Goal: Information Seeking & Learning: Learn about a topic

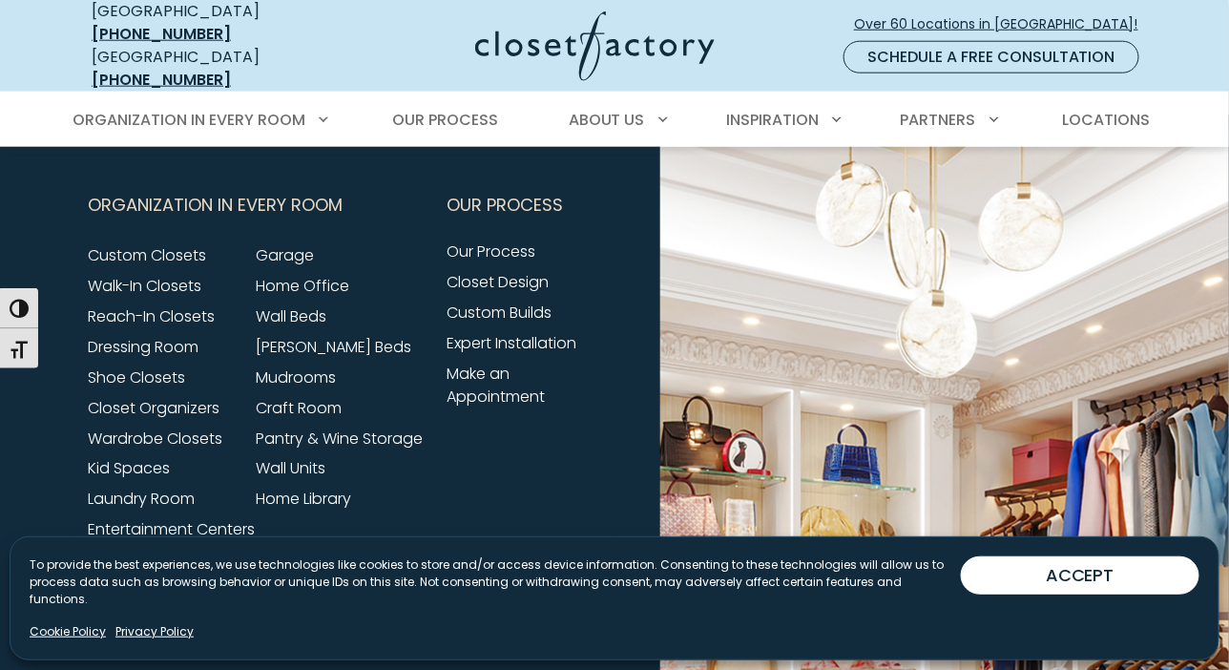
scroll to position [7504, 0]
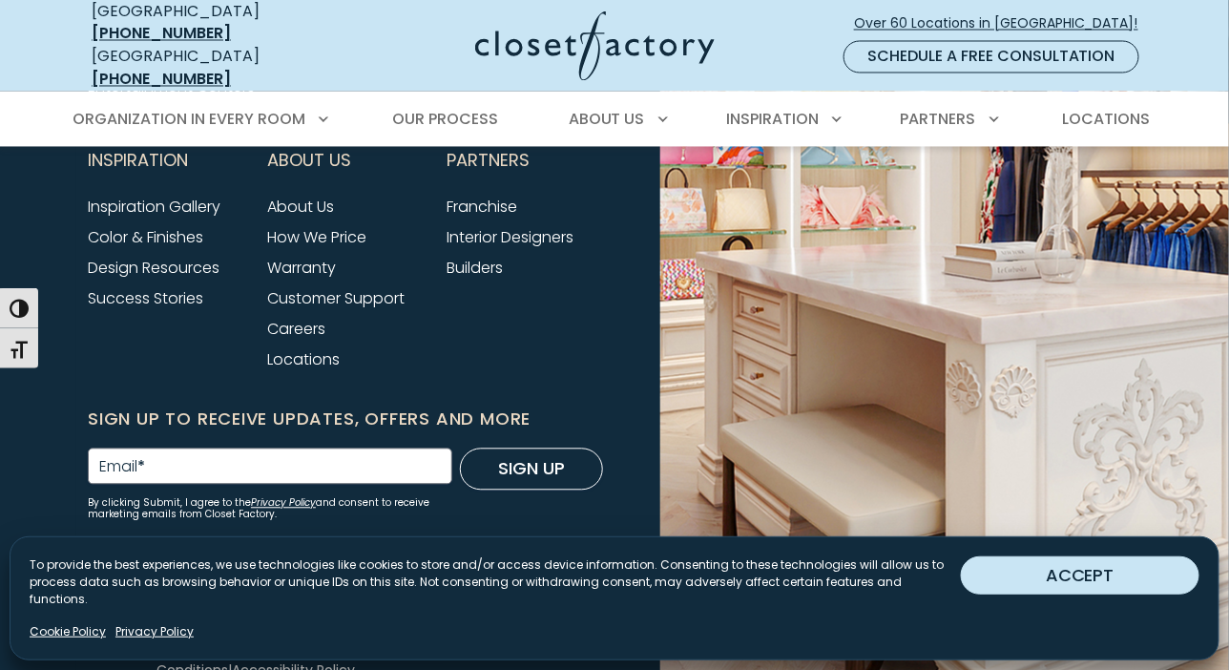
click at [1108, 590] on button "ACCEPT" at bounding box center [1080, 575] width 239 height 38
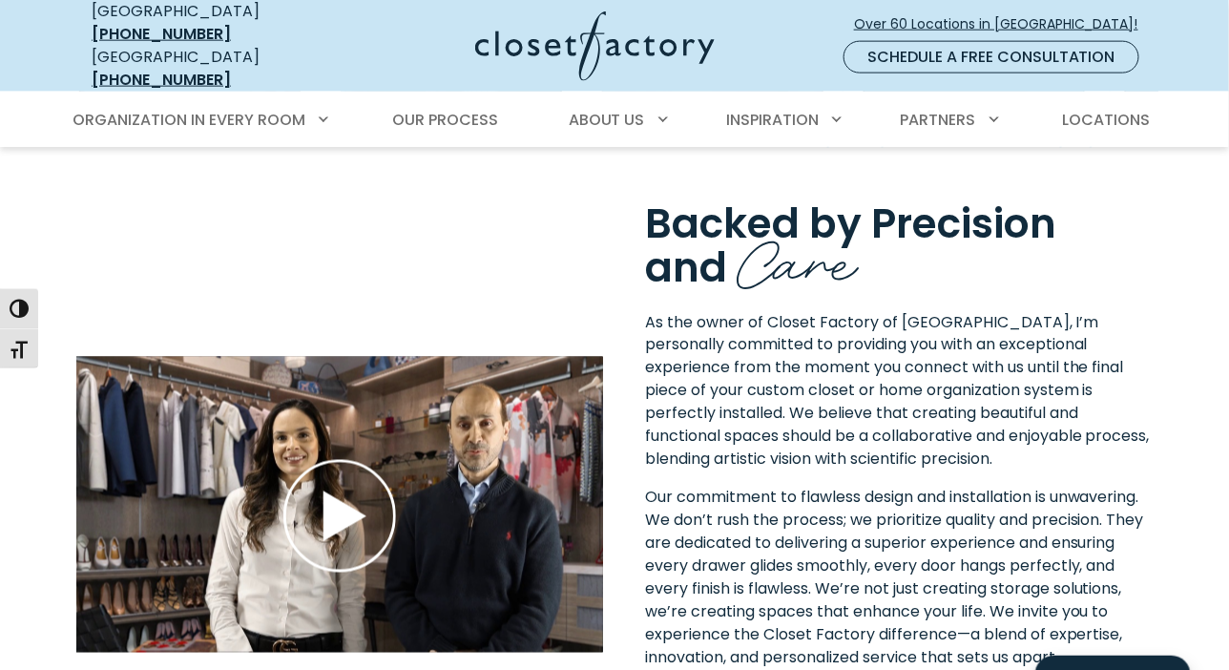
scroll to position [2828, 0]
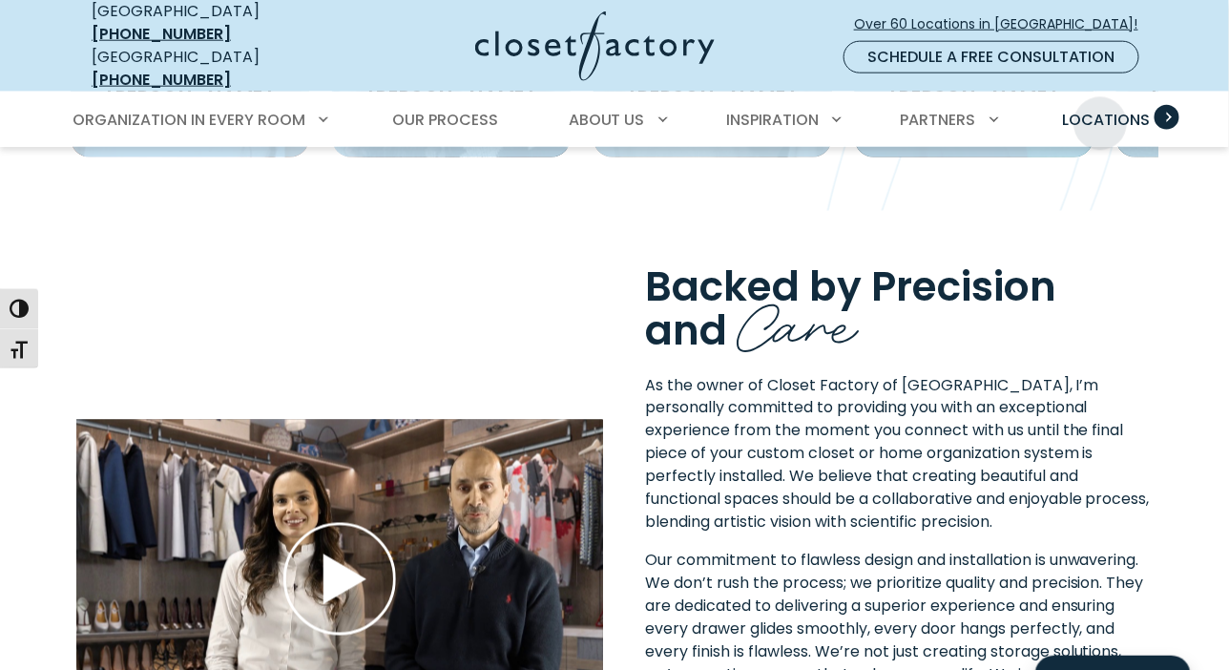
click at [1103, 109] on span "Locations" at bounding box center [1107, 120] width 88 height 22
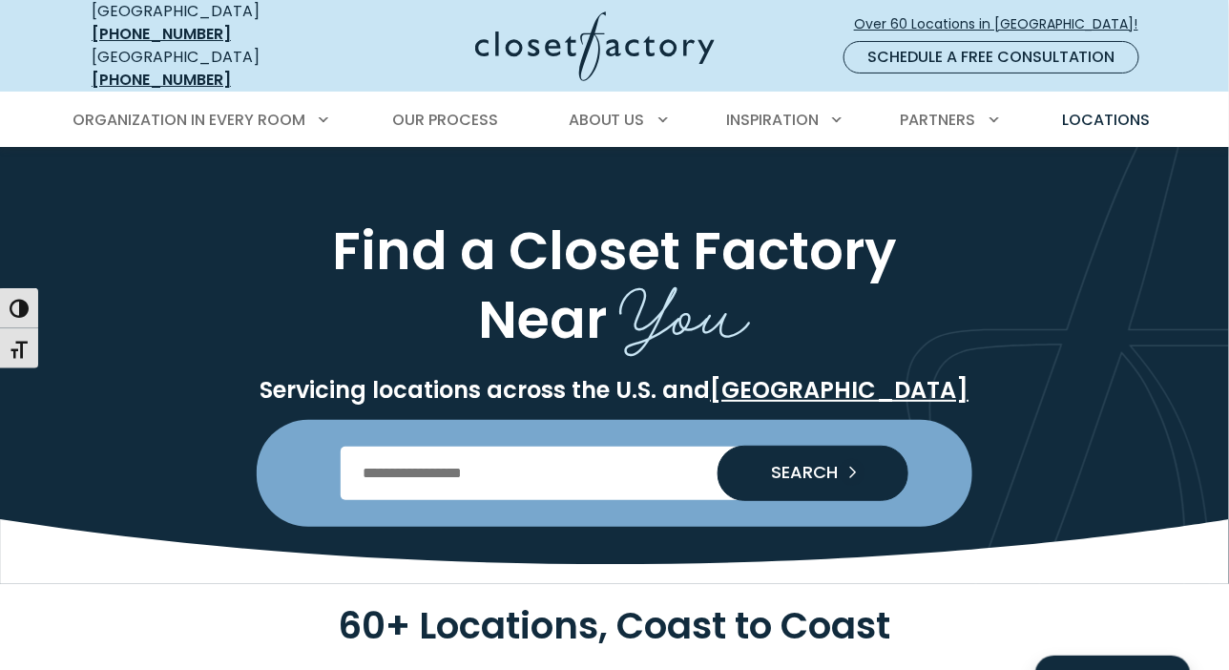
click at [461, 467] on input "Enter Postal Code" at bounding box center [615, 473] width 549 height 53
type input "*****"
click at [798, 464] on span "SEARCH" at bounding box center [797, 472] width 82 height 17
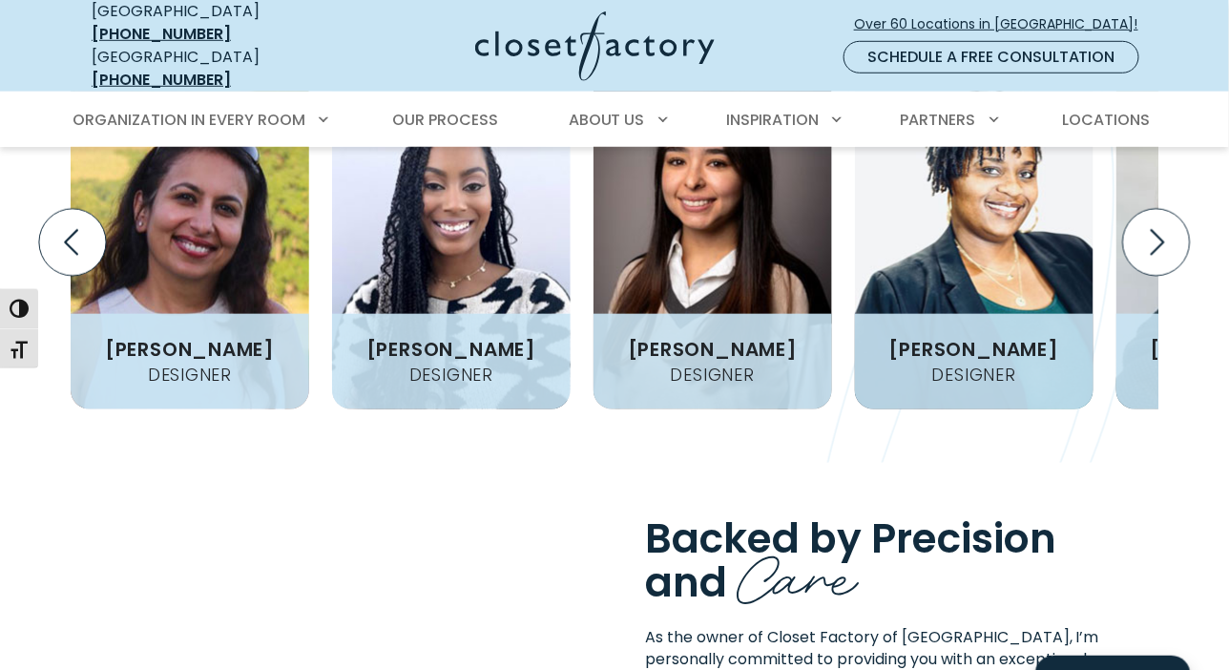
scroll to position [2481, 0]
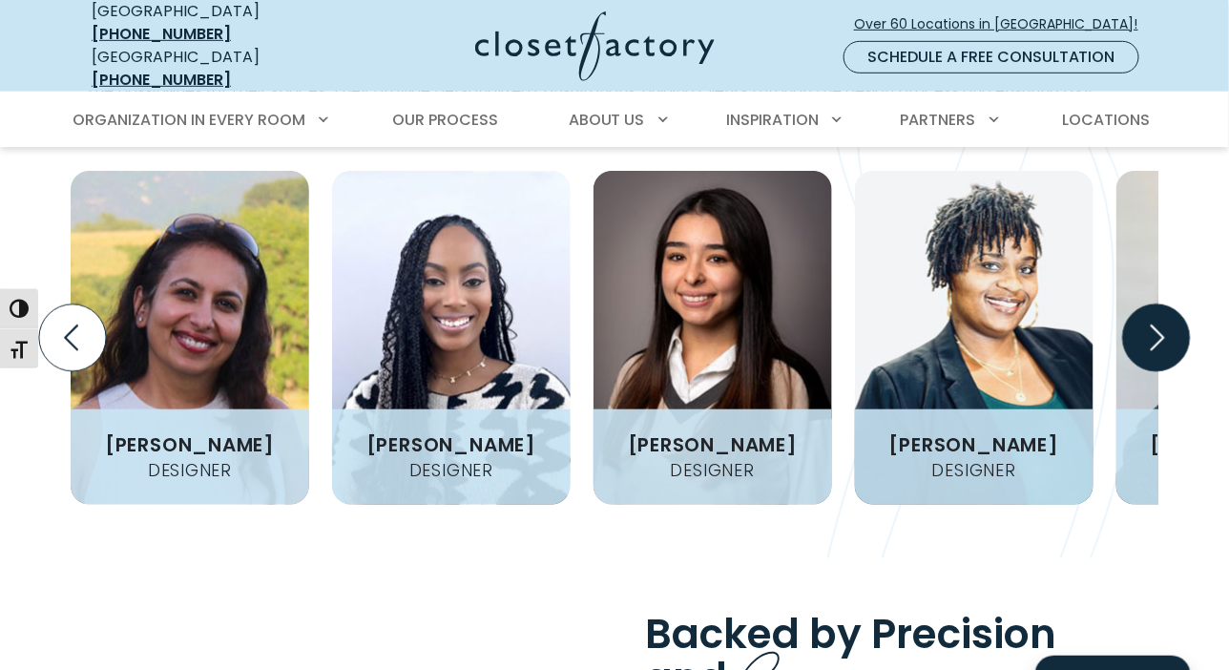
click at [1153, 328] on icon "Next slide" at bounding box center [1156, 337] width 67 height 67
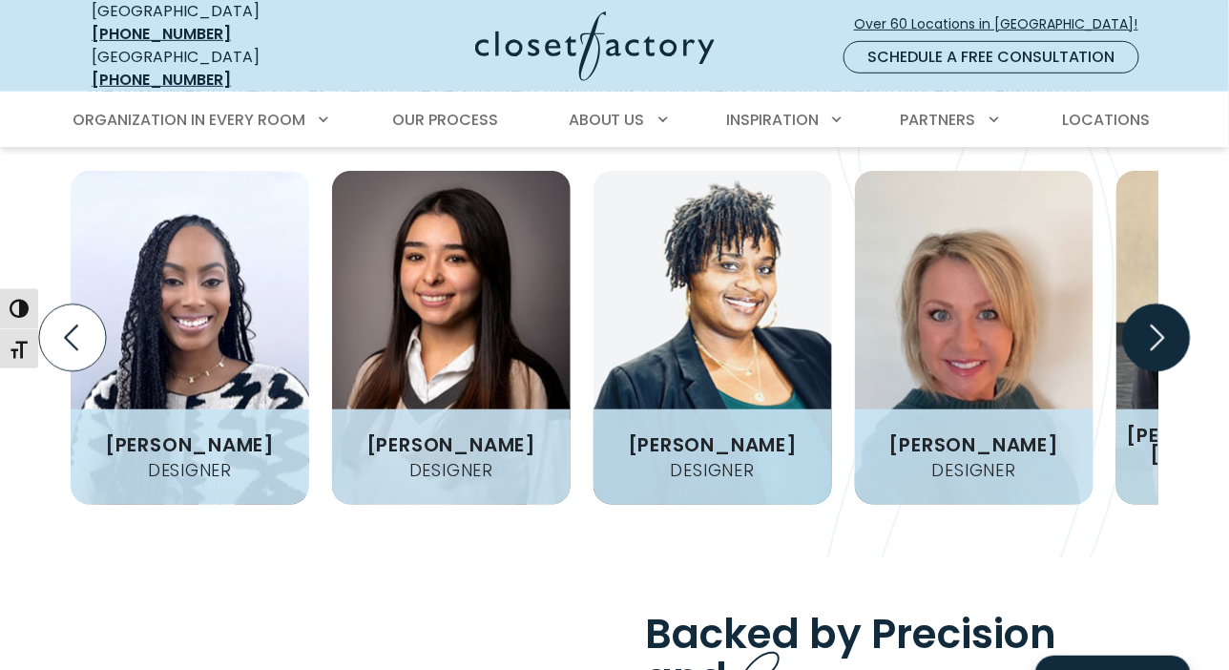
click at [1154, 328] on icon "Next slide" at bounding box center [1156, 337] width 67 height 67
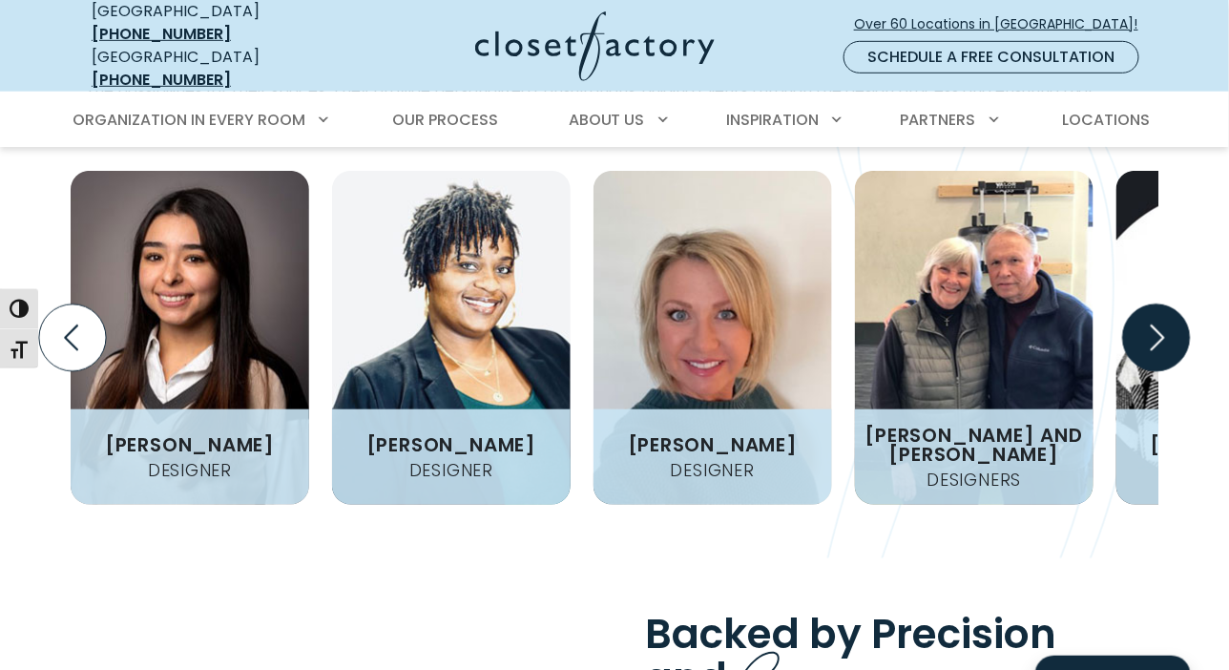
click at [1154, 328] on icon "Next slide" at bounding box center [1156, 337] width 67 height 67
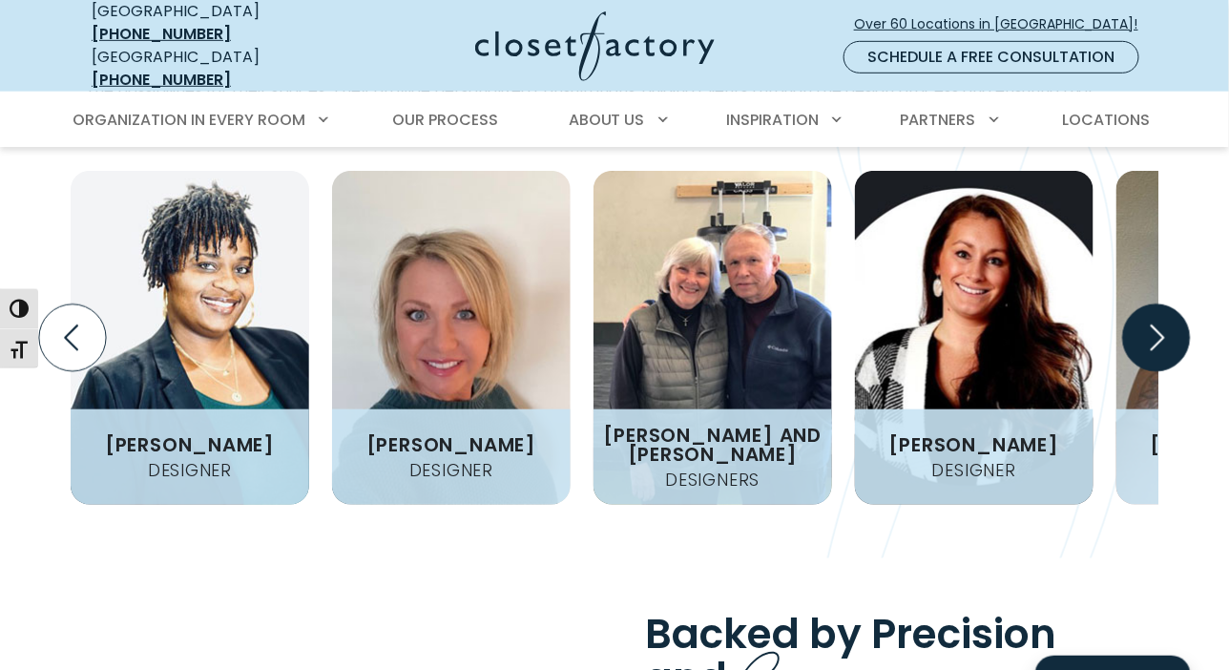
click at [1154, 328] on icon "Next slide" at bounding box center [1156, 337] width 67 height 67
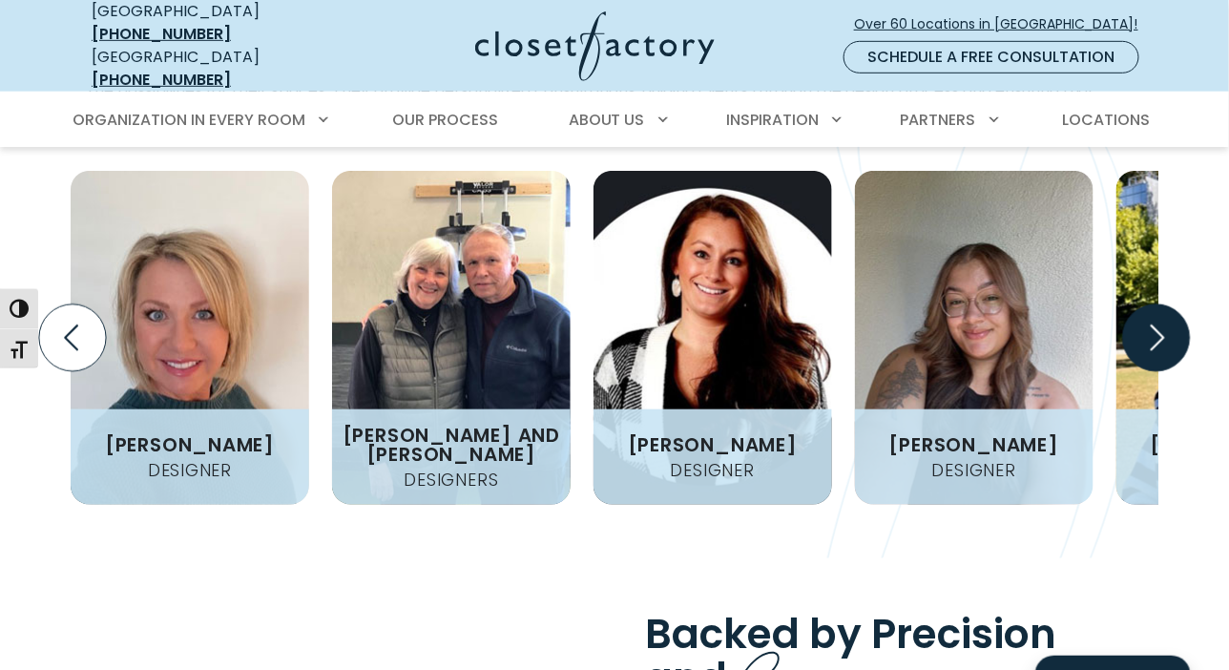
click at [1154, 328] on icon "Next slide" at bounding box center [1156, 337] width 67 height 67
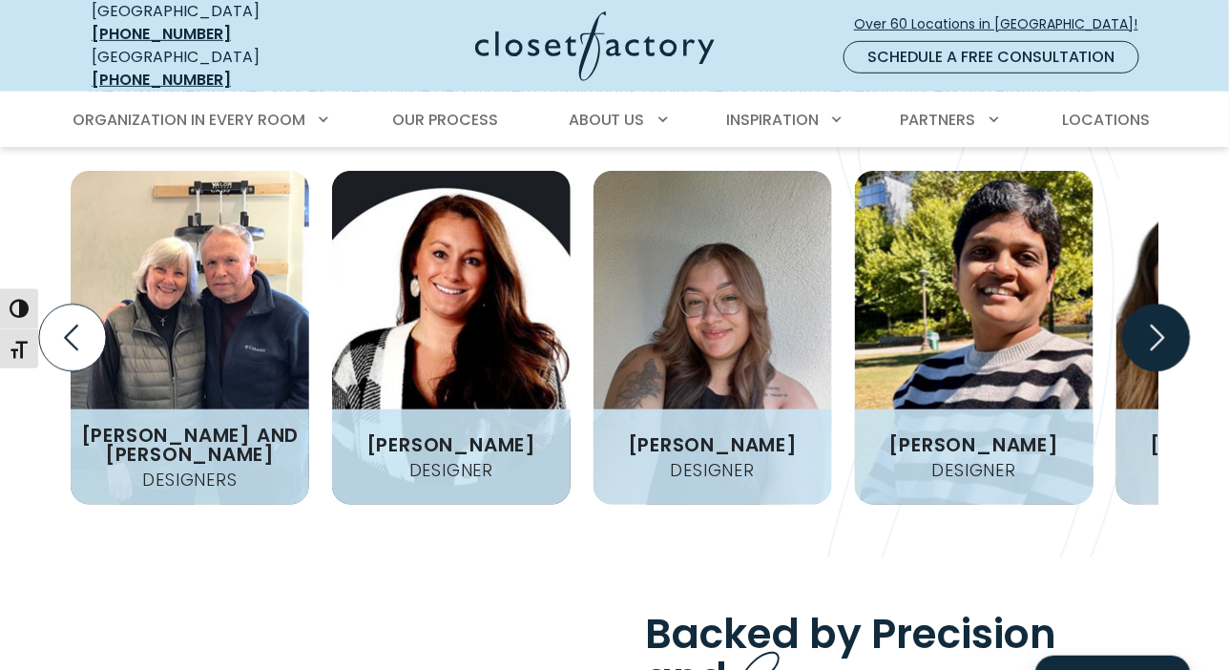
click at [1154, 328] on icon "Next slide" at bounding box center [1156, 337] width 67 height 67
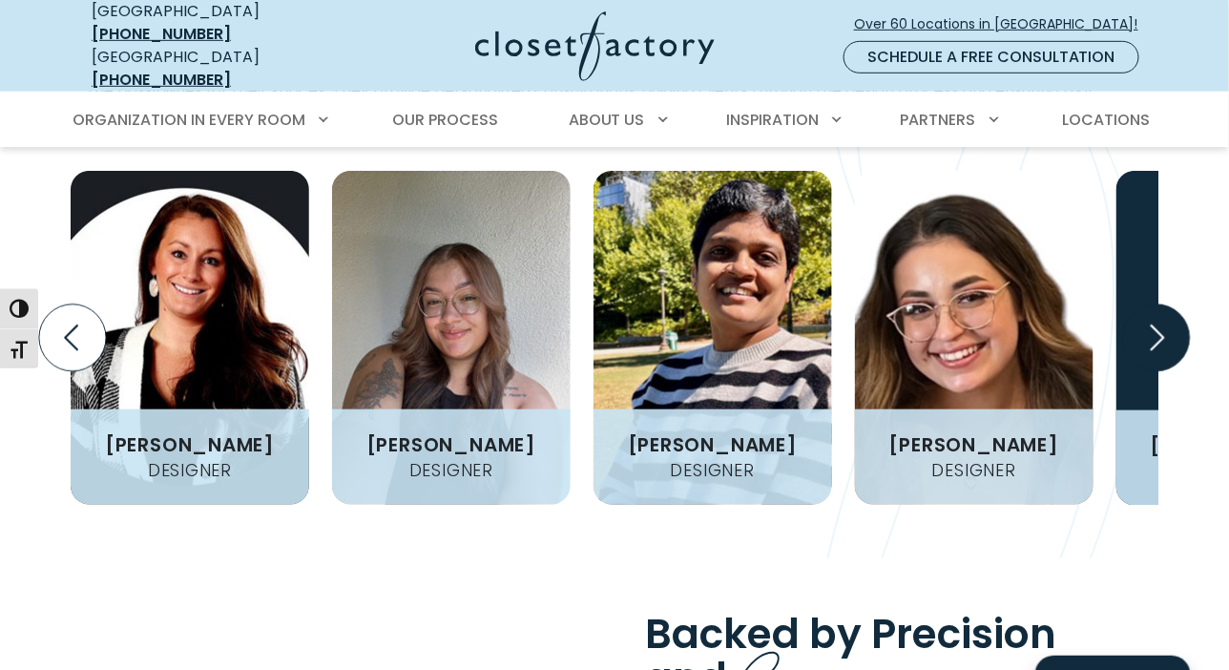
click at [1154, 328] on icon "Next slide" at bounding box center [1156, 337] width 67 height 67
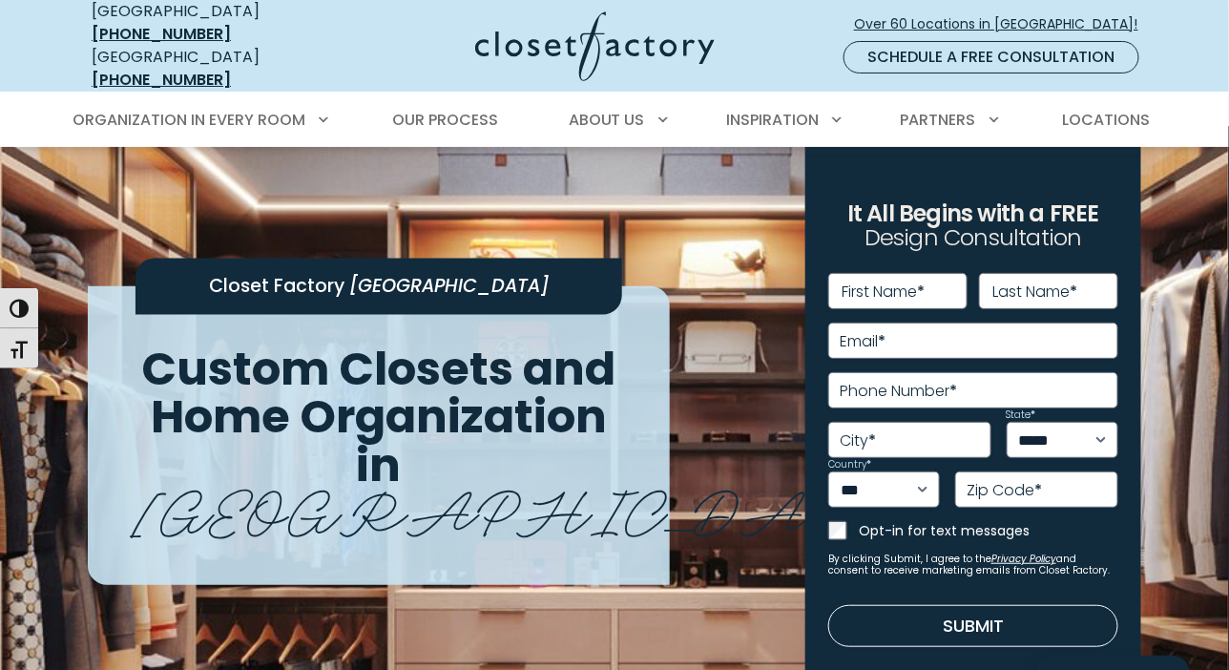
scroll to position [0, 0]
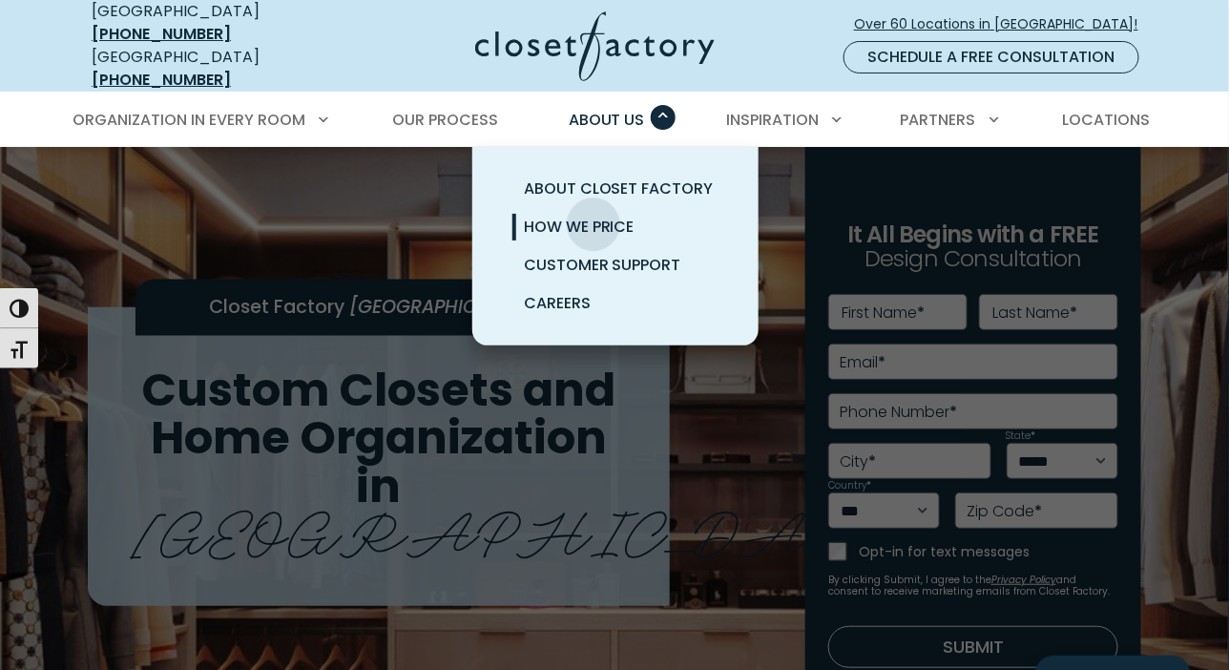
click at [593, 216] on span "How We Price" at bounding box center [579, 227] width 111 height 22
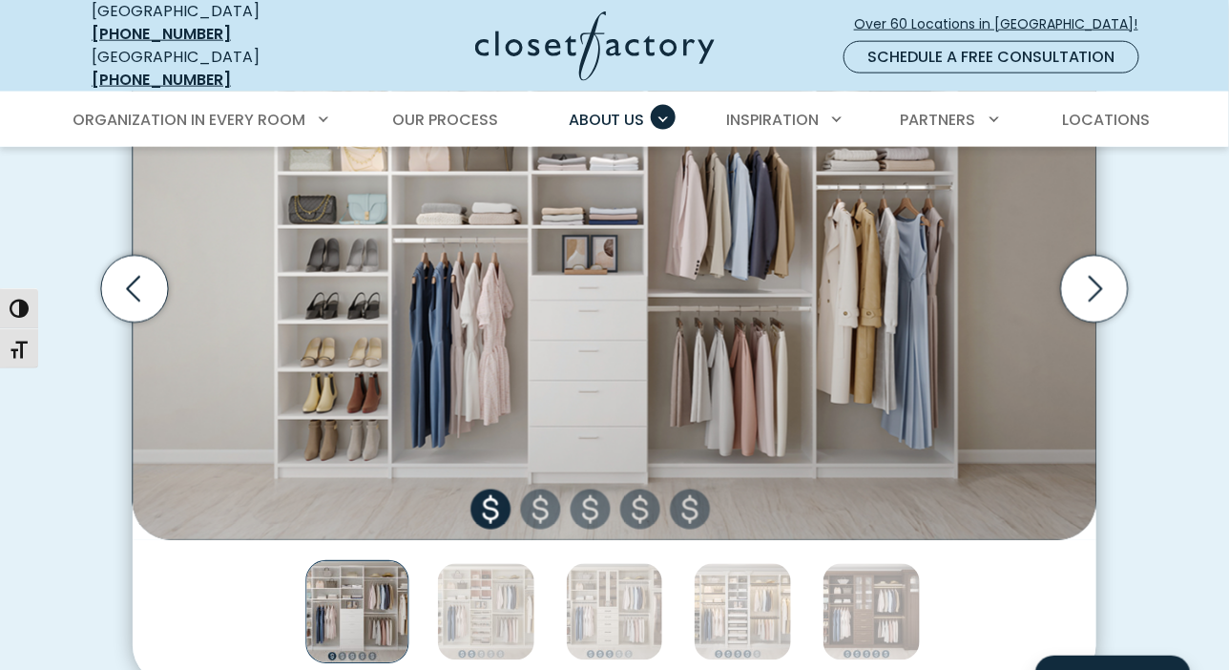
scroll to position [763, 0]
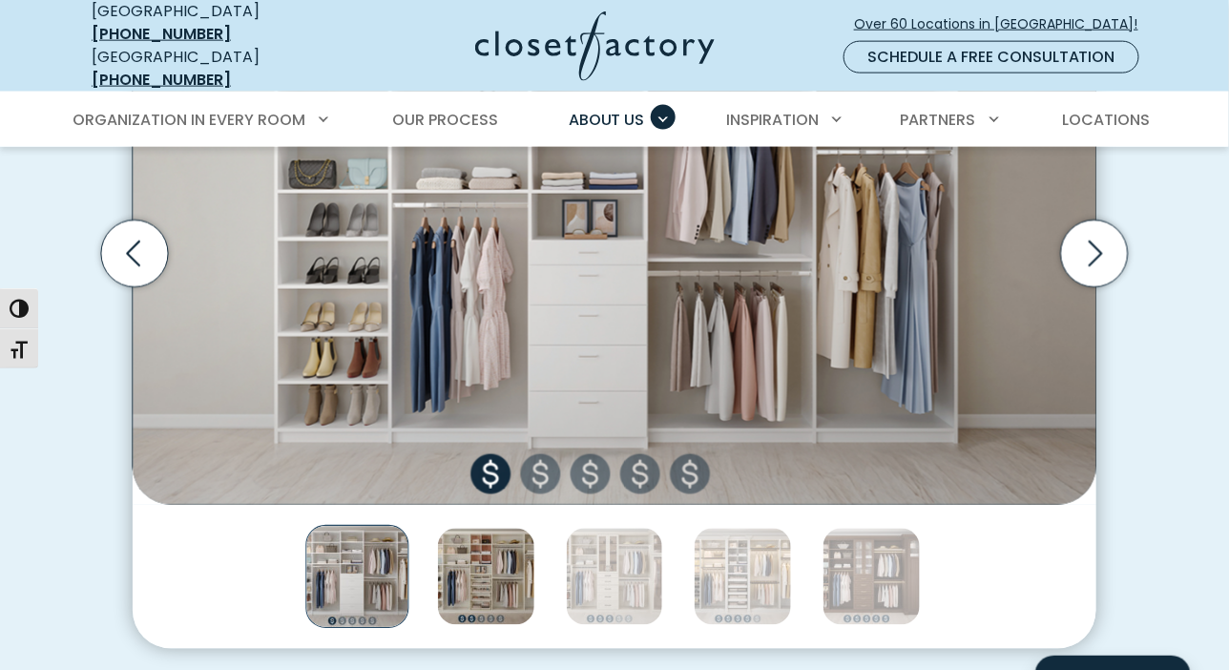
click at [493, 558] on img "Thumbnail Gallery" at bounding box center [486, 577] width 98 height 98
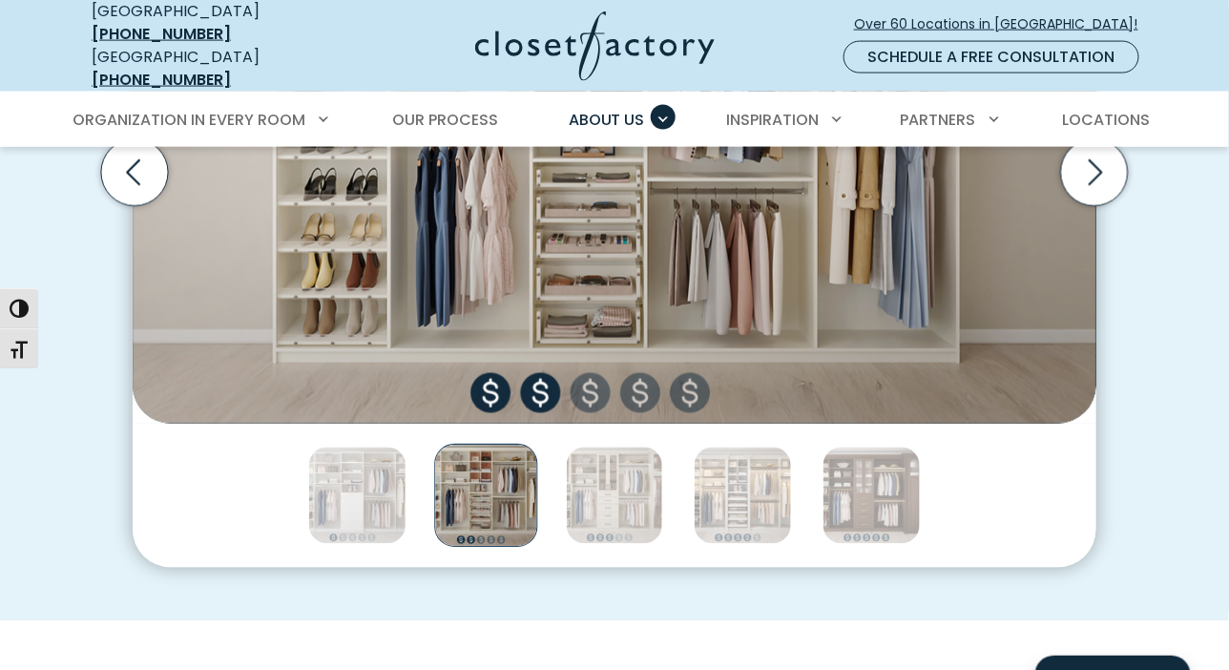
scroll to position [859, 0]
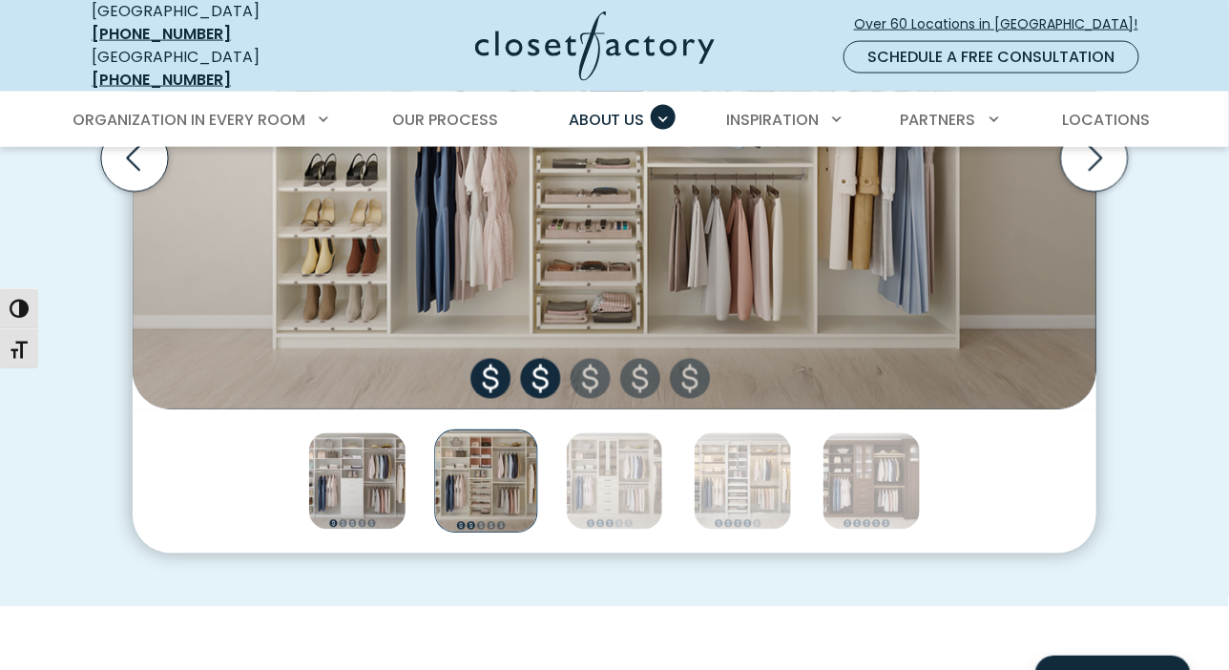
click at [365, 494] on img "Thumbnail Gallery" at bounding box center [357, 481] width 98 height 98
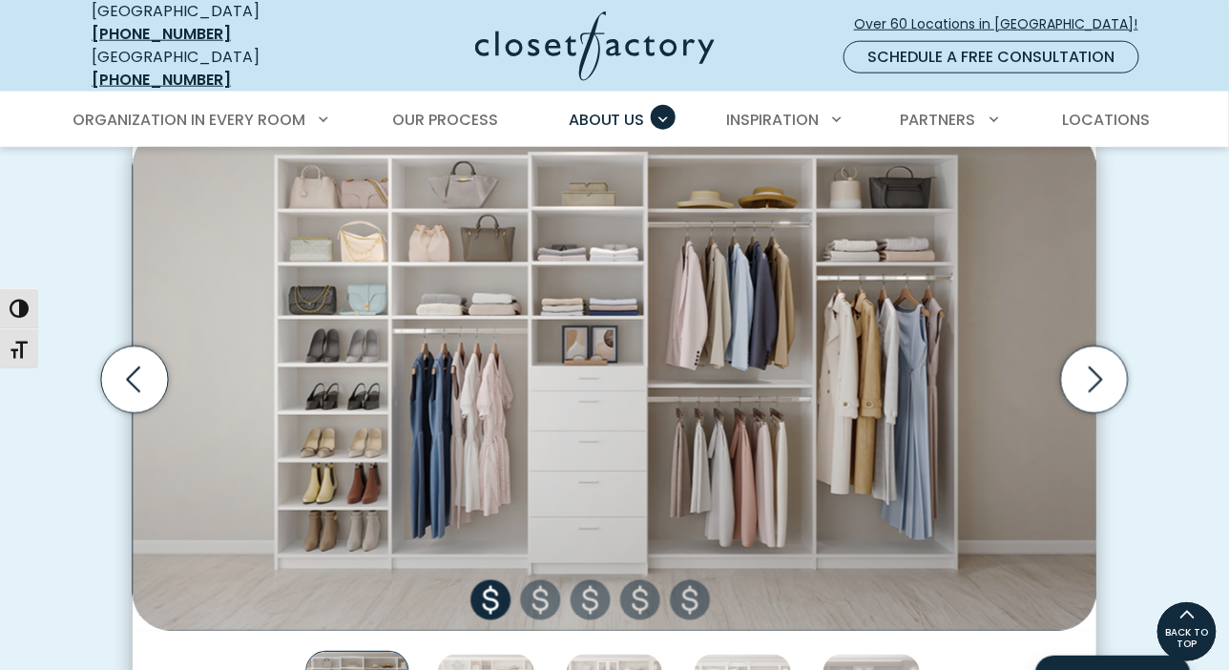
scroll to position [573, 0]
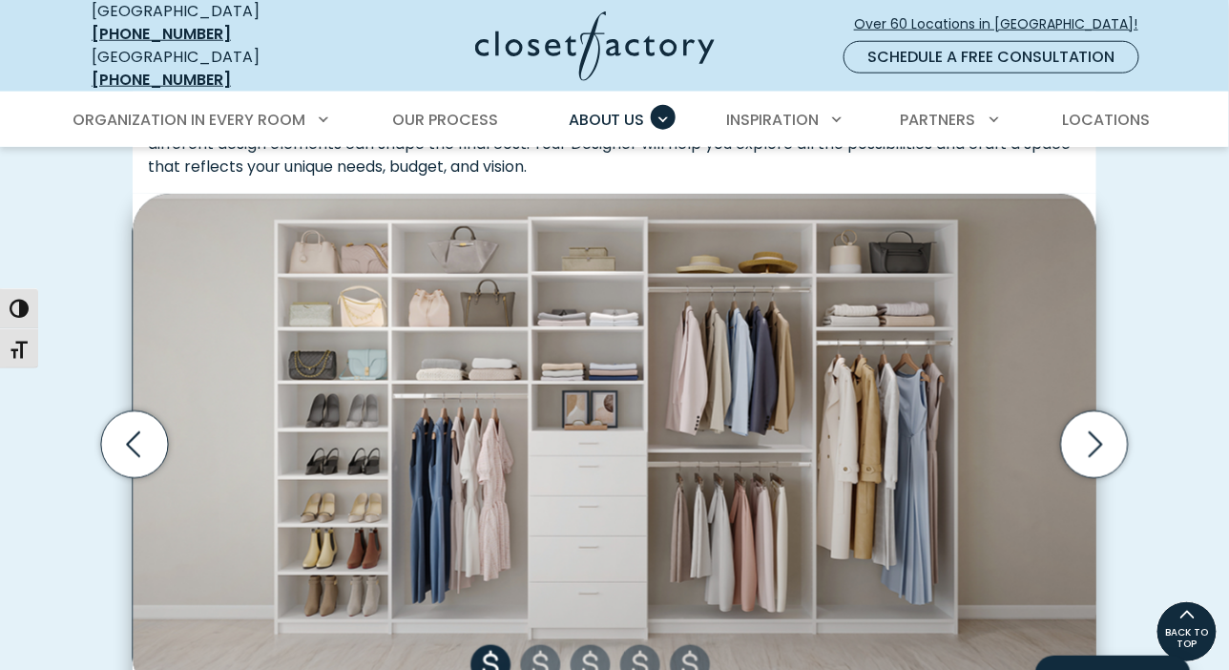
click at [548, 659] on img "Thumbnail Gallery" at bounding box center [615, 445] width 964 height 502
click at [542, 666] on img "Thumbnail Gallery" at bounding box center [615, 445] width 964 height 502
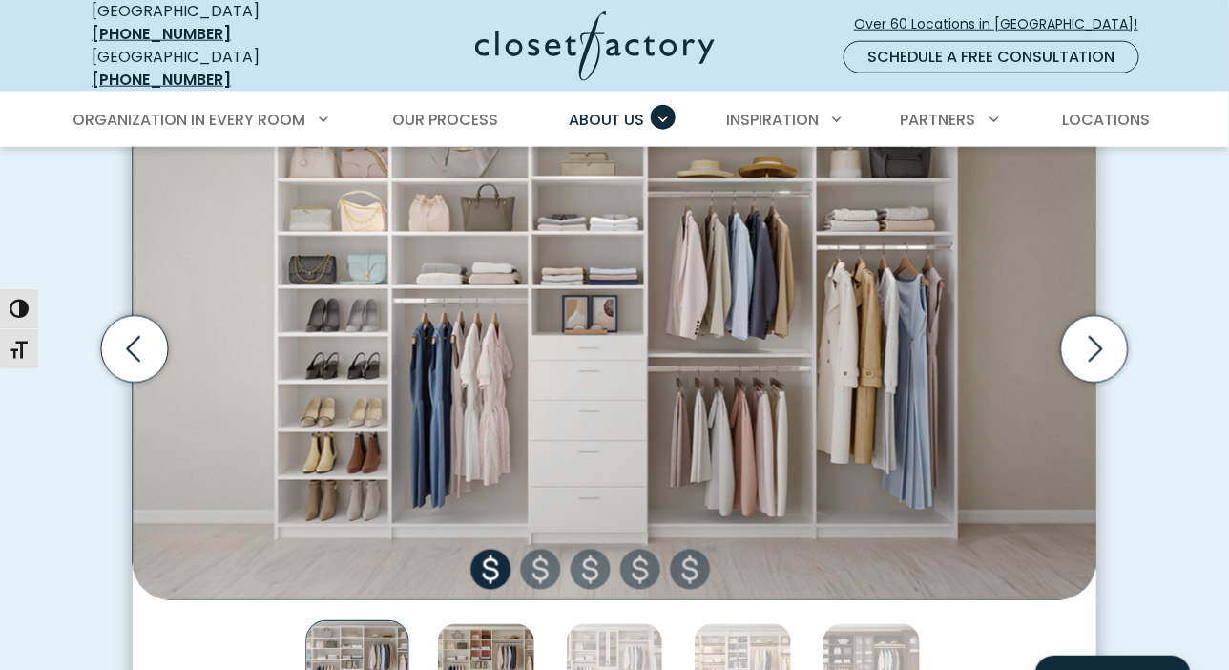
click at [482, 643] on img "Thumbnail Gallery" at bounding box center [486, 672] width 98 height 98
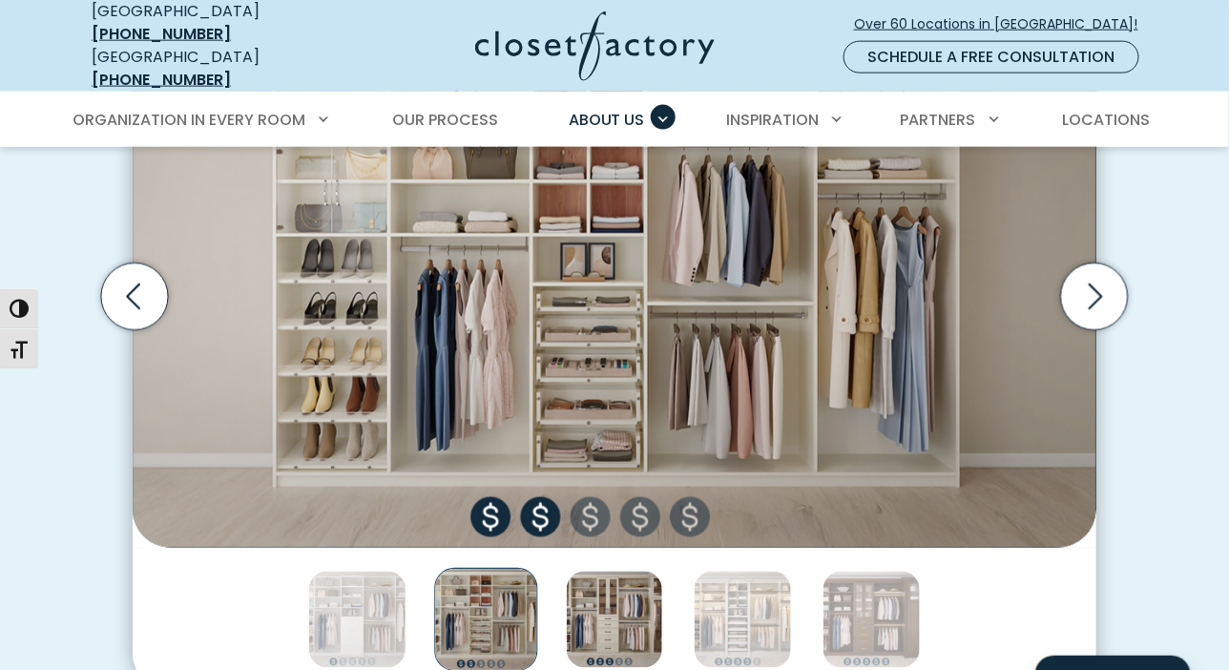
scroll to position [763, 0]
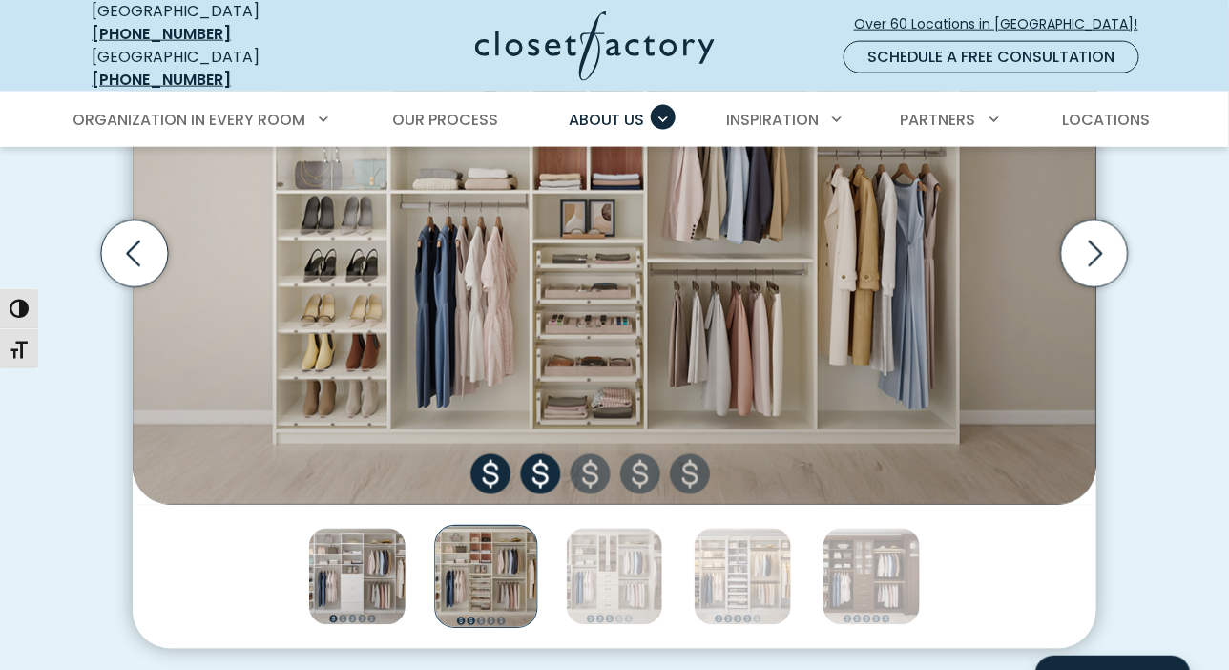
click at [364, 566] on img "Thumbnail Gallery" at bounding box center [357, 577] width 98 height 98
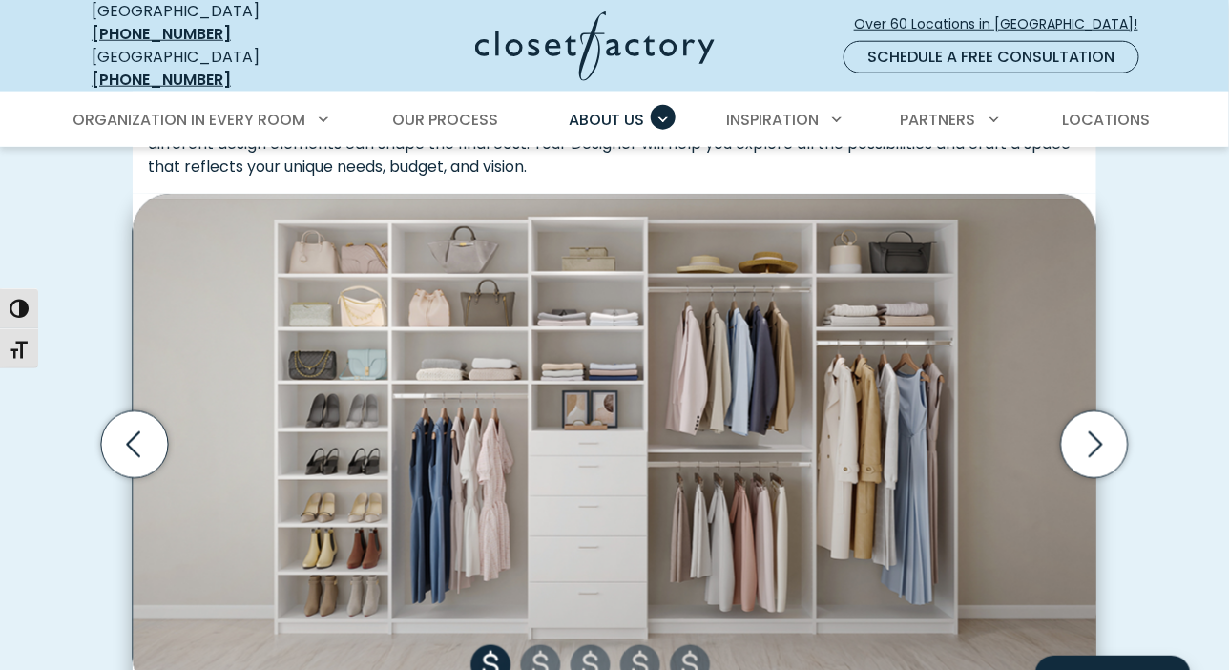
scroll to position [668, 0]
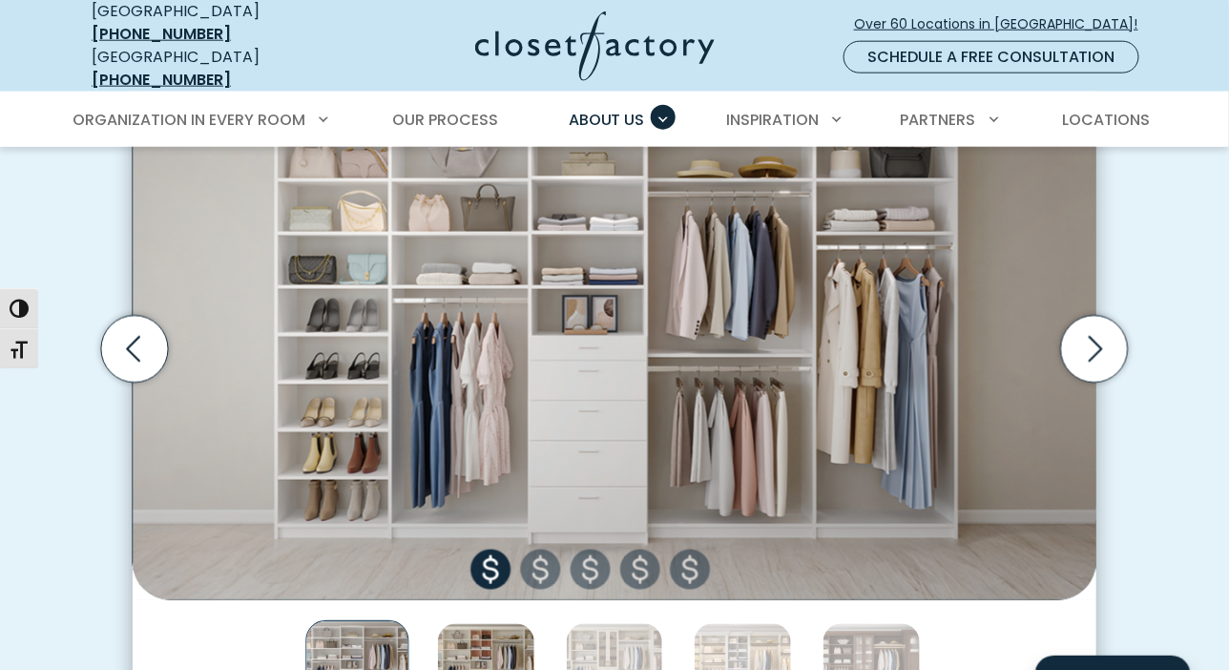
click at [492, 649] on img "Thumbnail Gallery" at bounding box center [486, 672] width 98 height 98
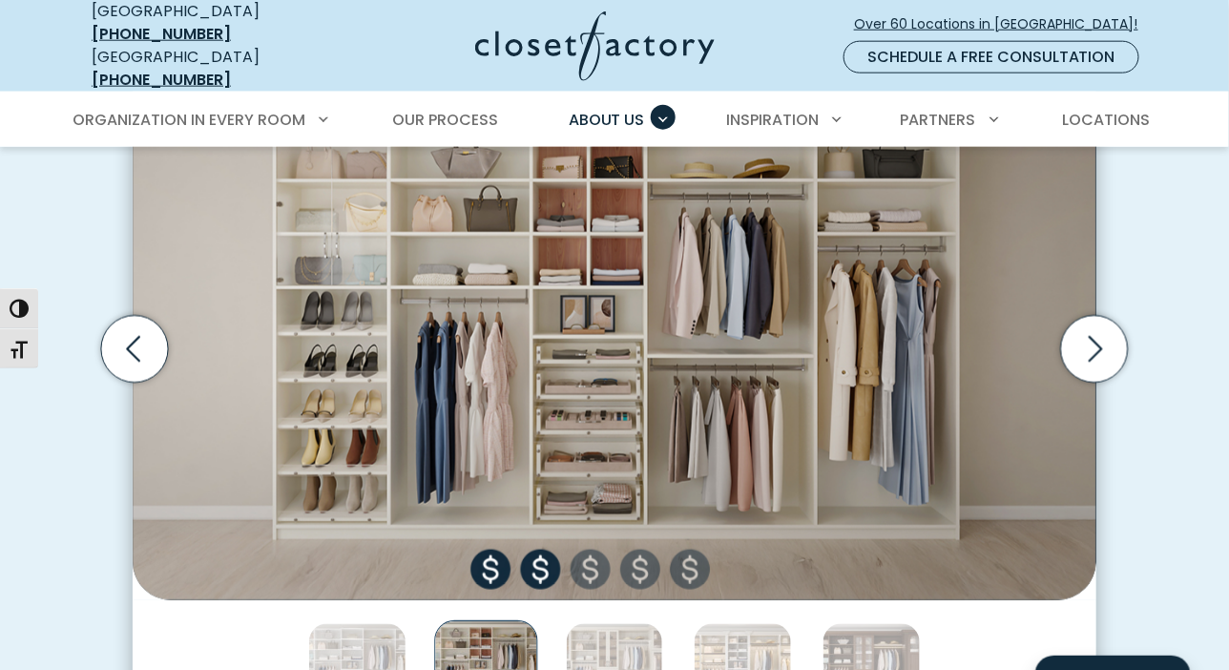
scroll to position [763, 0]
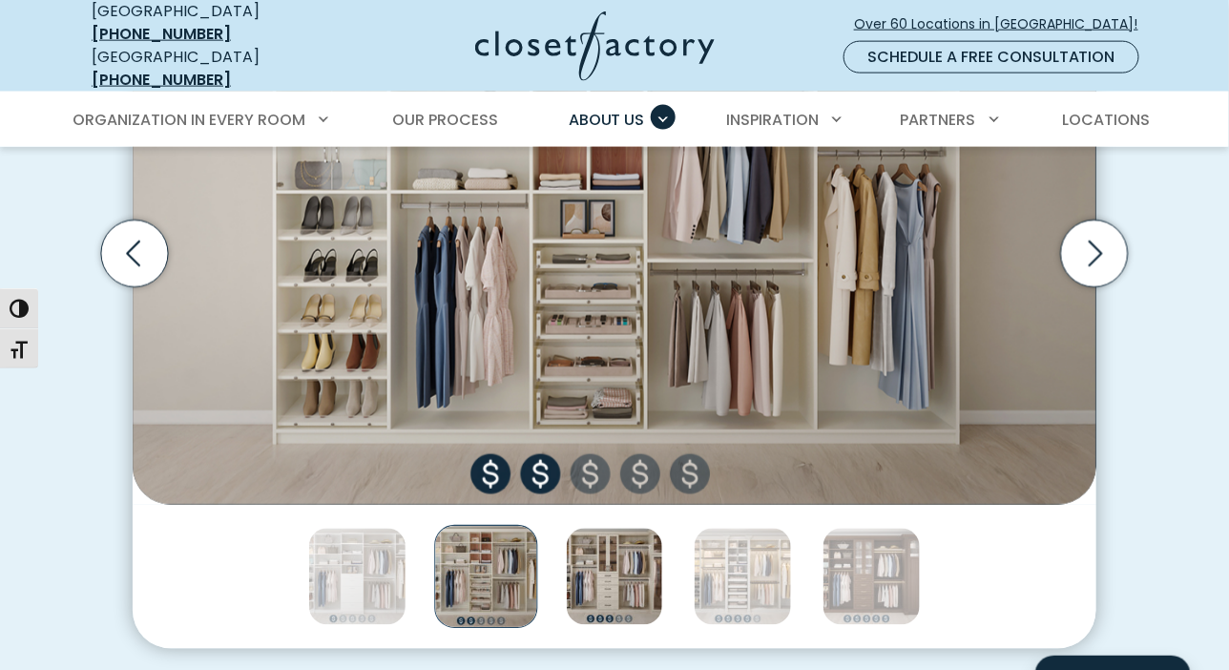
click at [621, 578] on img "Thumbnail Gallery" at bounding box center [615, 577] width 98 height 98
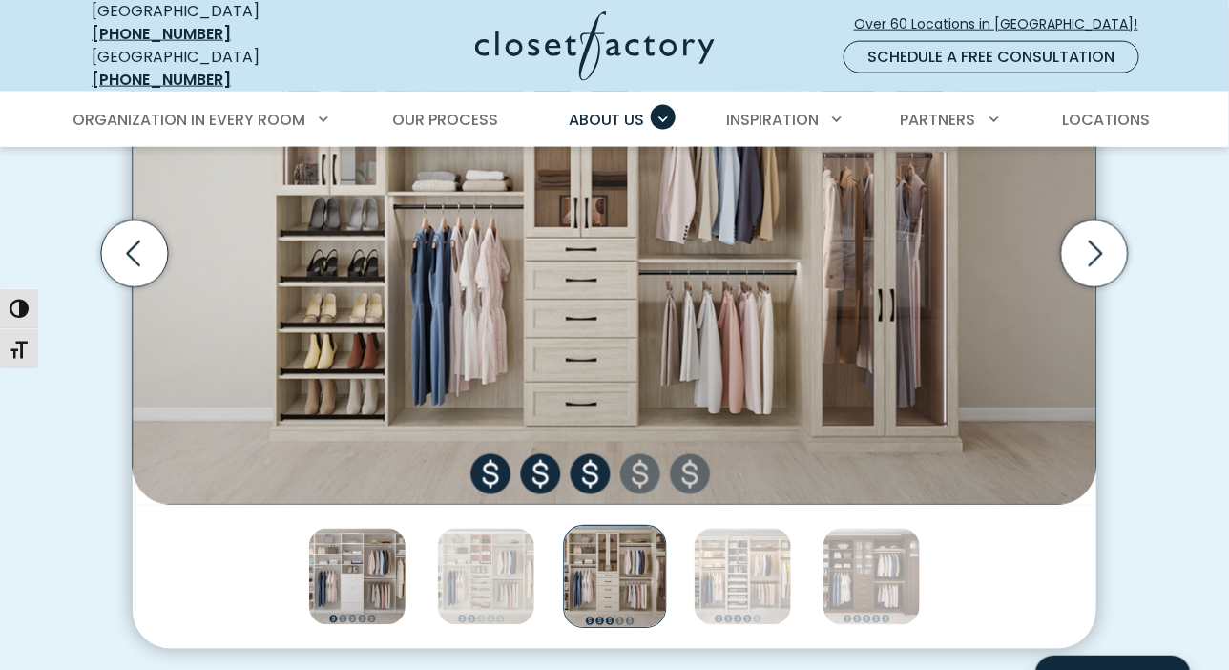
click at [382, 572] on img "Thumbnail Gallery" at bounding box center [357, 577] width 98 height 98
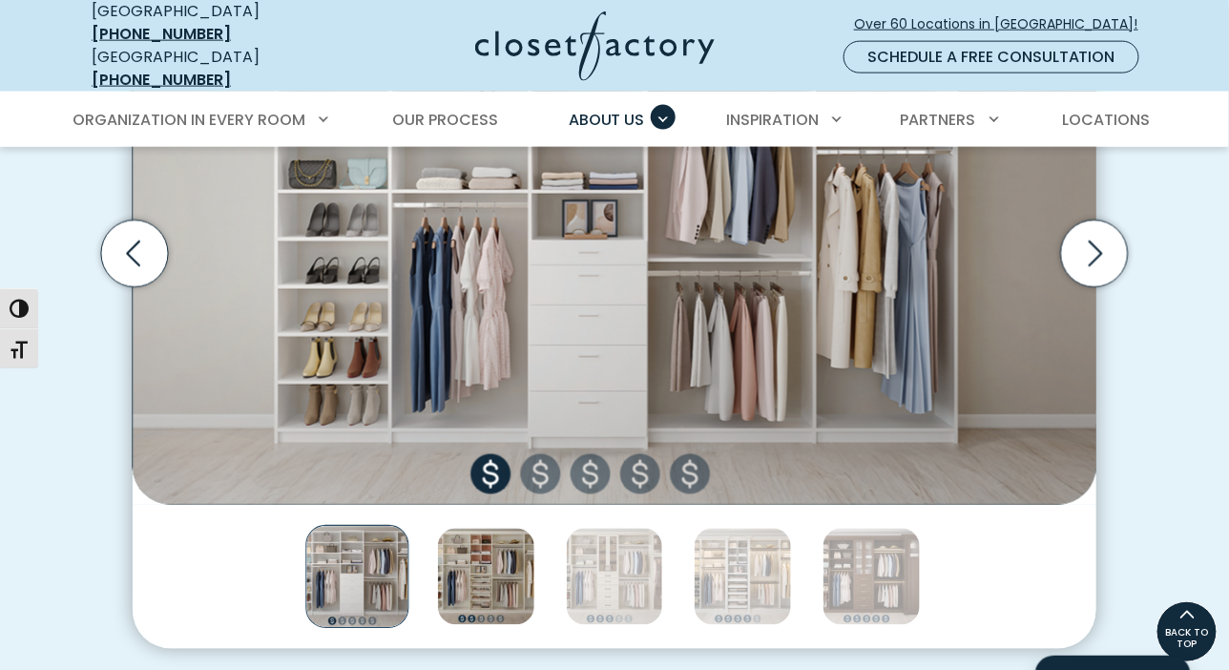
scroll to position [668, 0]
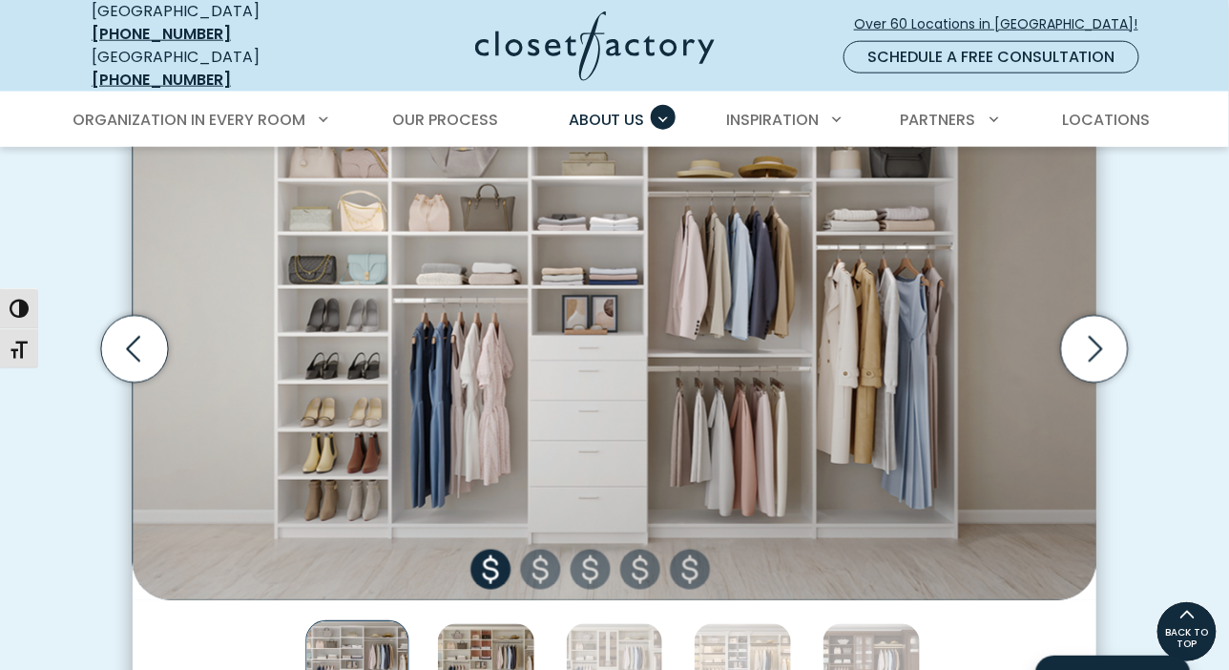
click at [477, 643] on img "Thumbnail Gallery" at bounding box center [486, 672] width 98 height 98
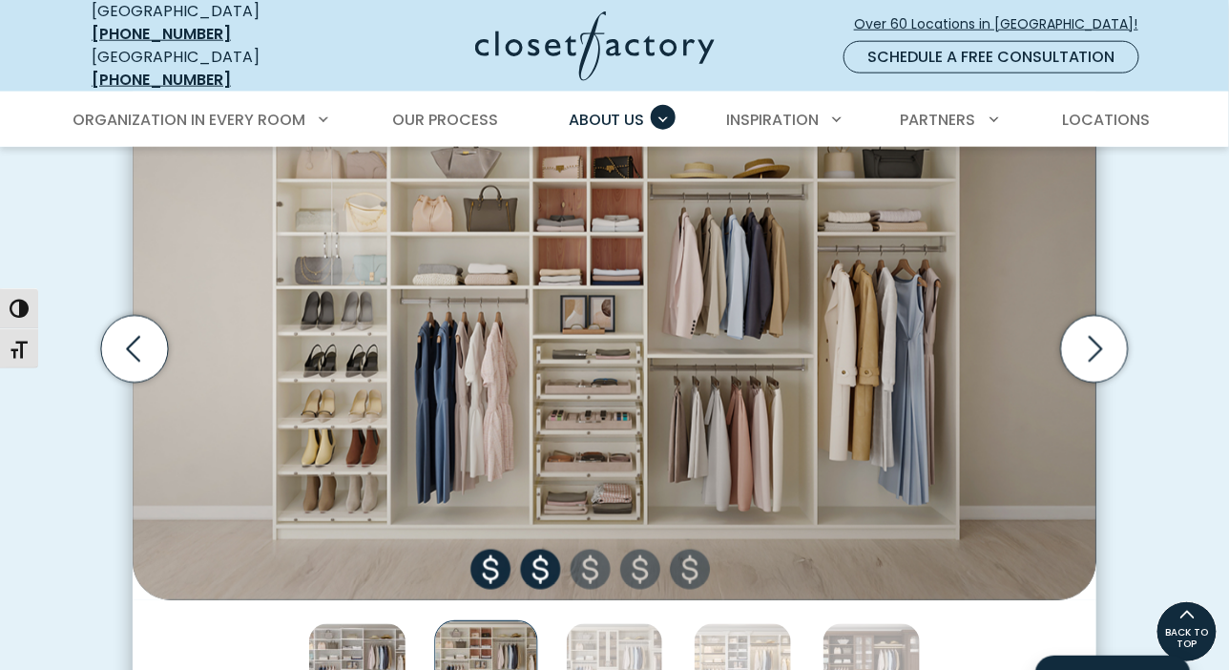
click at [365, 649] on img "Thumbnail Gallery" at bounding box center [357, 672] width 98 height 98
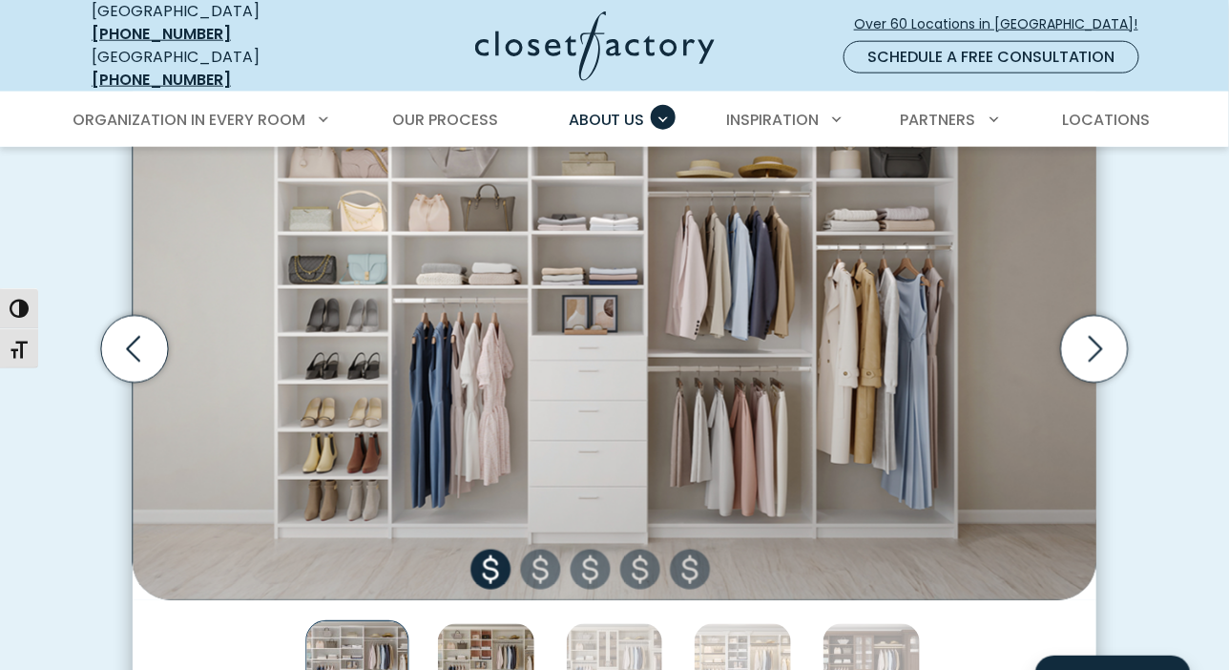
click at [476, 638] on img "Thumbnail Gallery" at bounding box center [486, 672] width 98 height 98
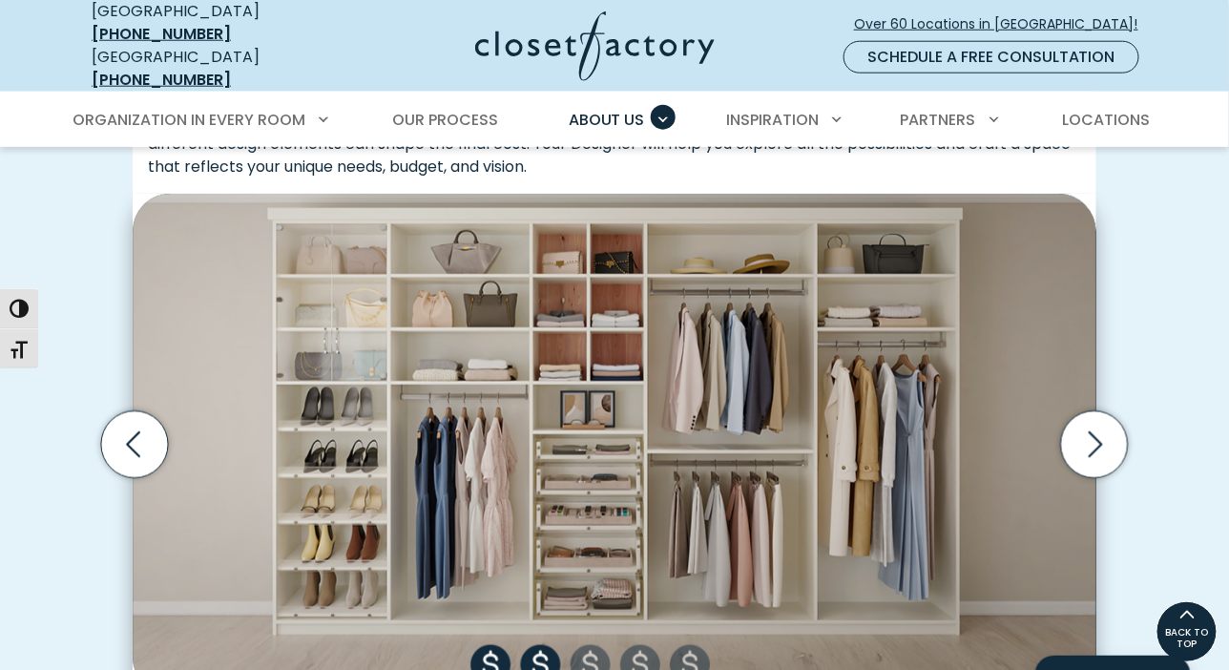
scroll to position [763, 0]
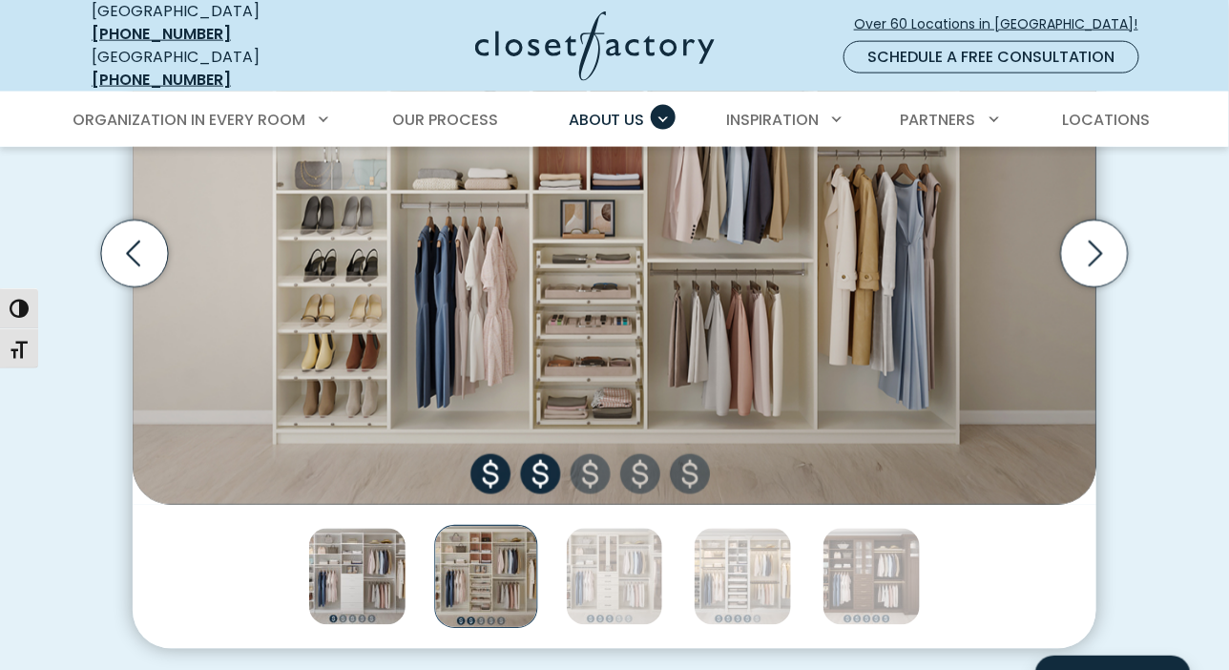
click at [381, 586] on img "Thumbnail Gallery" at bounding box center [357, 577] width 98 height 98
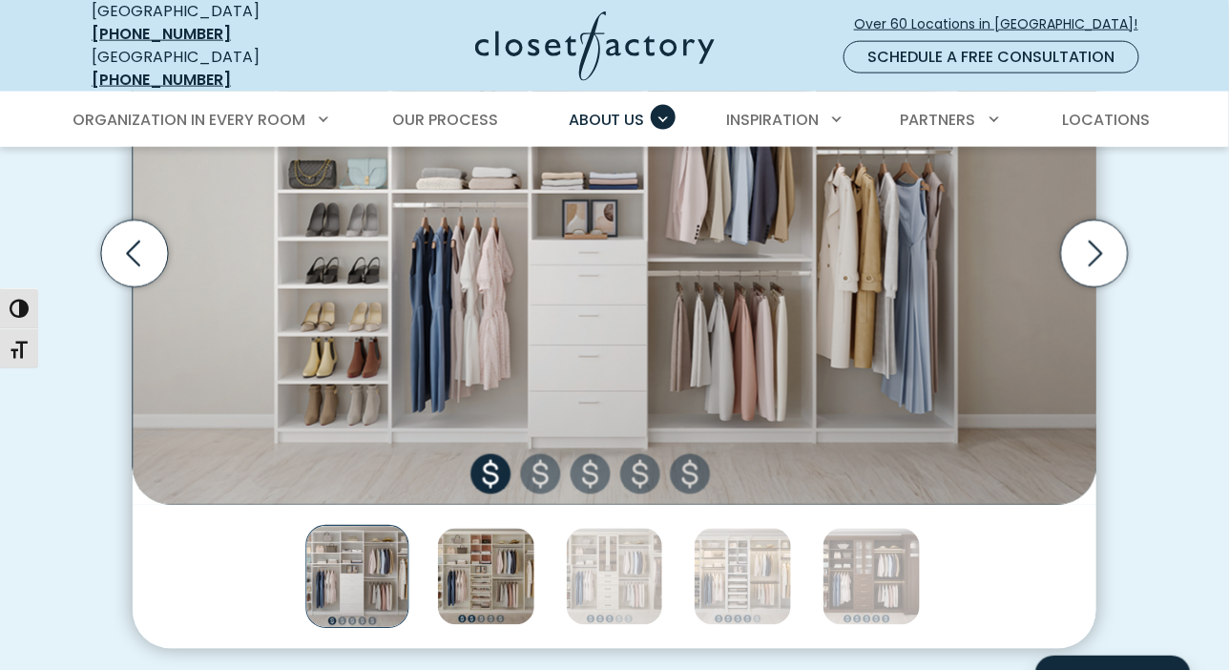
click at [498, 564] on img "Thumbnail Gallery" at bounding box center [486, 577] width 98 height 98
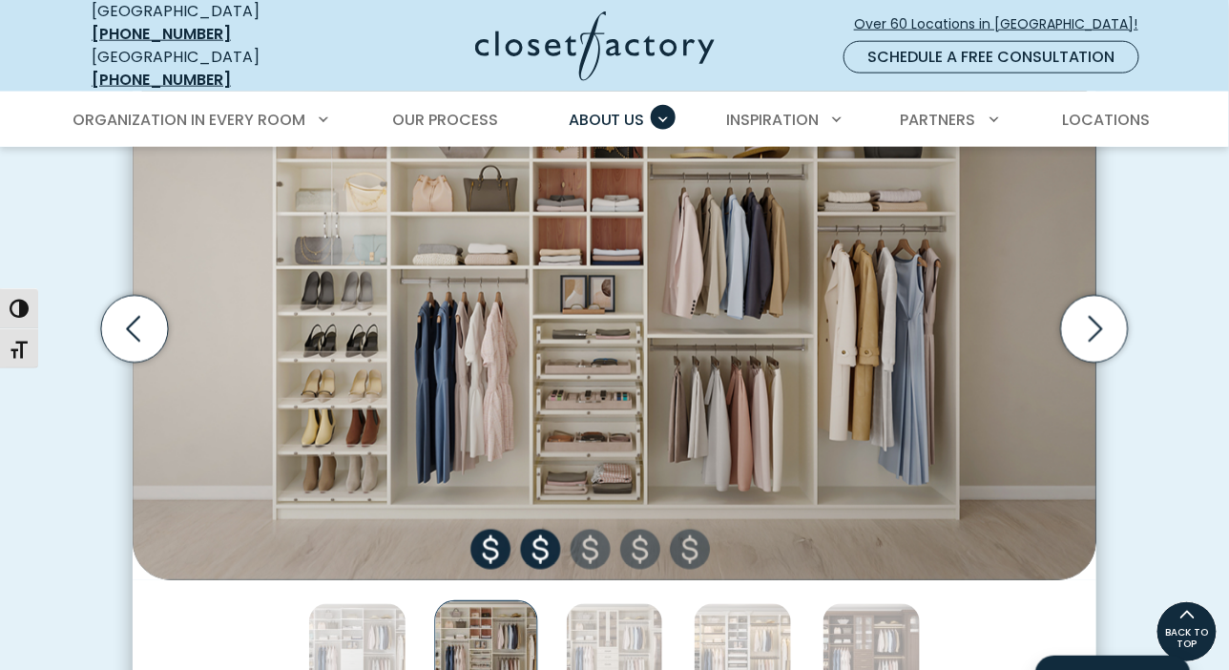
scroll to position [668, 0]
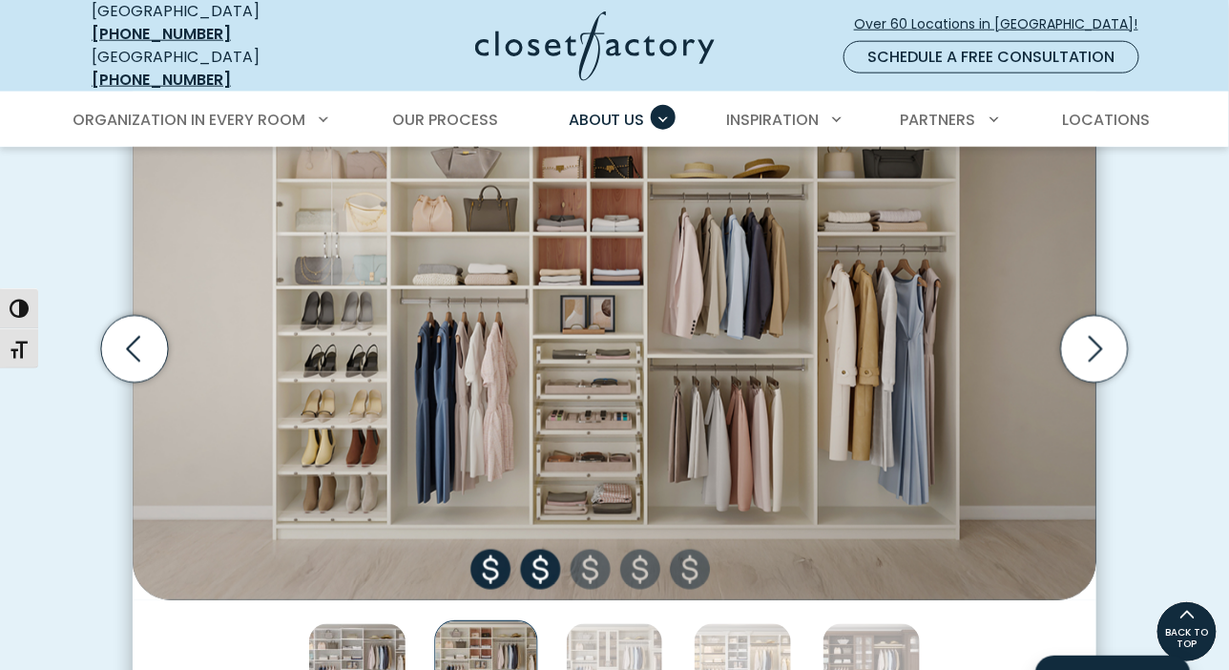
click at [371, 639] on img "Thumbnail Gallery" at bounding box center [357, 672] width 98 height 98
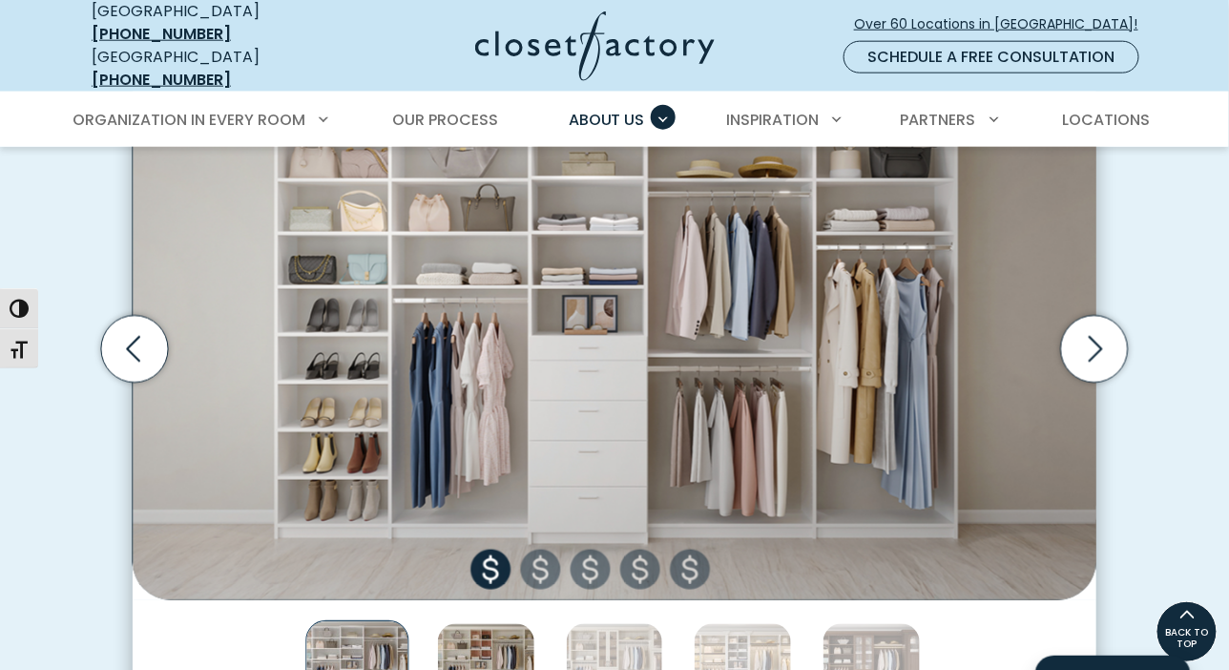
click at [499, 637] on img "Thumbnail Gallery" at bounding box center [486, 672] width 98 height 98
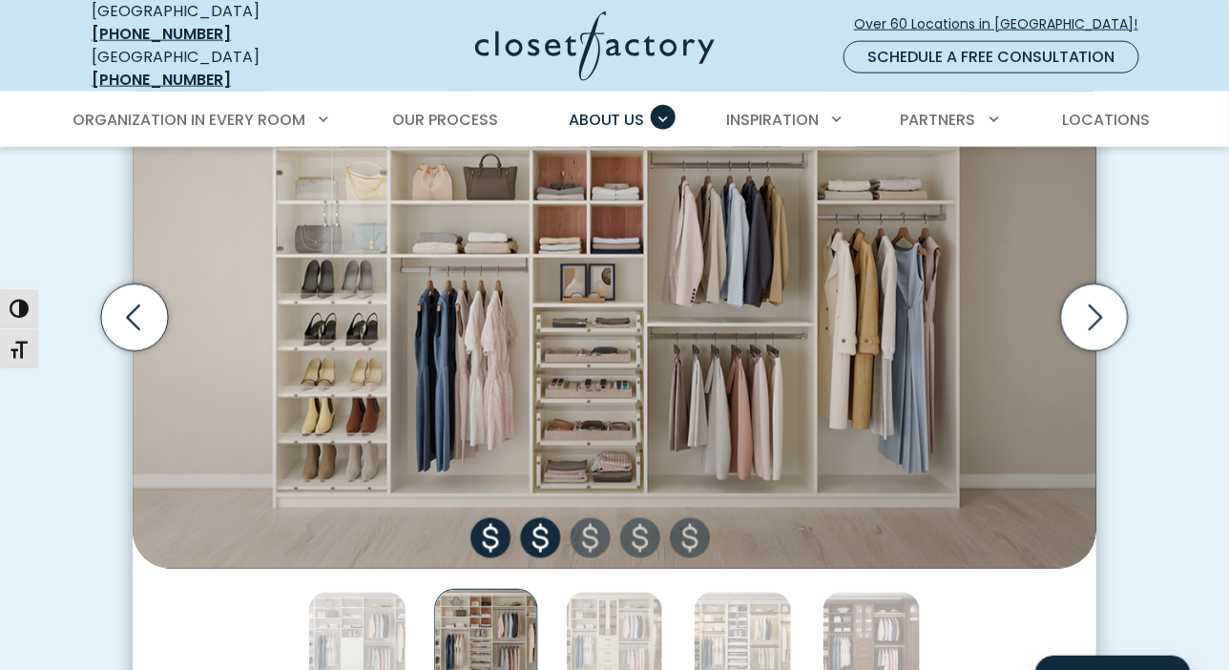
scroll to position [859, 0]
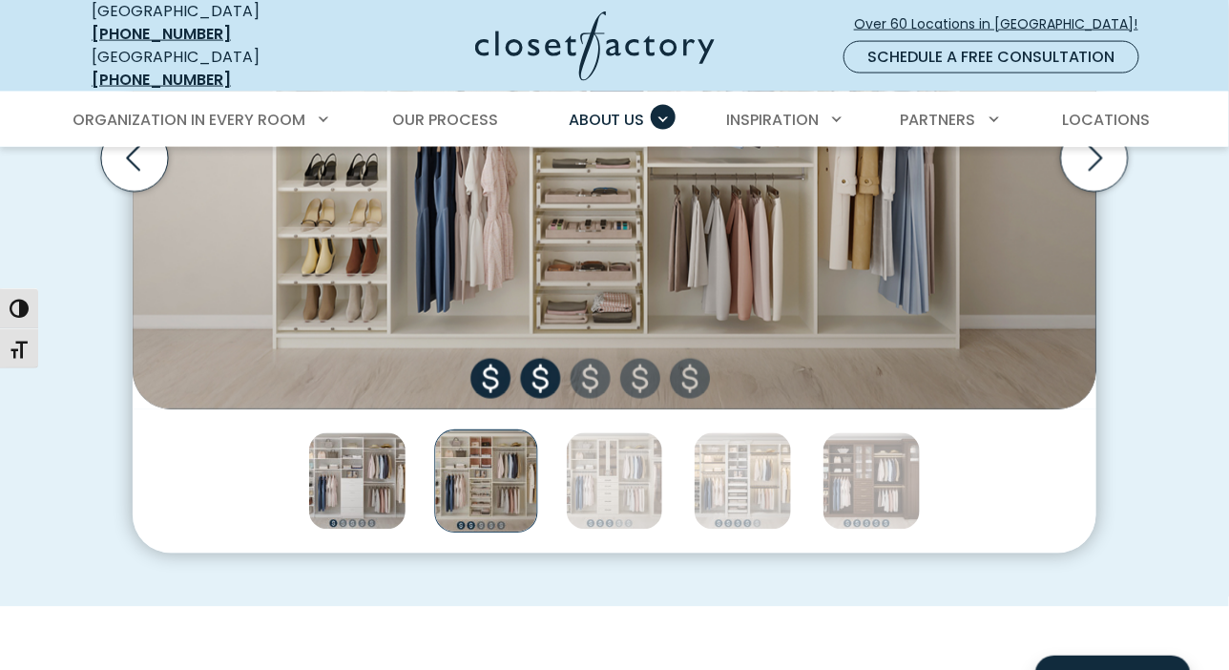
click at [327, 485] on img "Thumbnail Gallery" at bounding box center [357, 481] width 98 height 98
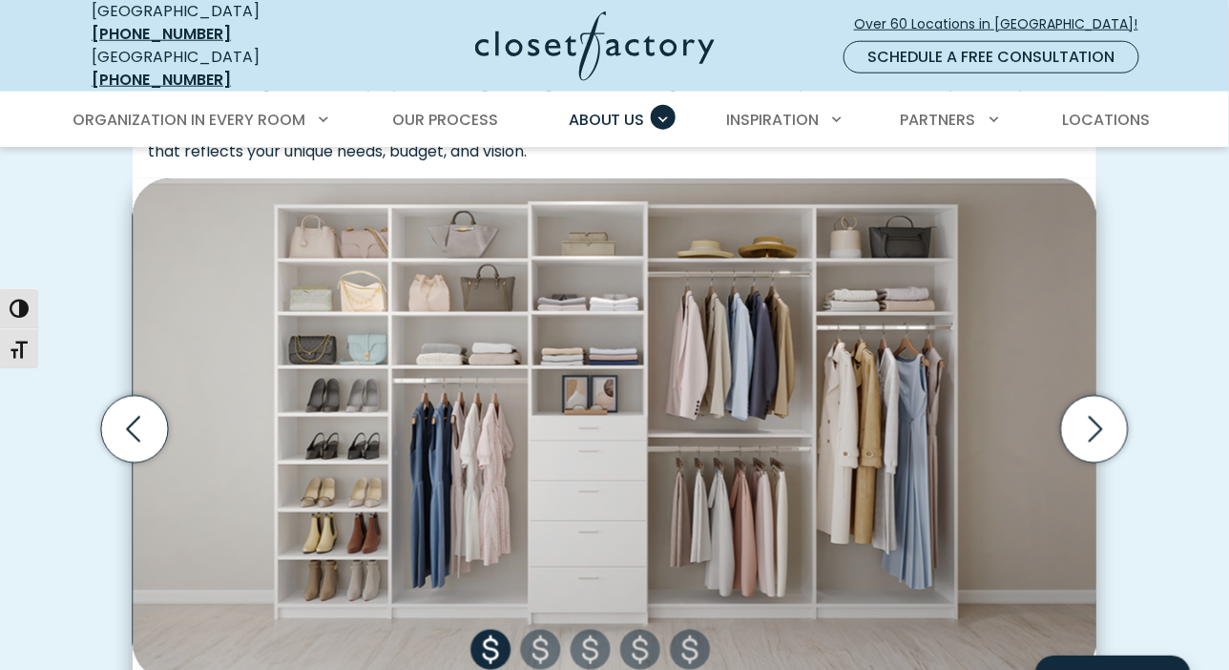
scroll to position [763, 0]
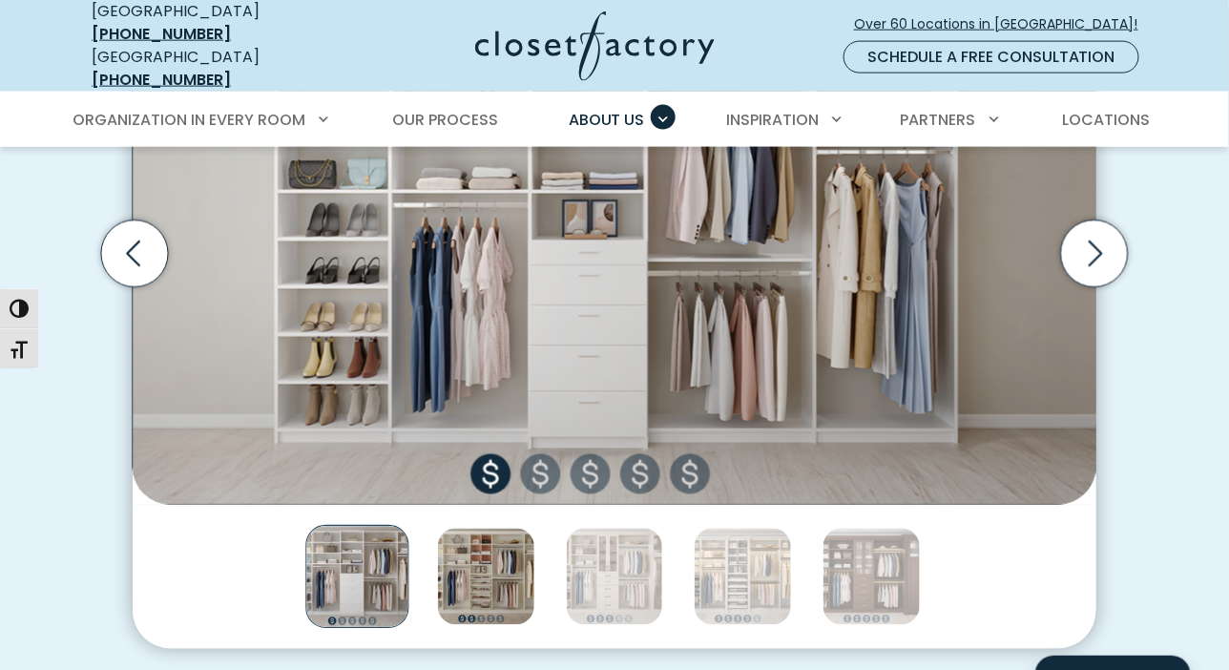
click at [499, 592] on img "Thumbnail Gallery" at bounding box center [486, 577] width 98 height 98
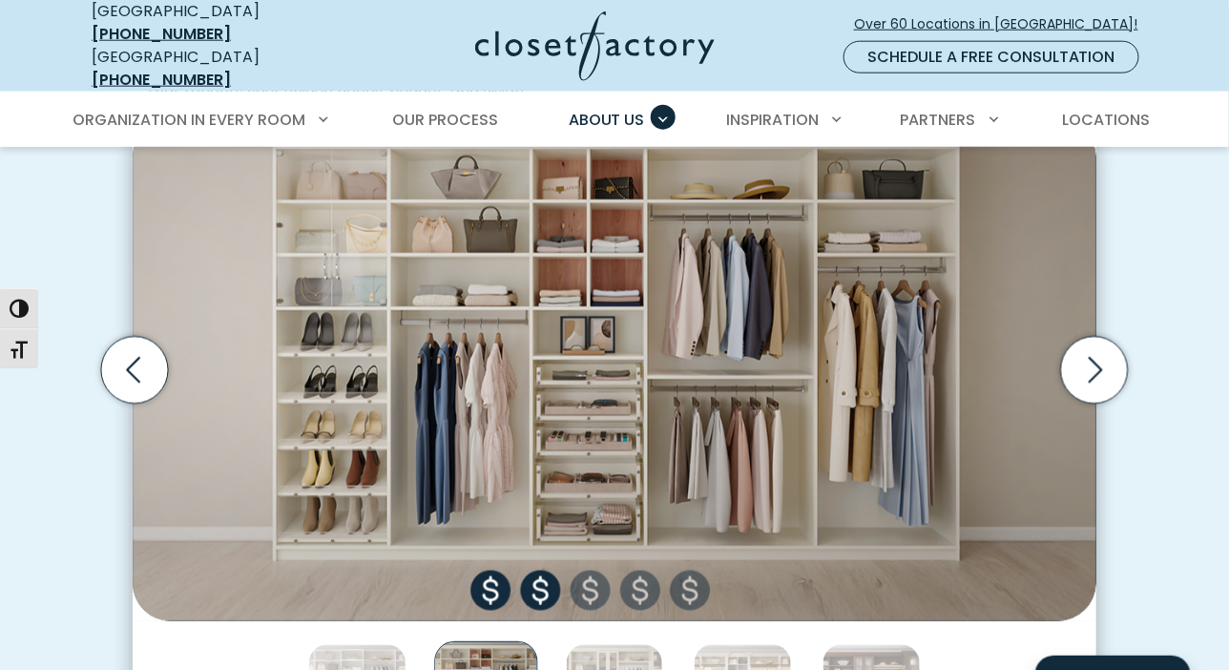
scroll to position [668, 0]
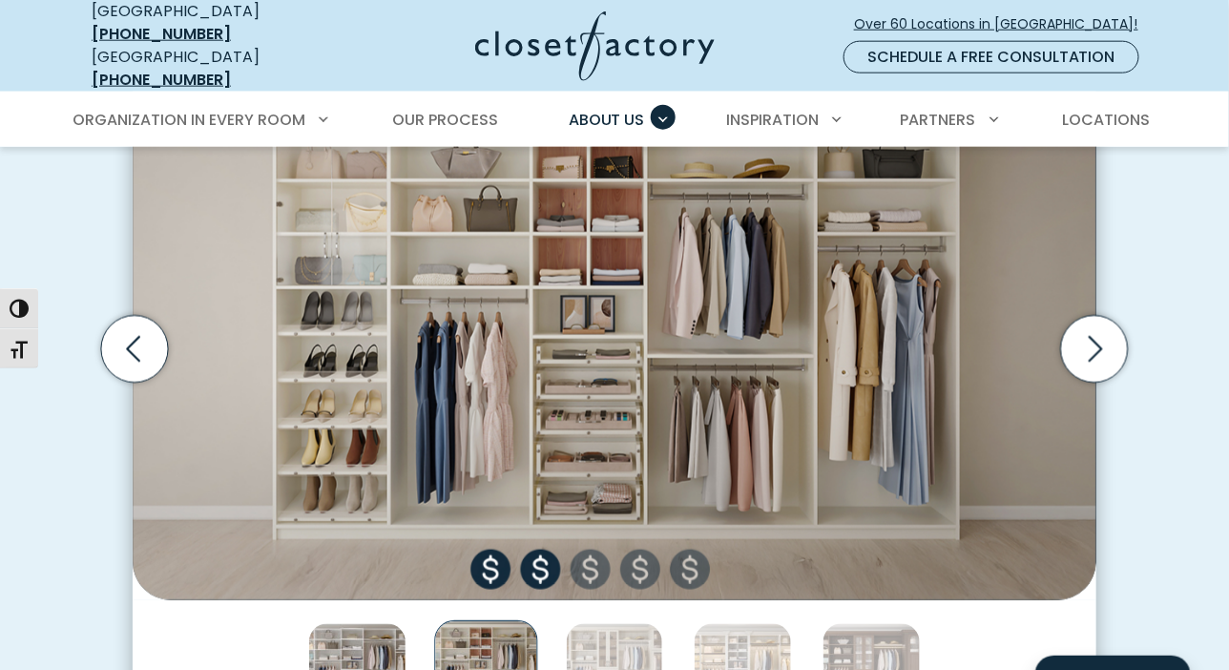
click at [364, 641] on img "Thumbnail Gallery" at bounding box center [357, 672] width 98 height 98
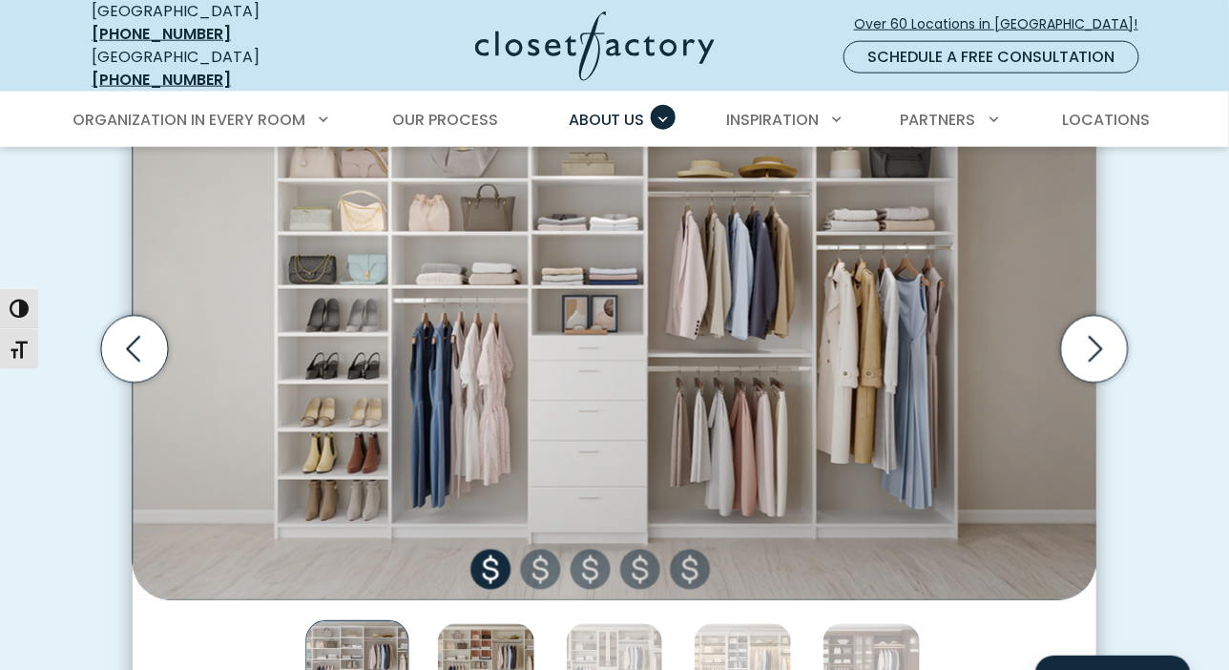
click at [466, 631] on img "Thumbnail Gallery" at bounding box center [486, 672] width 98 height 98
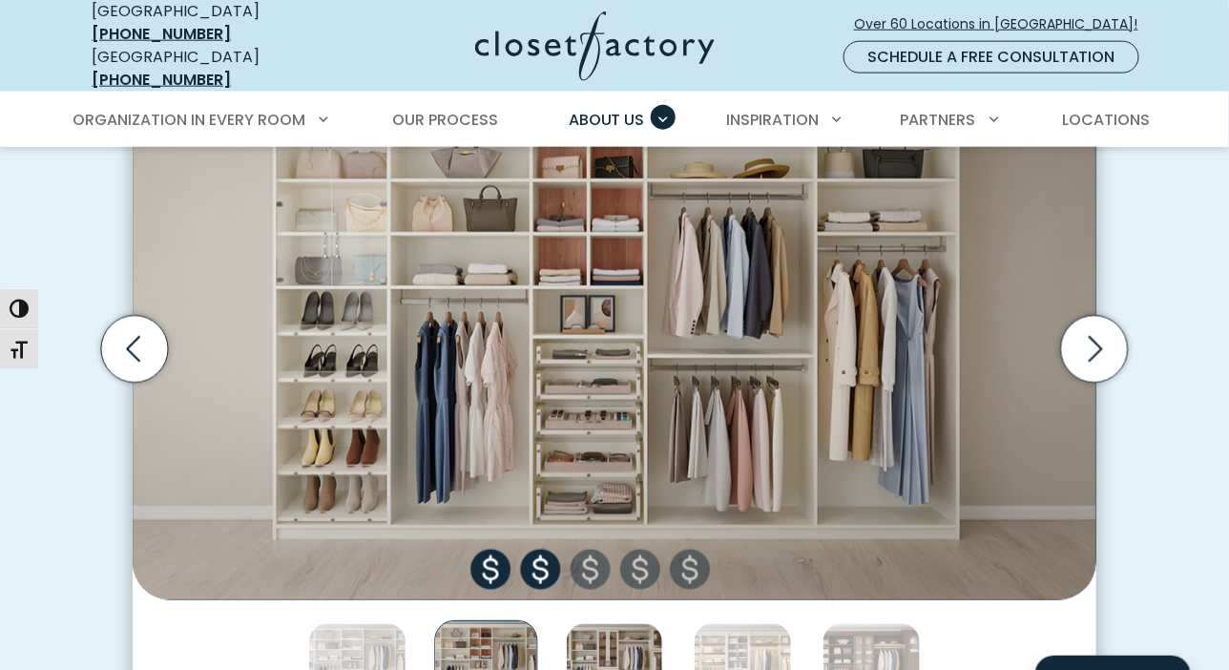
click at [617, 637] on img "Thumbnail Gallery" at bounding box center [615, 672] width 98 height 98
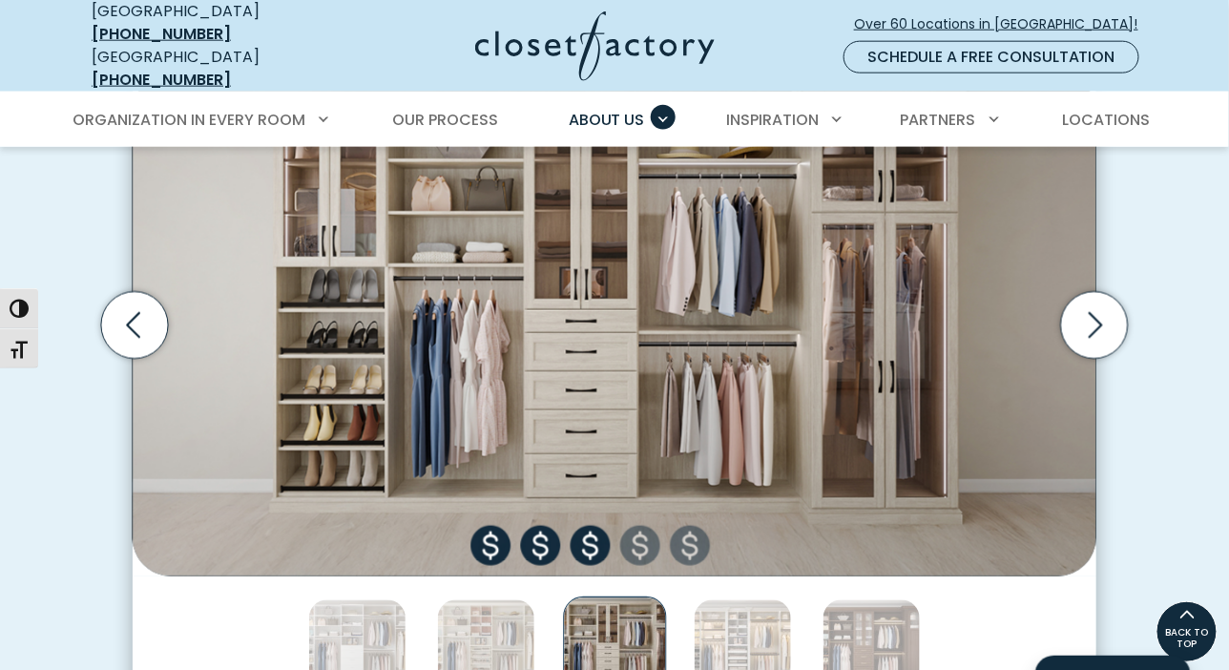
scroll to position [763, 0]
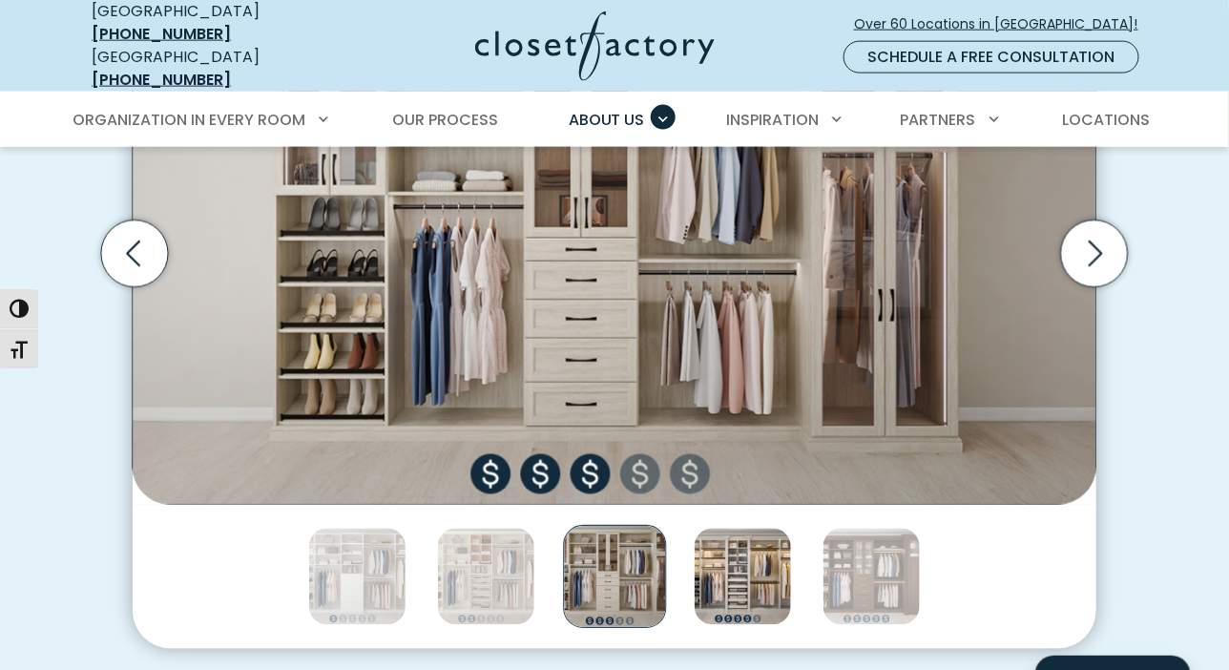
click at [768, 576] on img "Thumbnail Gallery" at bounding box center [743, 577] width 98 height 98
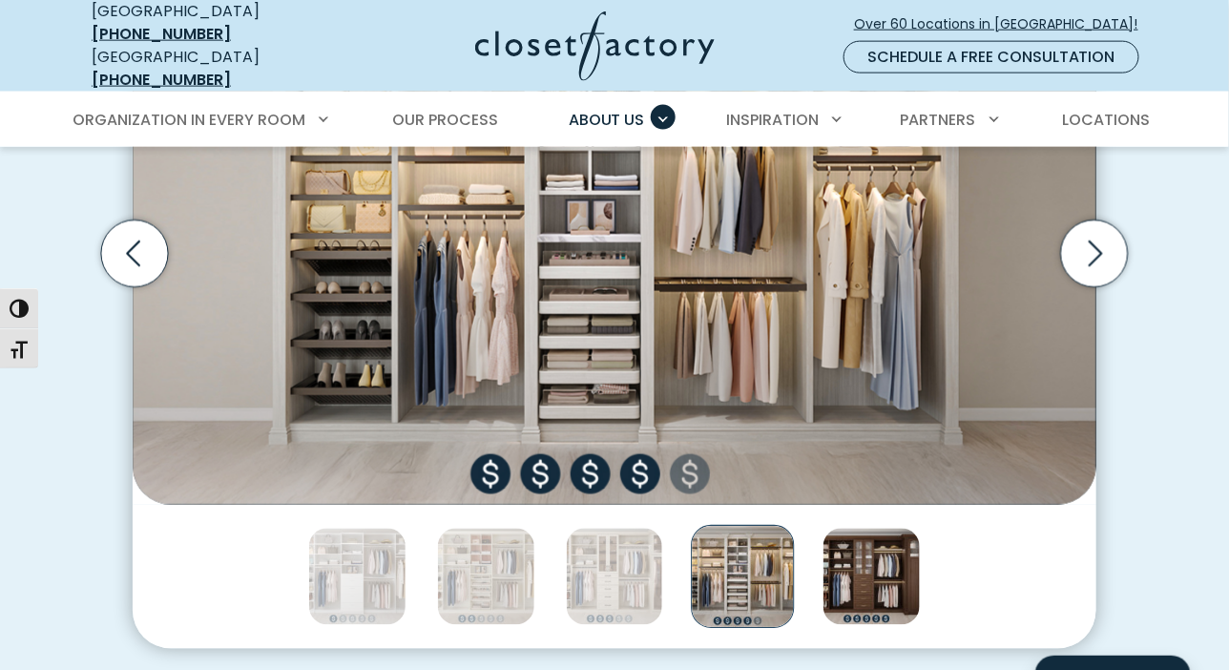
click at [858, 576] on img "Thumbnail Gallery" at bounding box center [871, 577] width 98 height 98
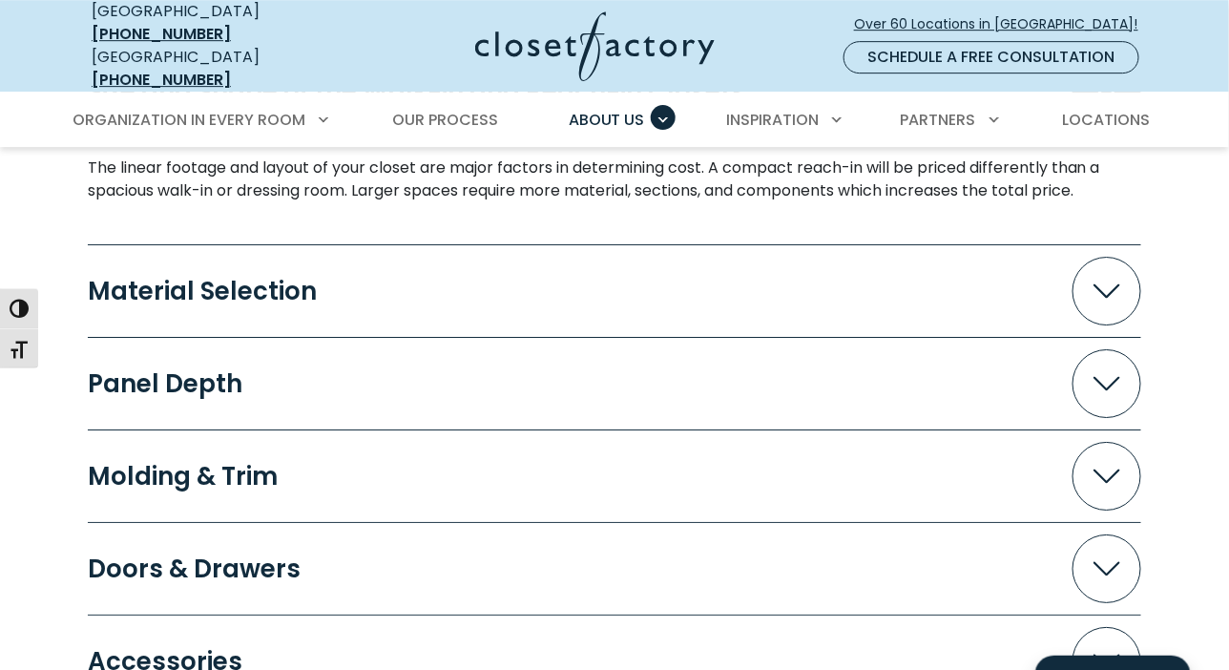
scroll to position [1908, 0]
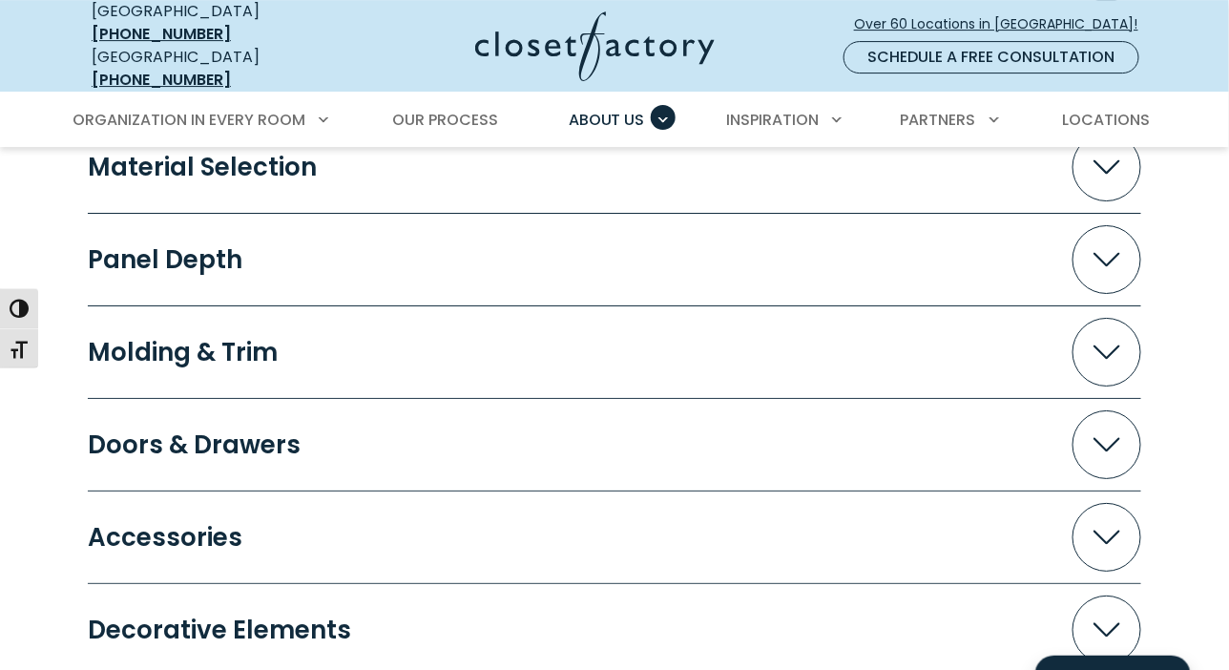
click at [1112, 253] on icon "Accordion" at bounding box center [1106, 260] width 27 height 14
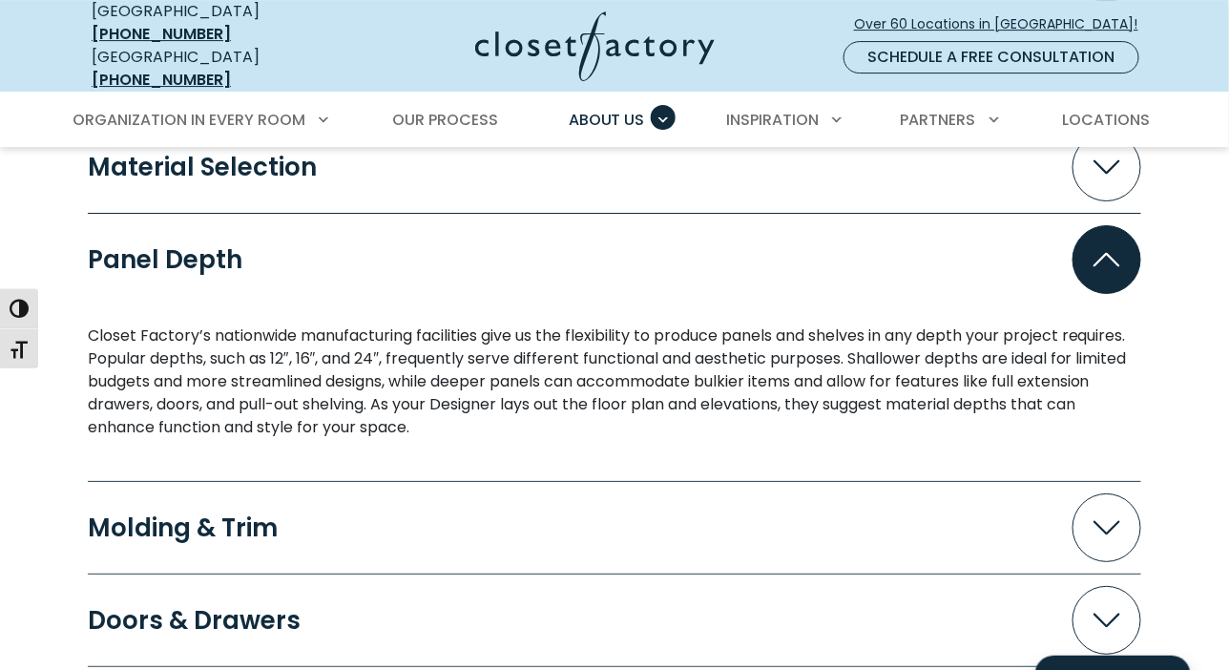
click at [1112, 253] on icon "Accordion" at bounding box center [1106, 260] width 27 height 14
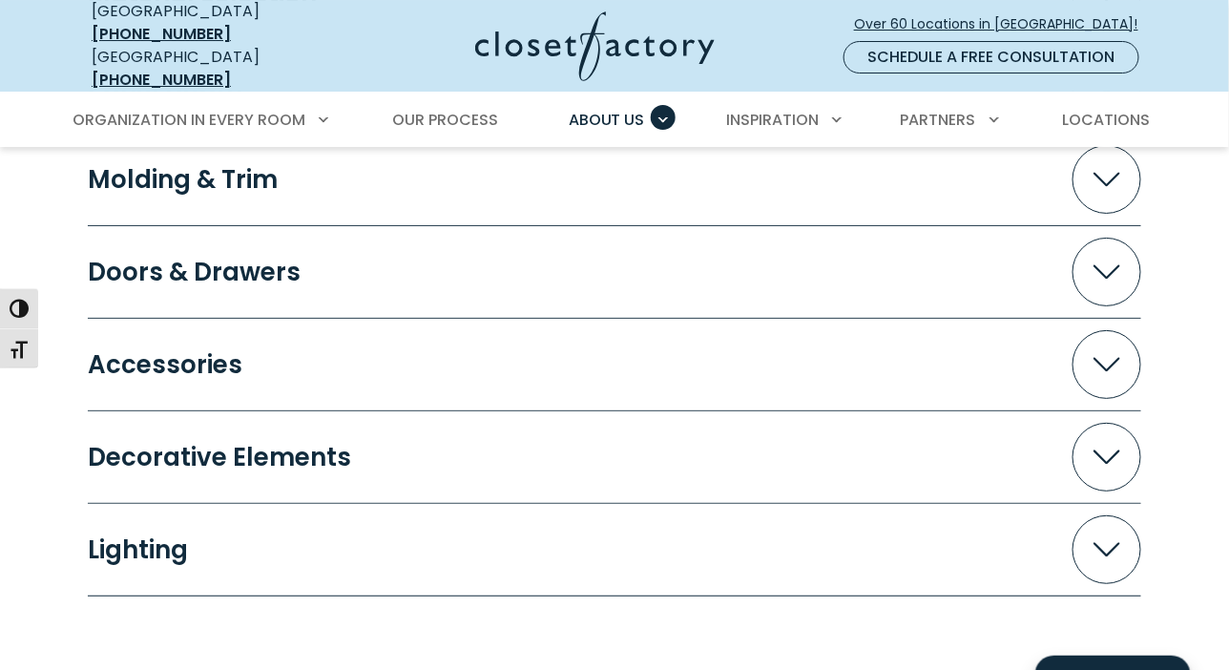
scroll to position [2099, 0]
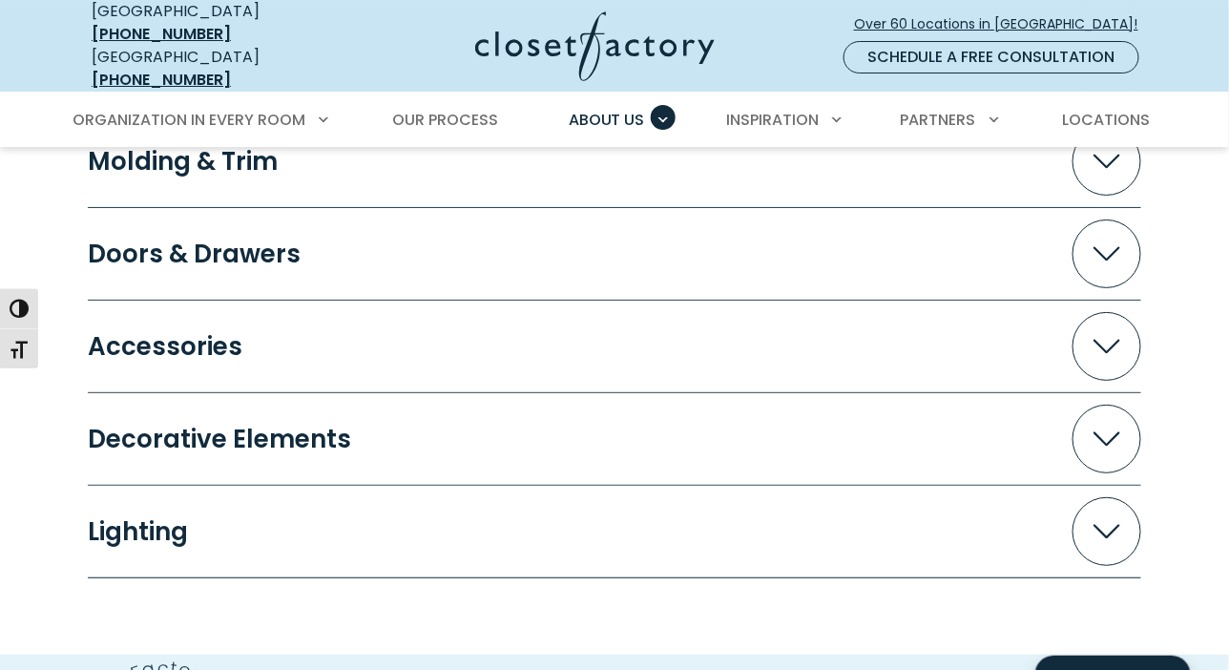
click at [1116, 247] on icon "Accordion" at bounding box center [1106, 254] width 27 height 14
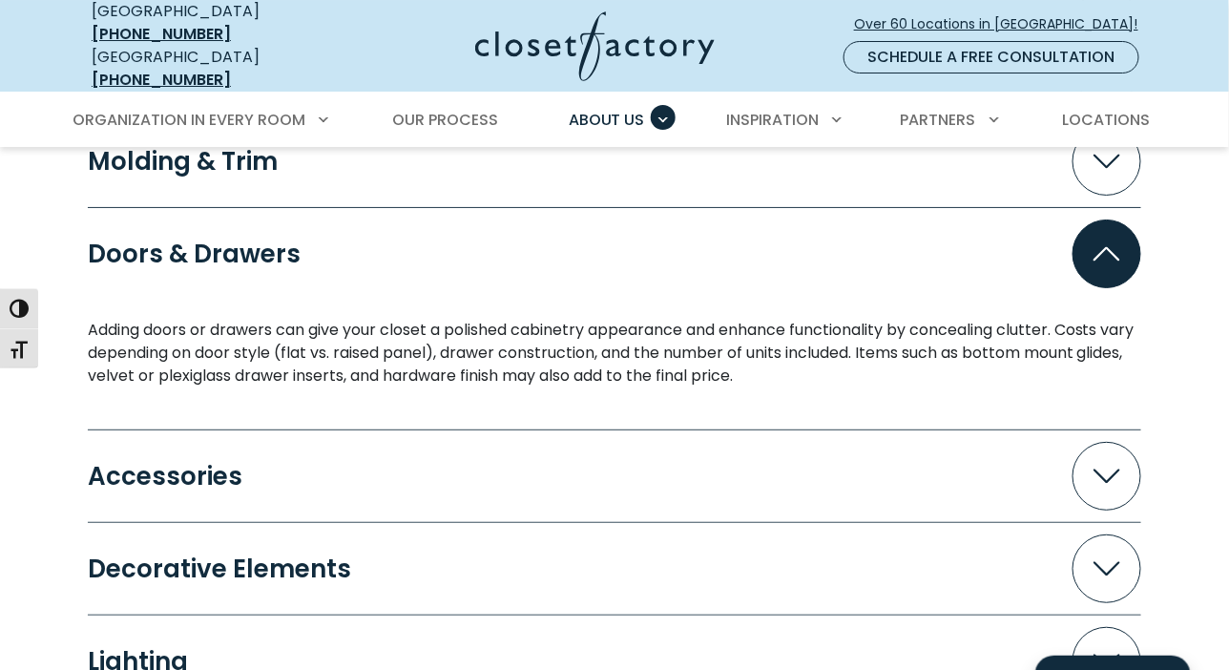
click at [1107, 247] on icon "Accordion" at bounding box center [1106, 254] width 27 height 14
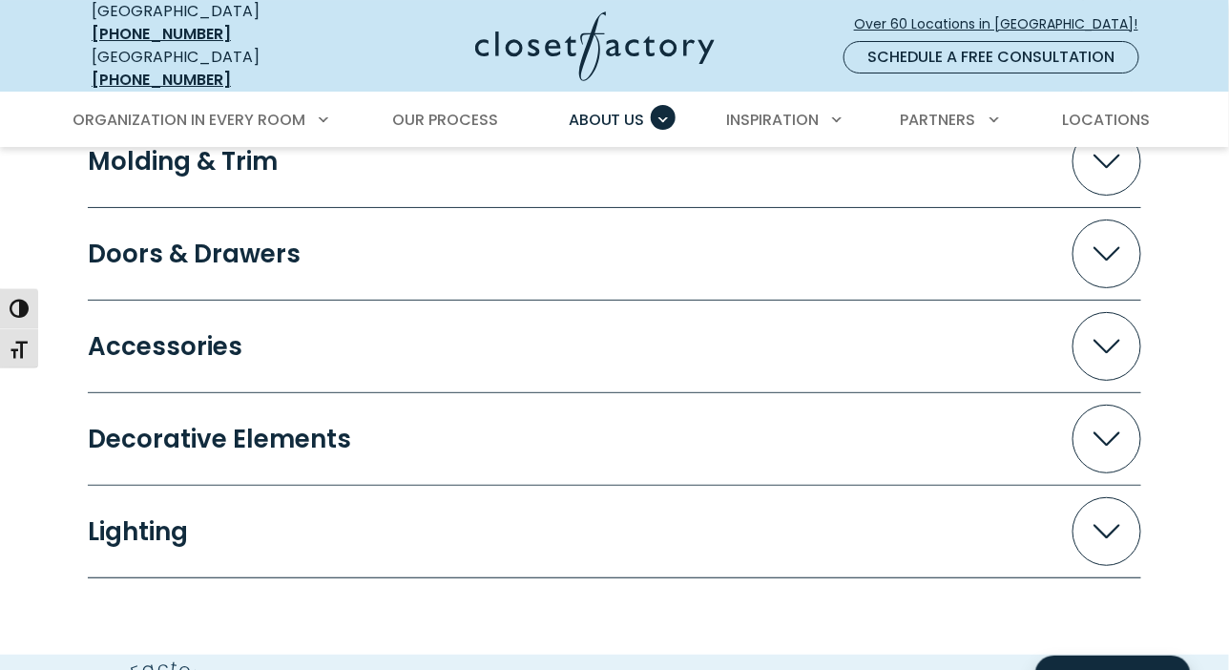
click at [1121, 339] on span "Accordion" at bounding box center [1106, 346] width 69 height 69
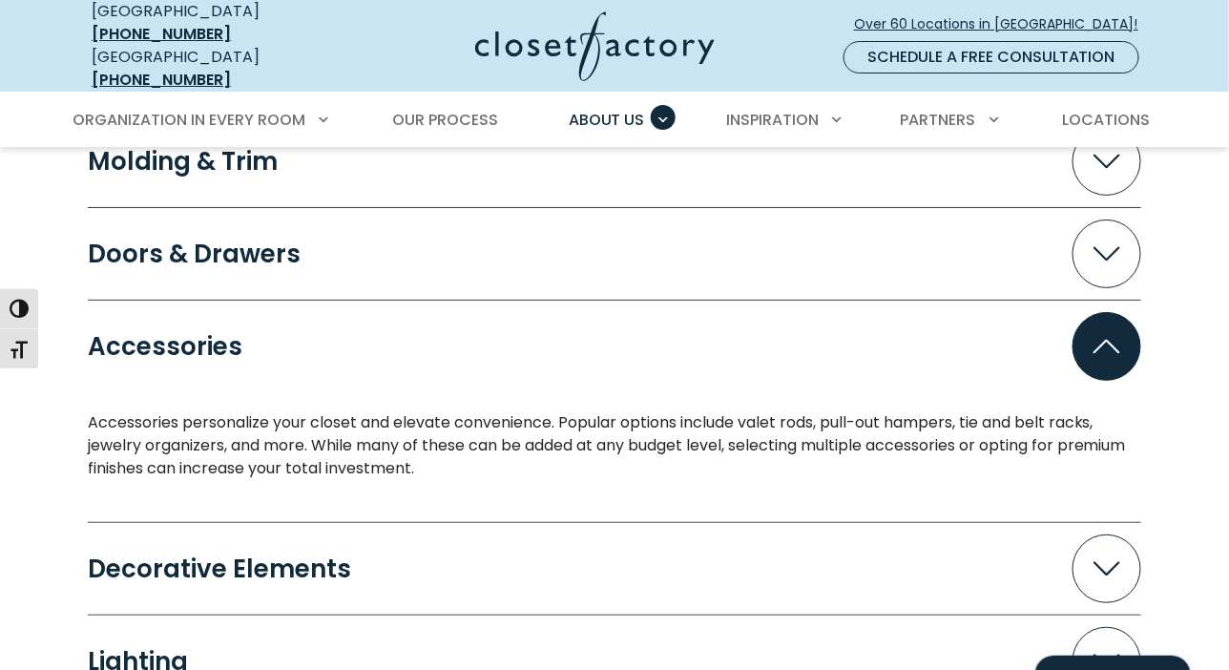
click at [1121, 339] on span "Accordion" at bounding box center [1106, 346] width 69 height 69
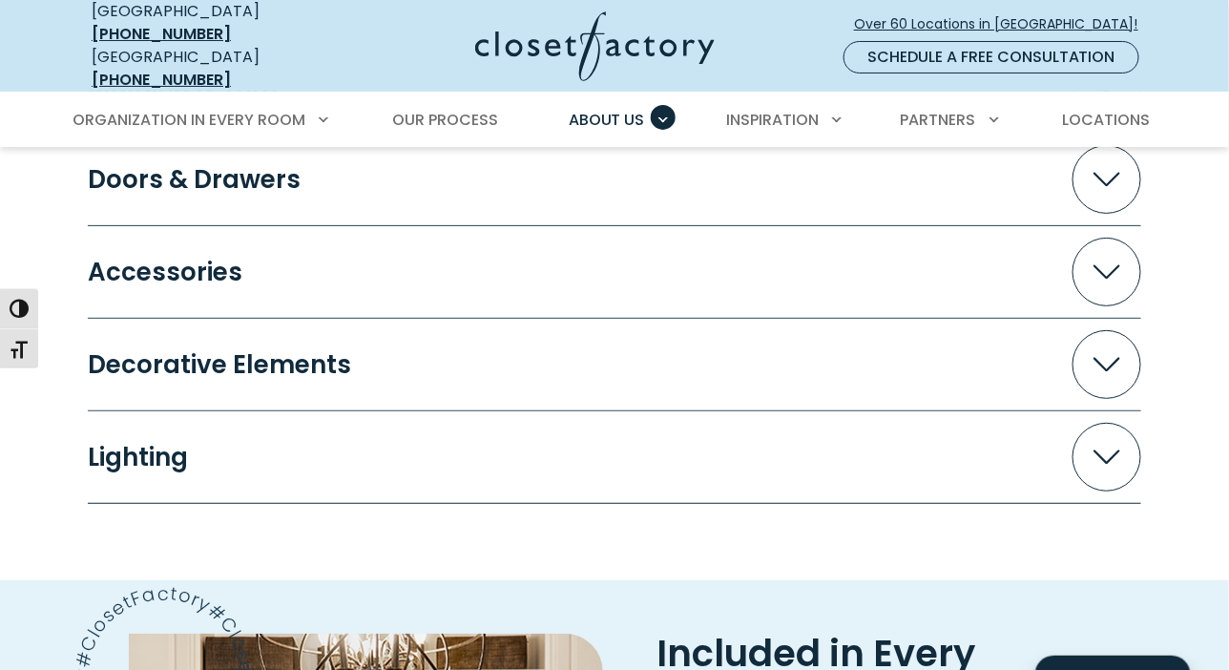
scroll to position [2195, 0]
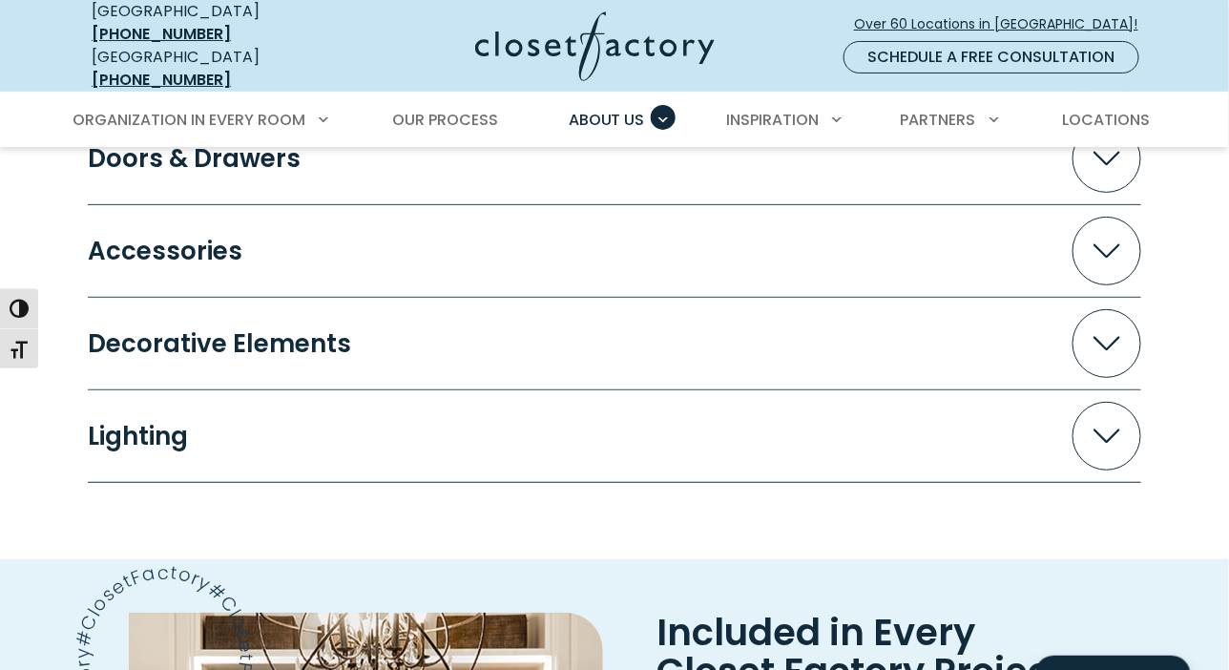
click at [1113, 337] on icon "Accordion" at bounding box center [1106, 344] width 27 height 14
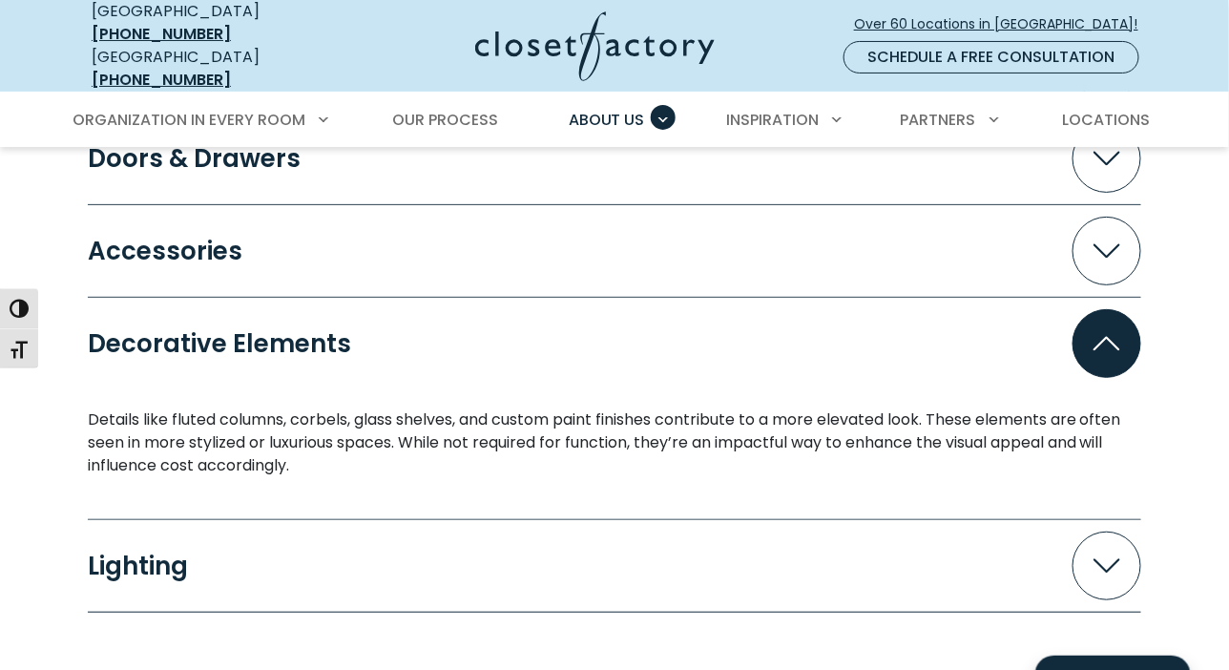
click at [1113, 337] on icon "Accordion" at bounding box center [1106, 344] width 27 height 14
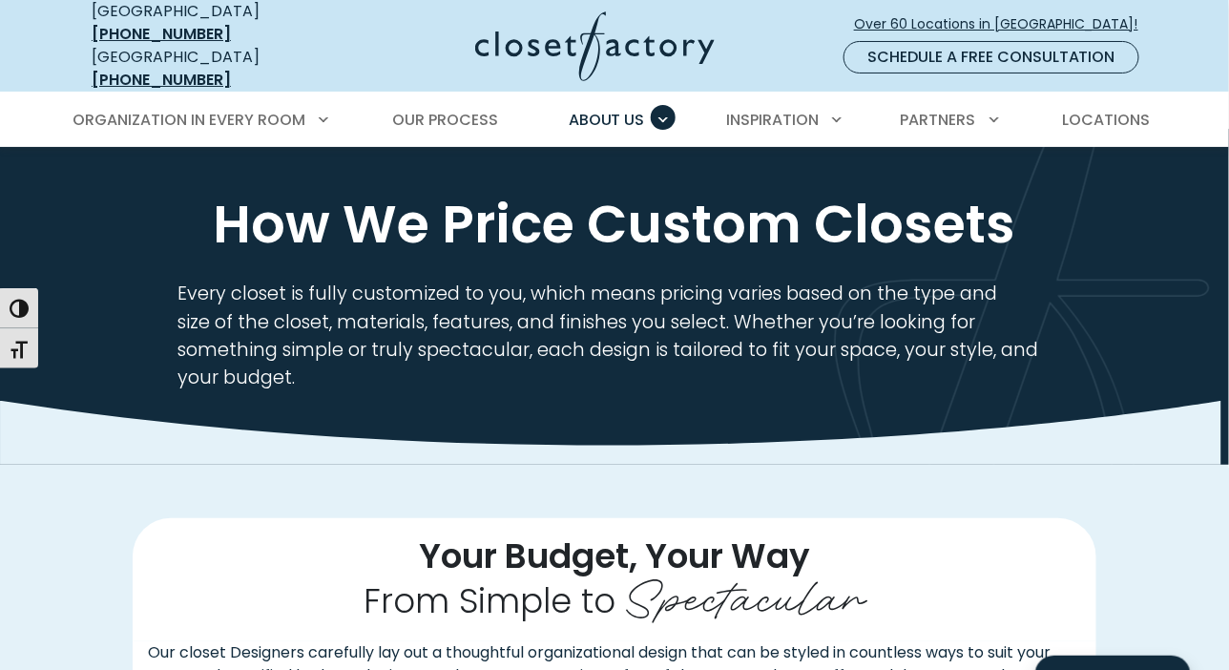
scroll to position [0, 0]
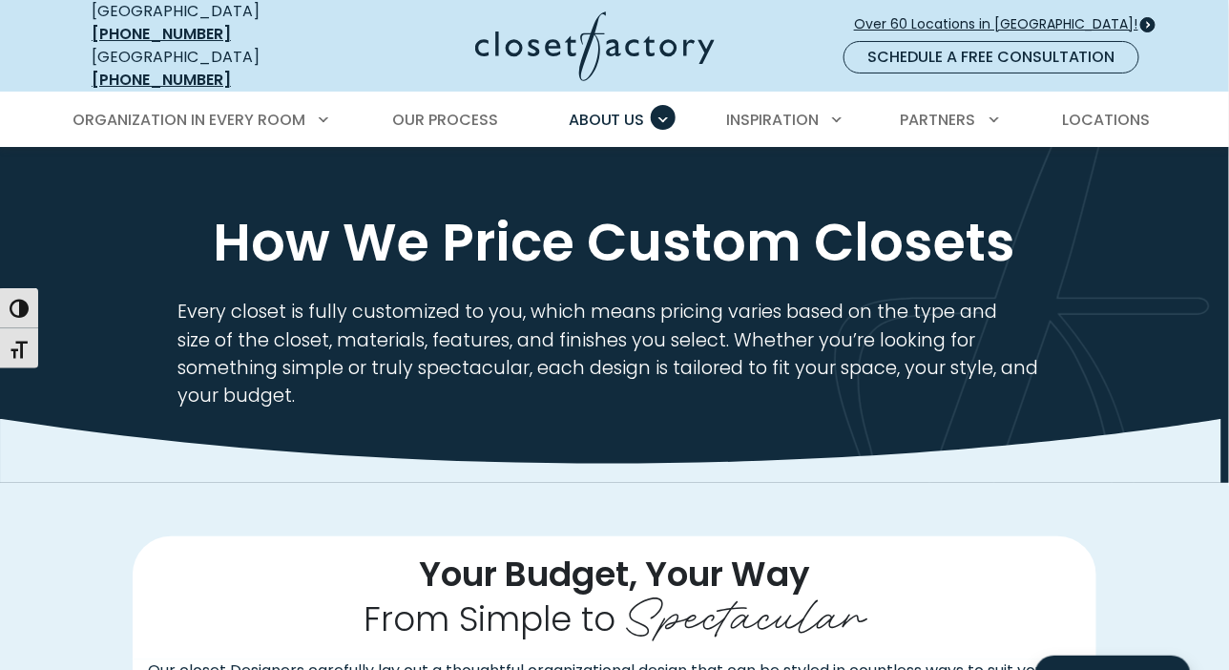
click at [1040, 16] on span "Over 60 Locations in [GEOGRAPHIC_DATA]!" at bounding box center [1004, 24] width 300 height 20
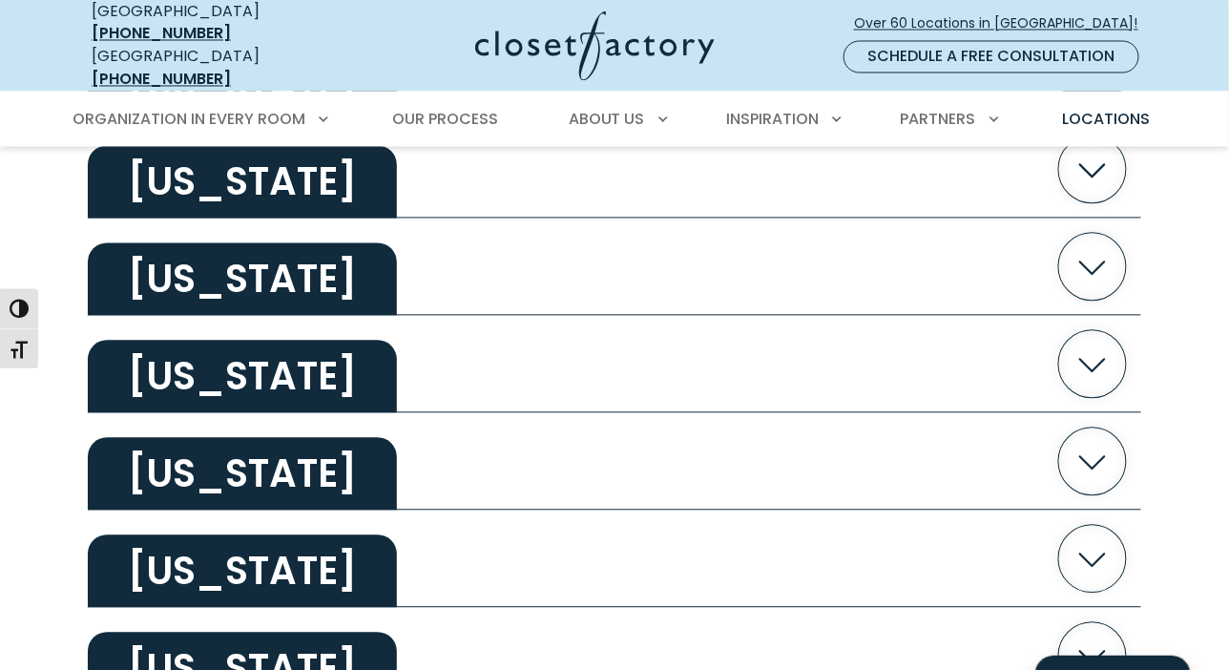
scroll to position [1240, 0]
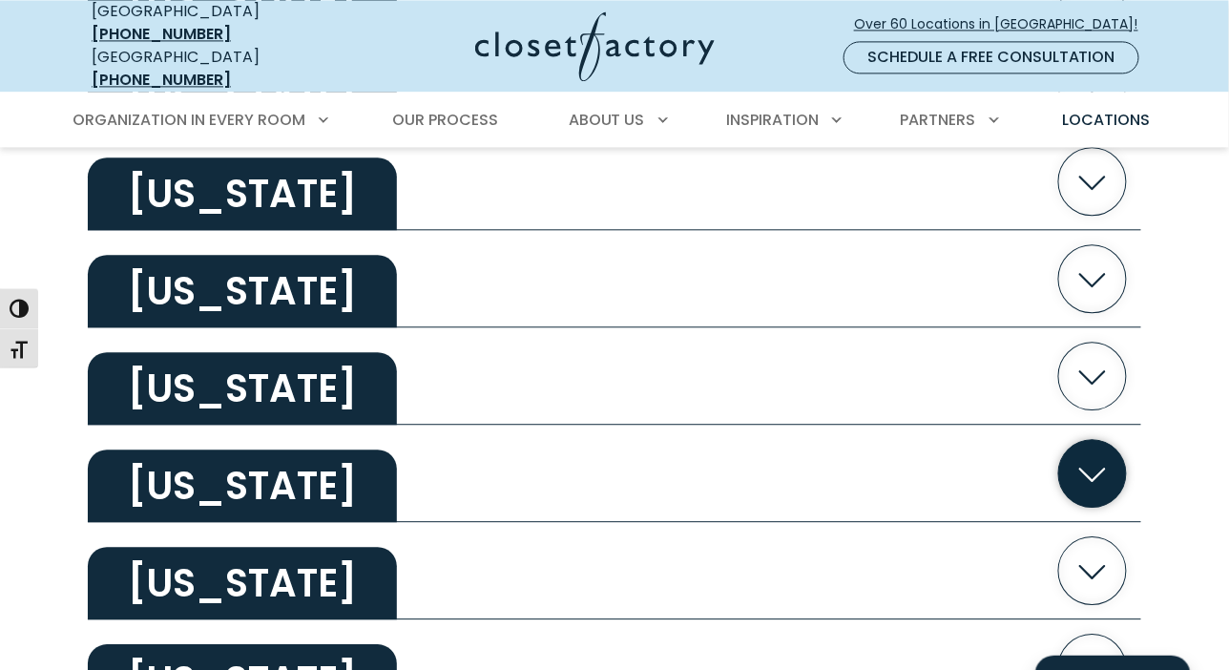
click at [1108, 471] on icon "button" at bounding box center [1093, 473] width 68 height 68
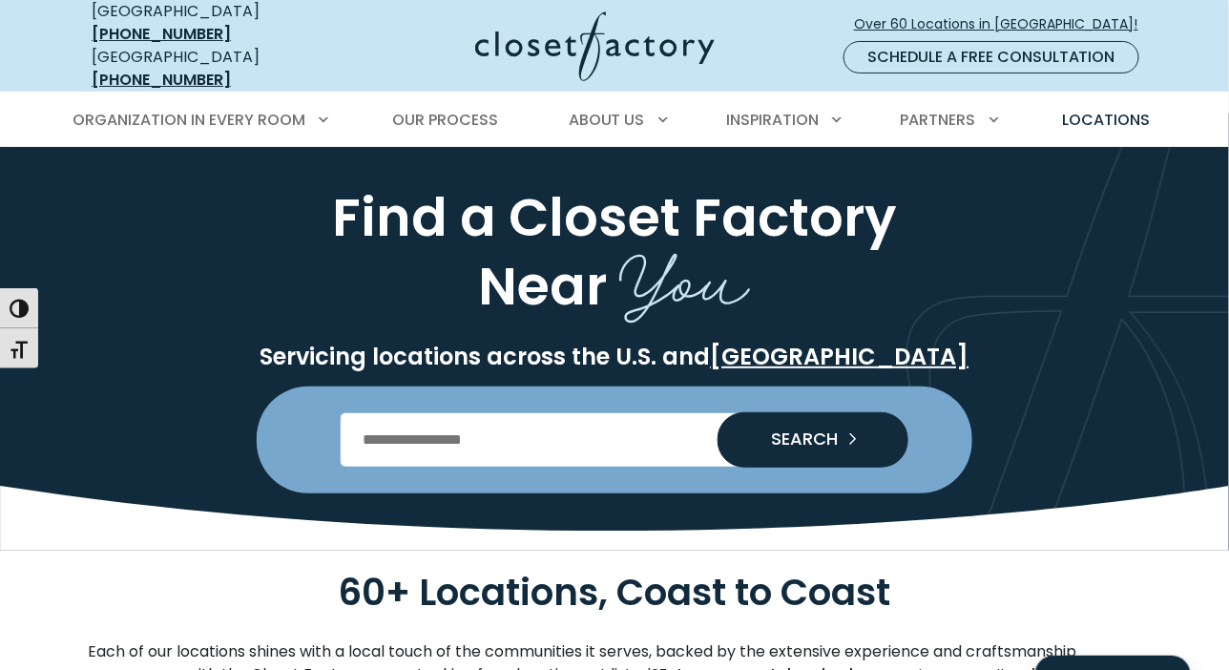
scroll to position [0, 0]
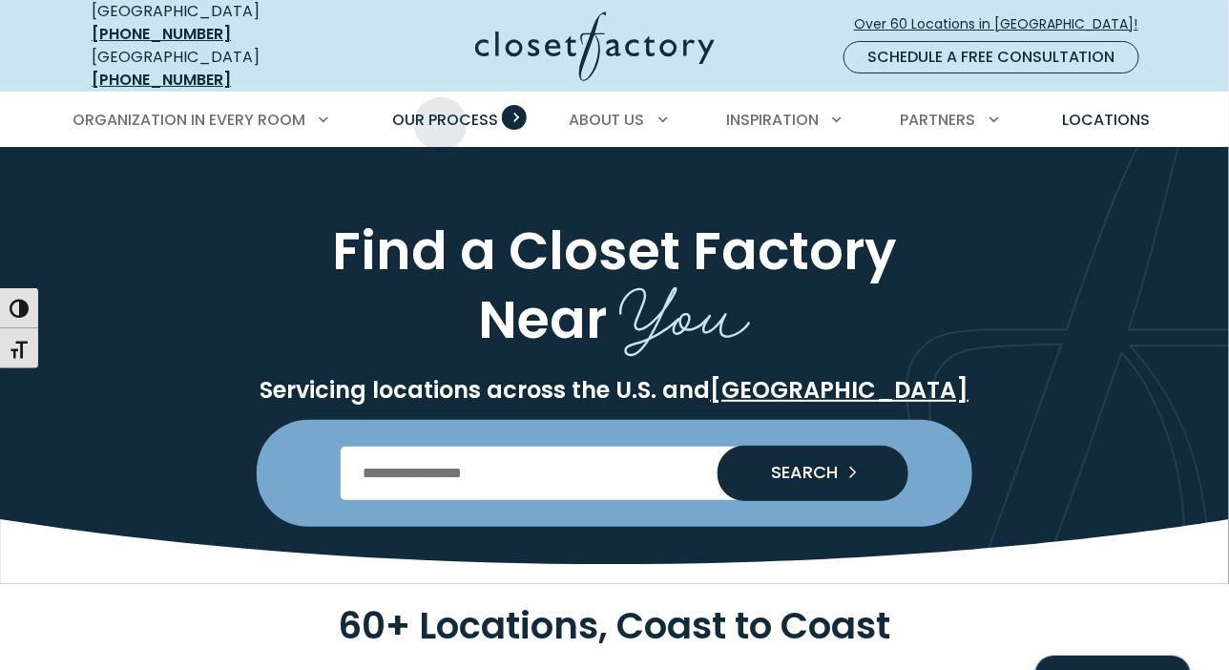
click at [448, 111] on span "Our Process" at bounding box center [445, 120] width 106 height 22
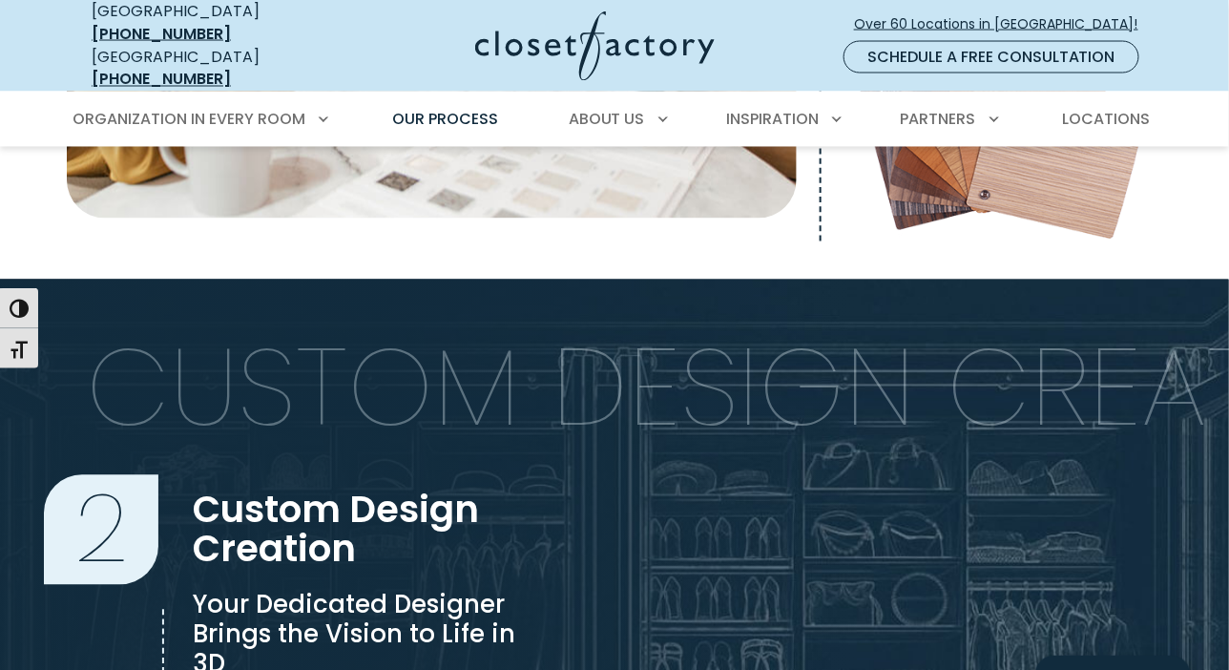
scroll to position [1240, 0]
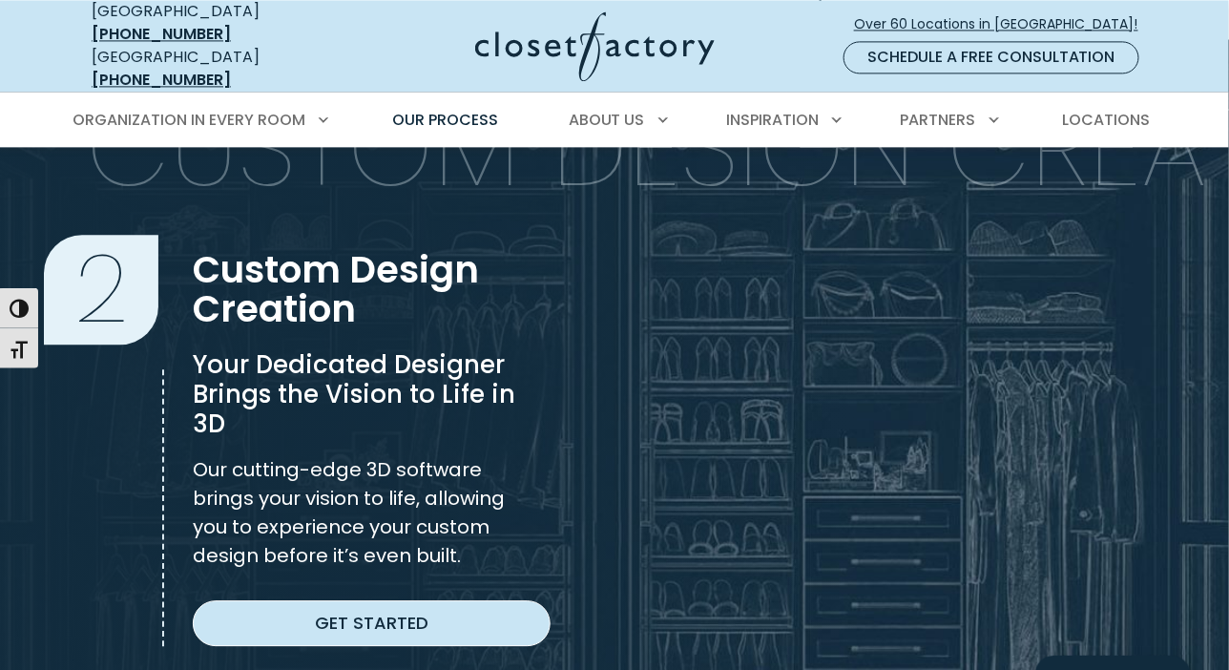
click at [427, 613] on link "Get Started" at bounding box center [372, 623] width 358 height 46
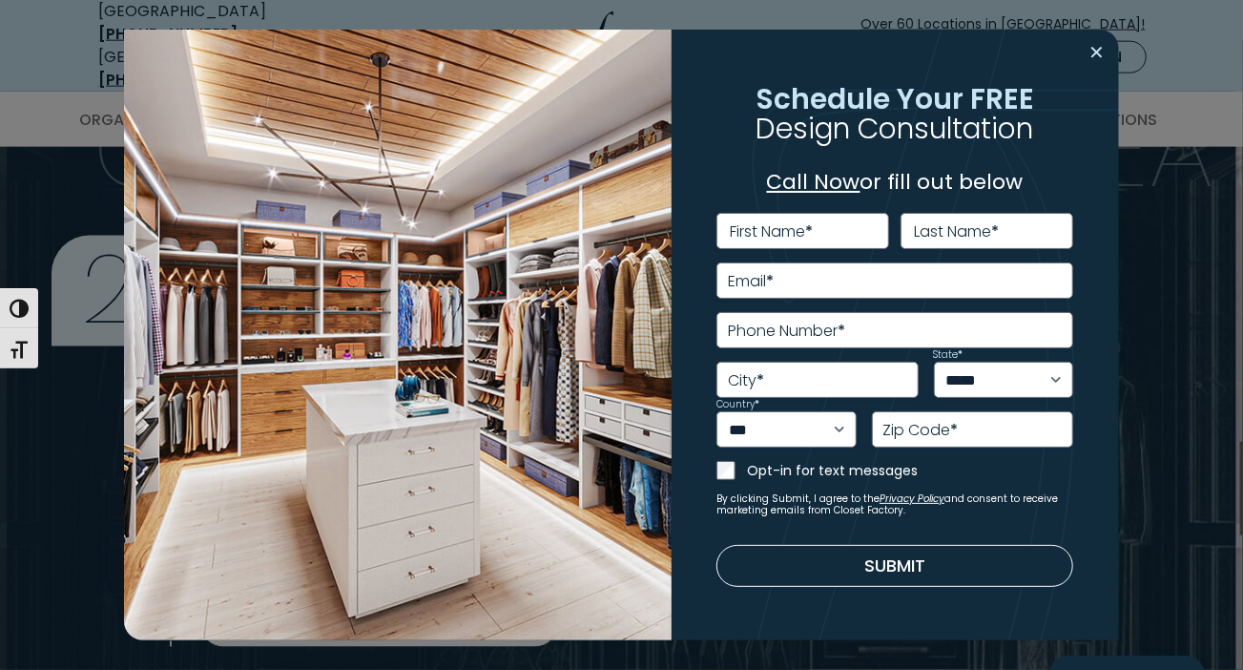
click at [1095, 52] on button "Close modal" at bounding box center [1098, 52] width 28 height 31
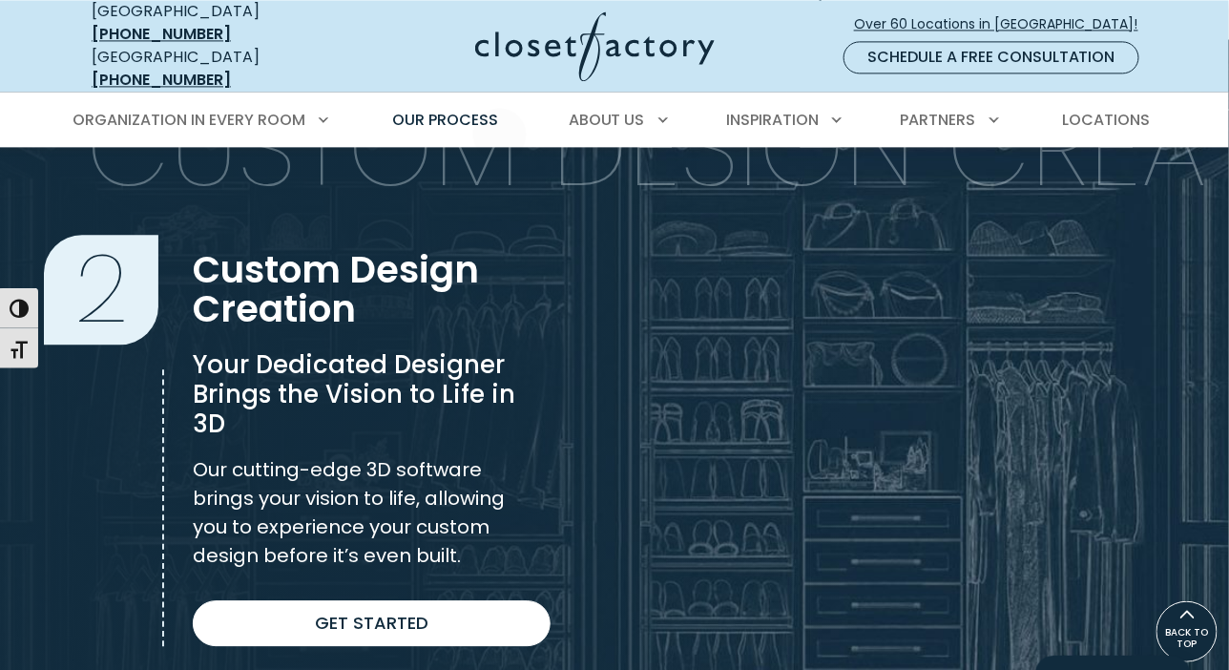
scroll to position [954, 0]
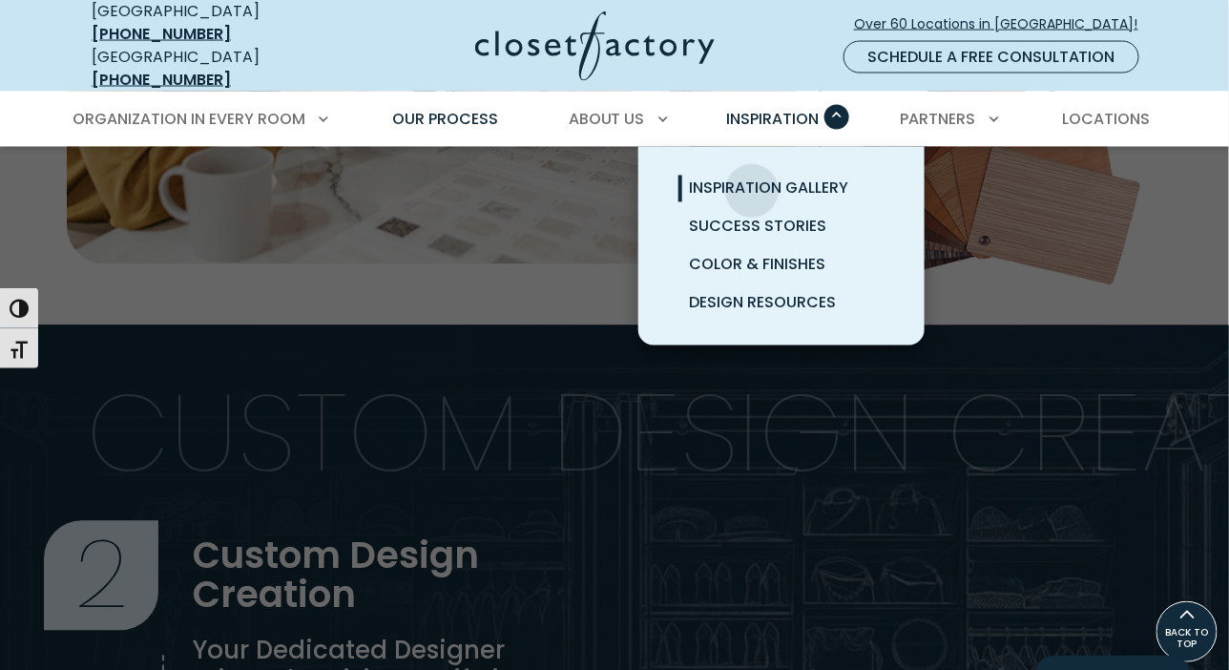
click at [752, 177] on span "Inspiration Gallery" at bounding box center [769, 188] width 159 height 22
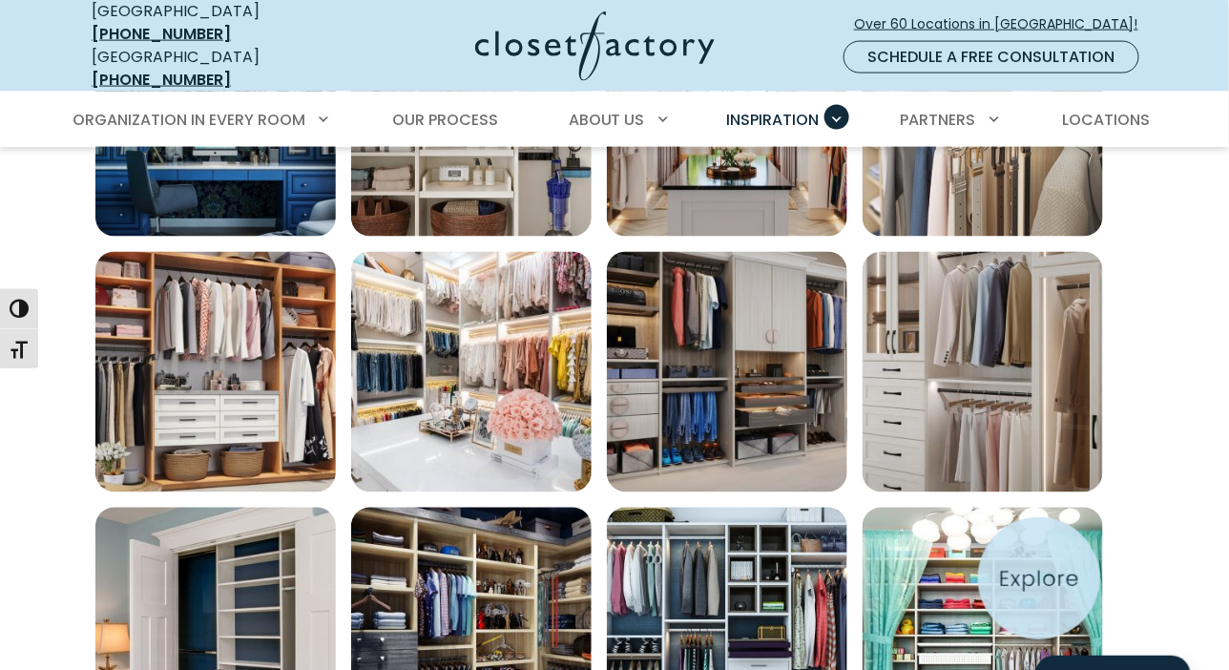
scroll to position [859, 0]
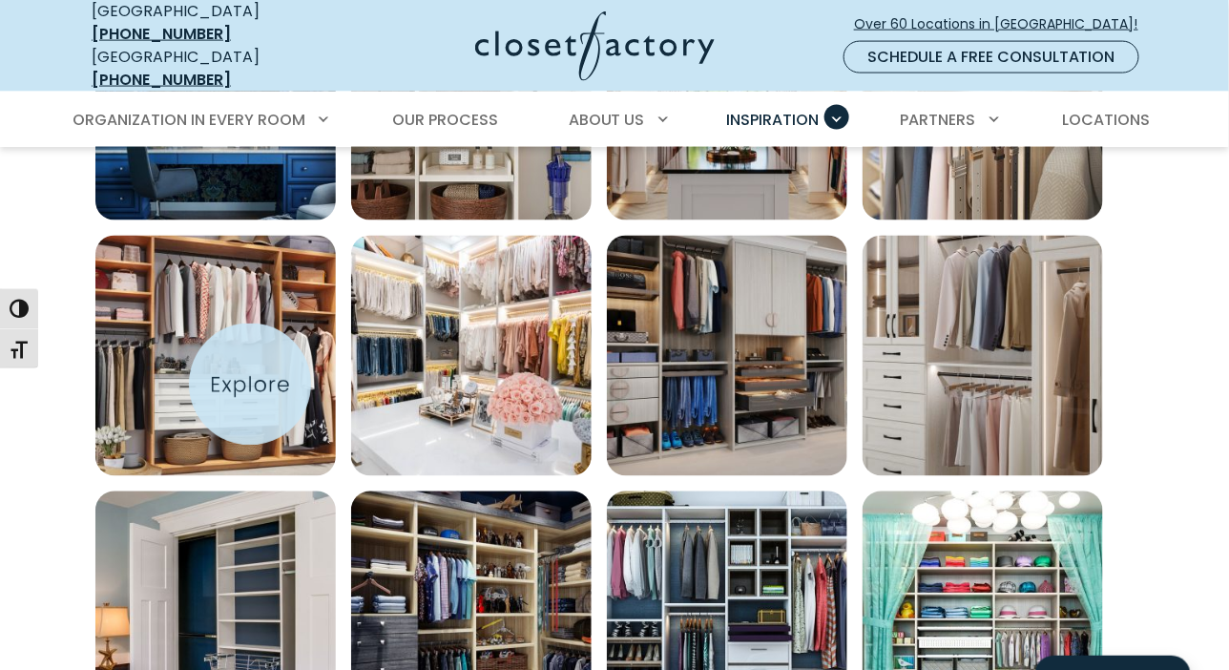
click at [235, 355] on img "Open inspiration gallery to preview enlarged image" at bounding box center [215, 356] width 240 height 240
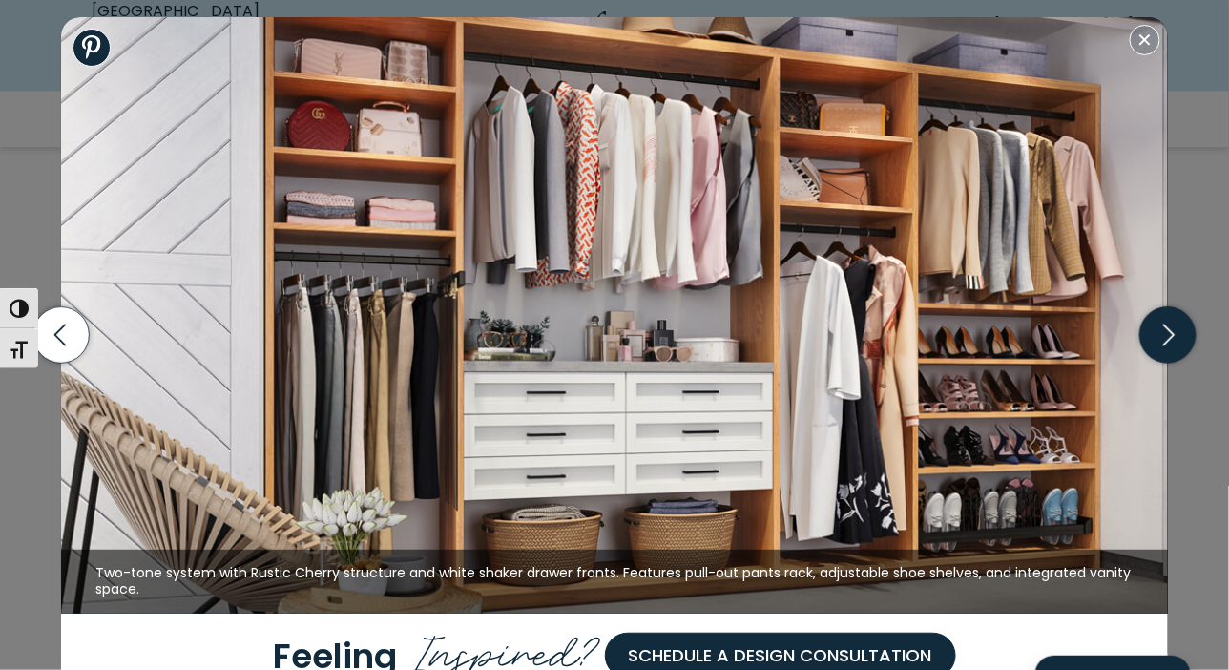
click at [1164, 358] on icon "button" at bounding box center [1167, 335] width 56 height 56
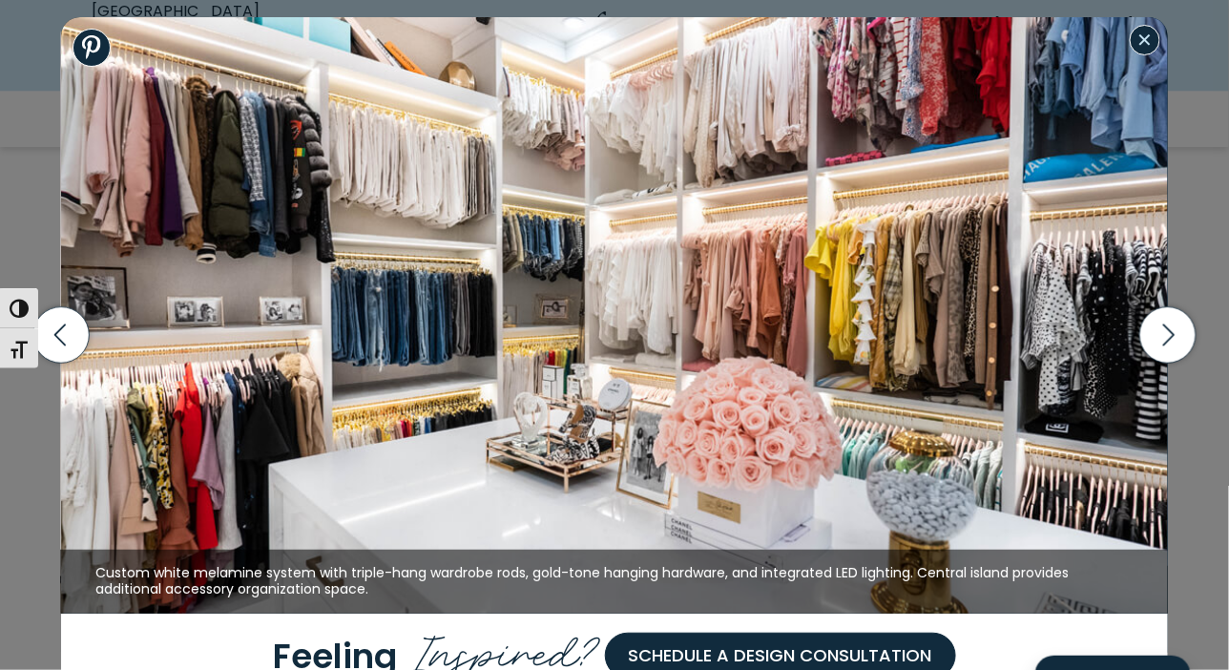
click at [1151, 30] on button "Close modal" at bounding box center [1145, 40] width 31 height 31
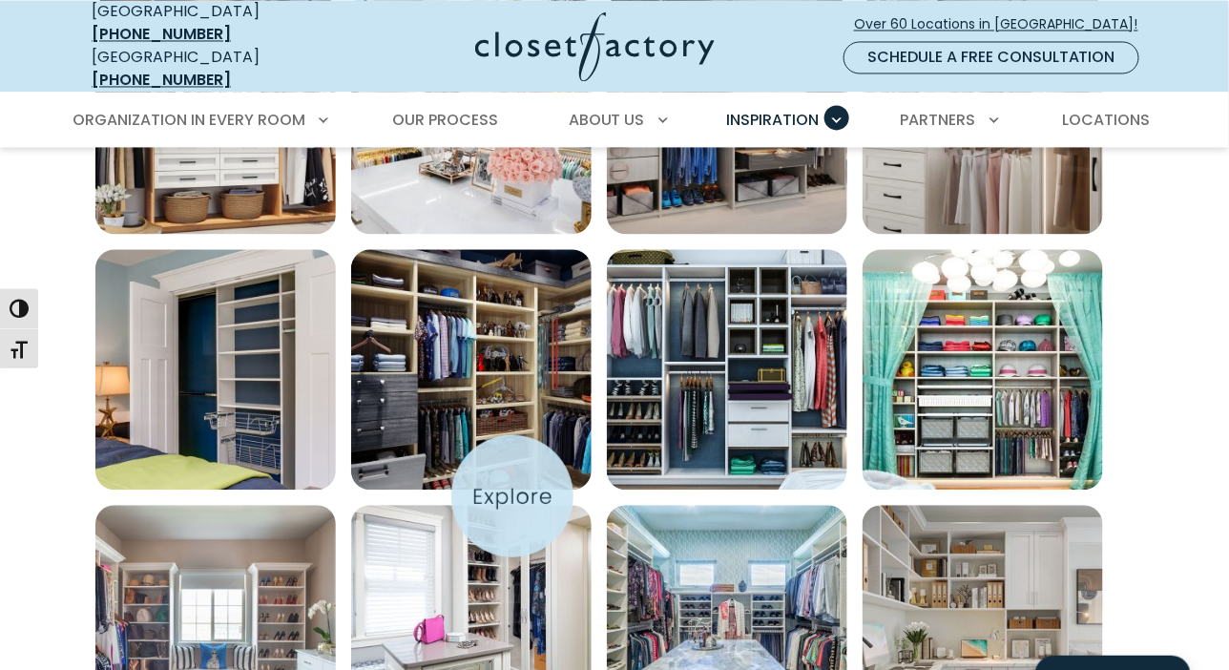
scroll to position [1145, 0]
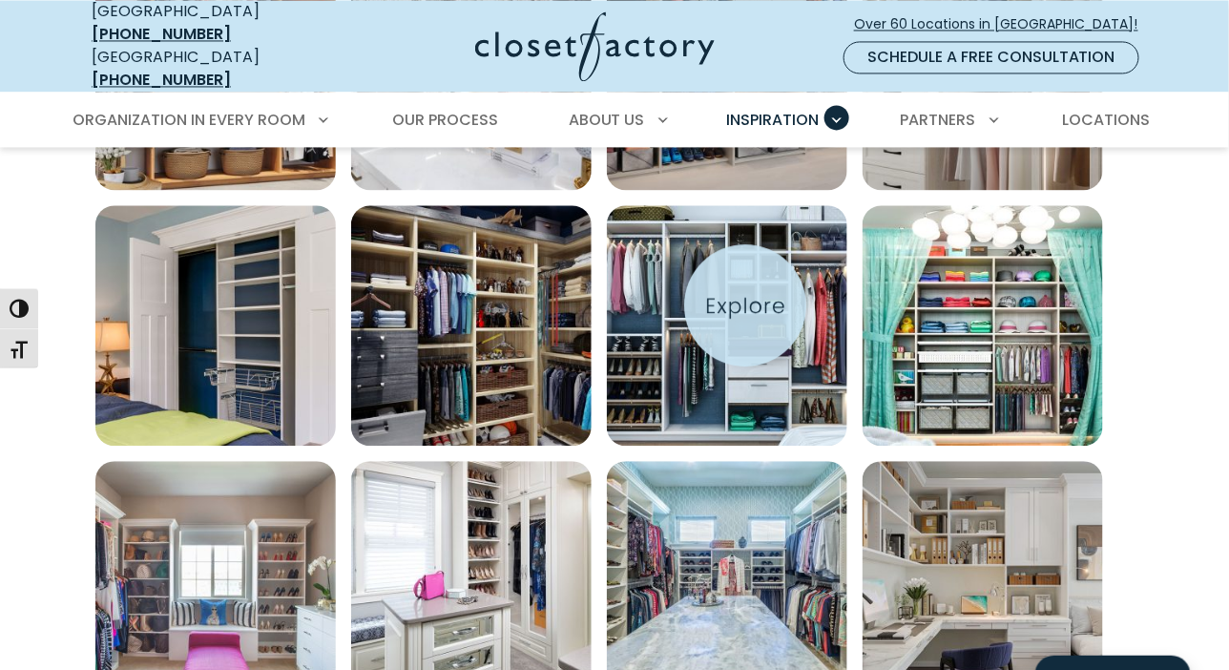
click at [752, 304] on img "Open inspiration gallery to preview enlarged image" at bounding box center [727, 325] width 240 height 240
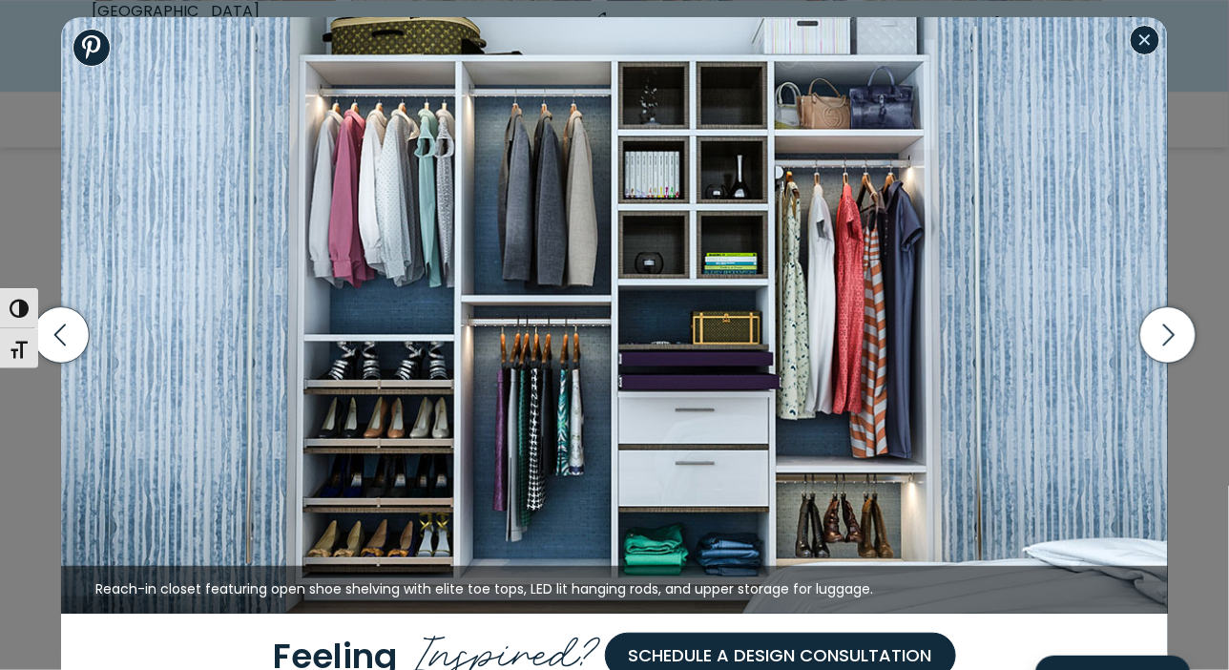
click at [1145, 35] on button "Close modal" at bounding box center [1145, 40] width 31 height 31
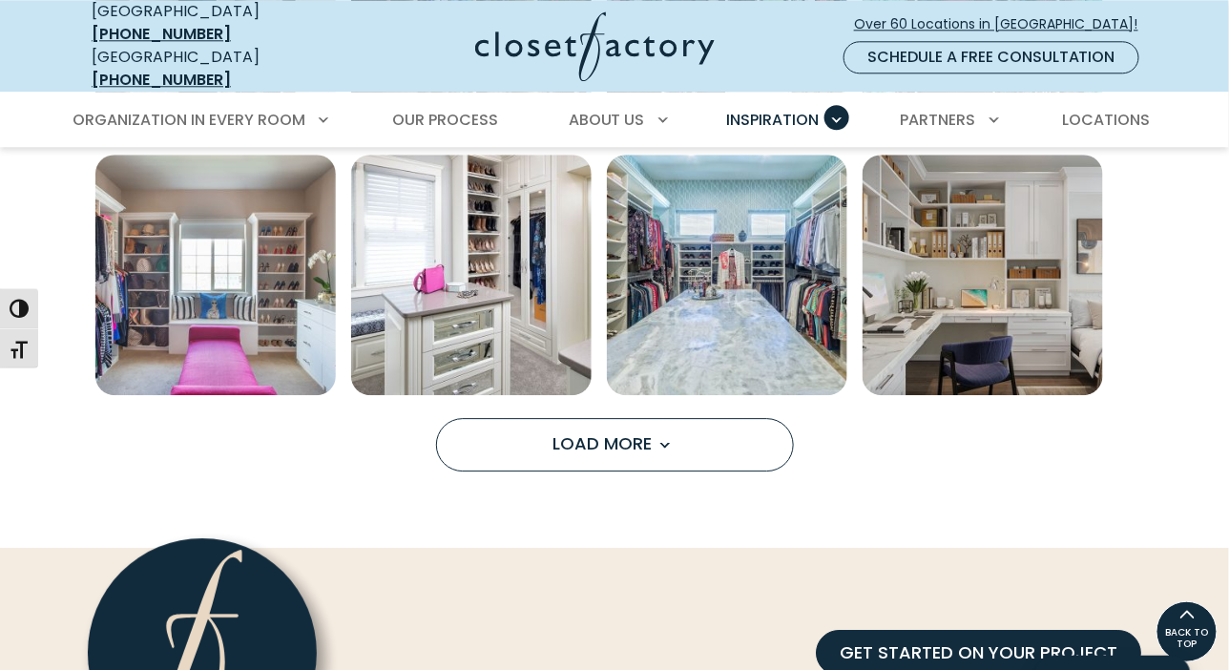
scroll to position [1431, 0]
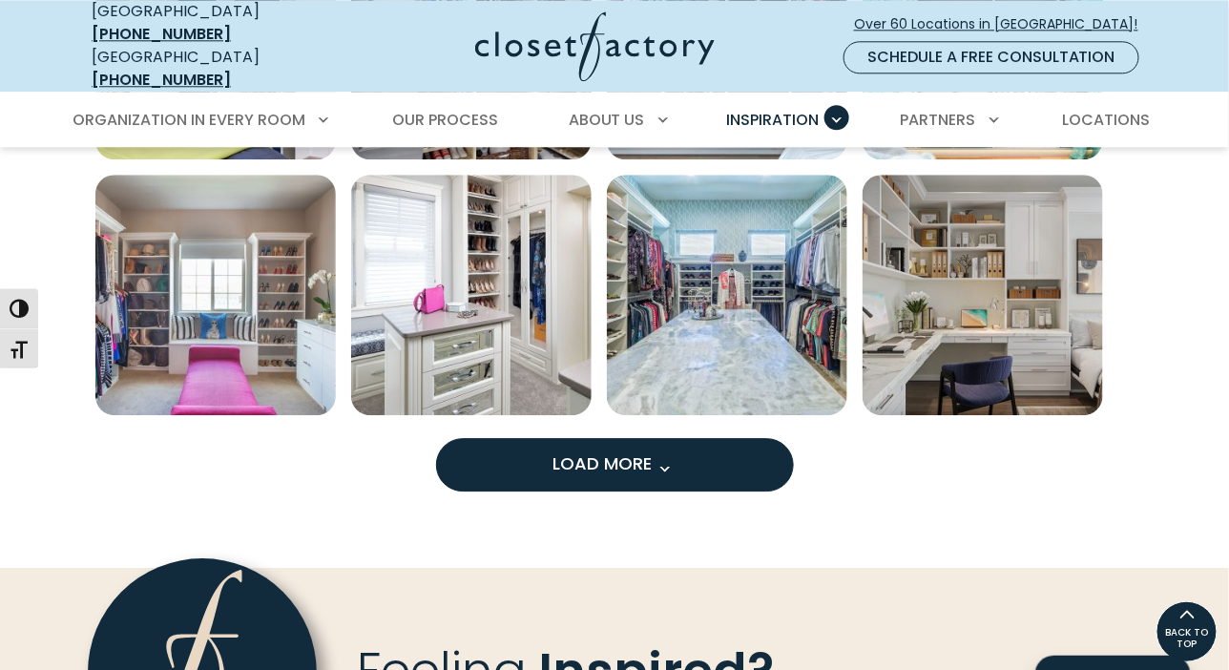
click at [601, 451] on span "Load More" at bounding box center [614, 463] width 124 height 24
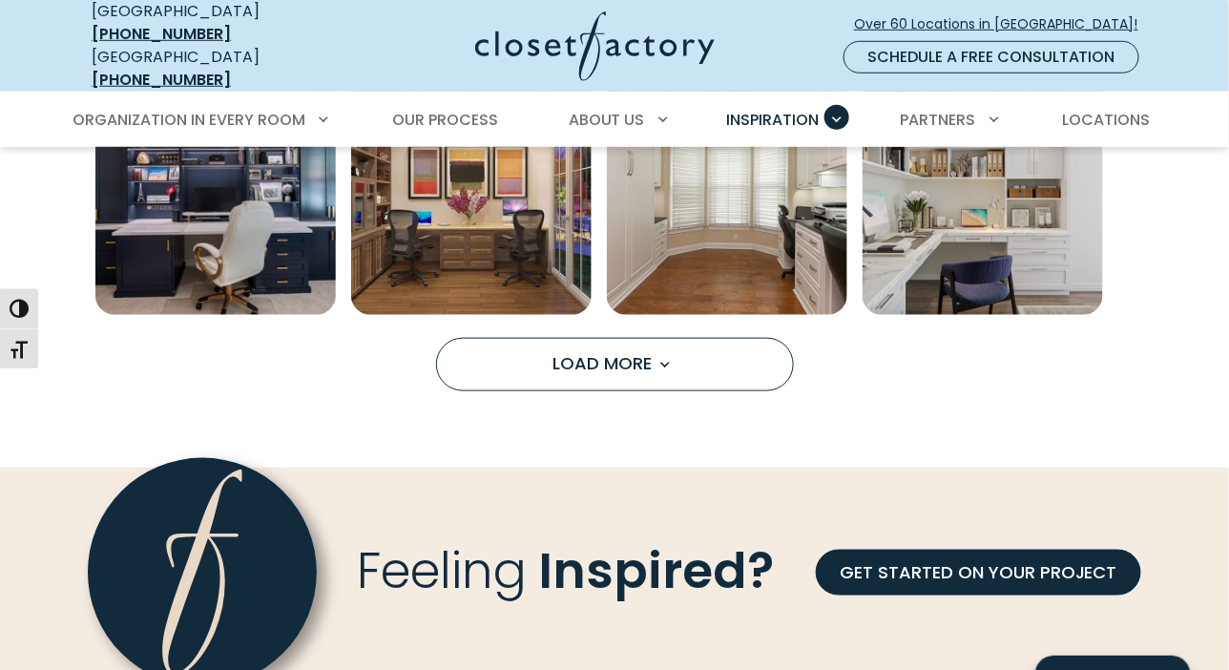
scroll to position [2576, 0]
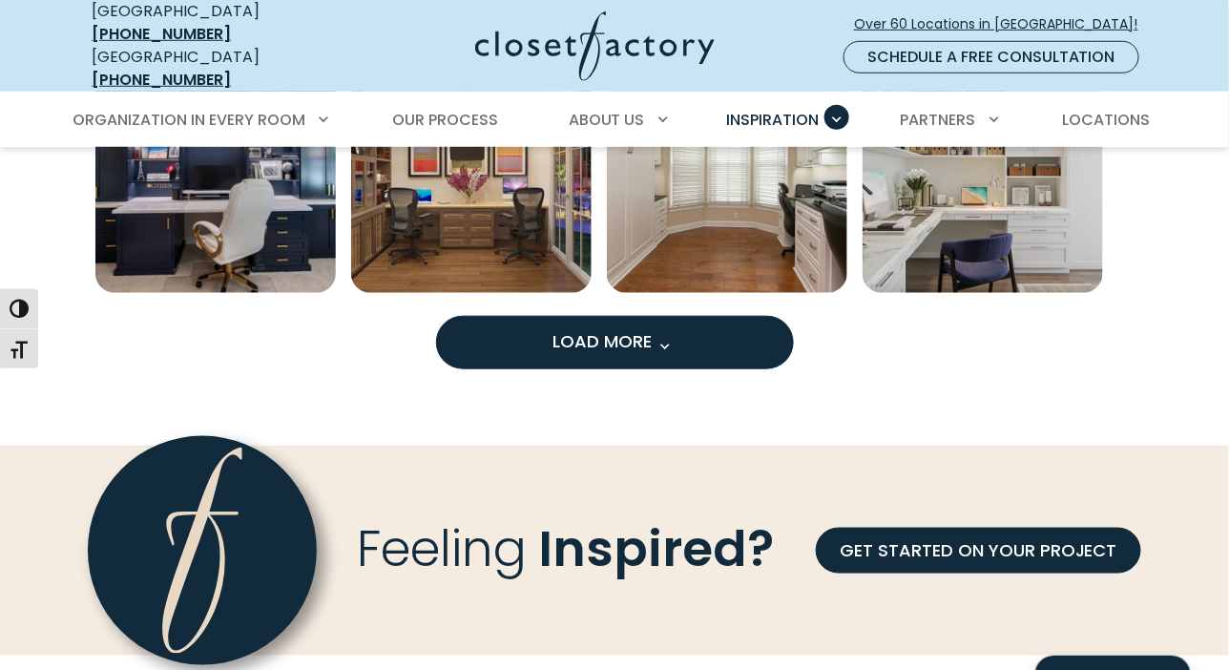
click at [656, 339] on button "Load More" at bounding box center [615, 342] width 358 height 53
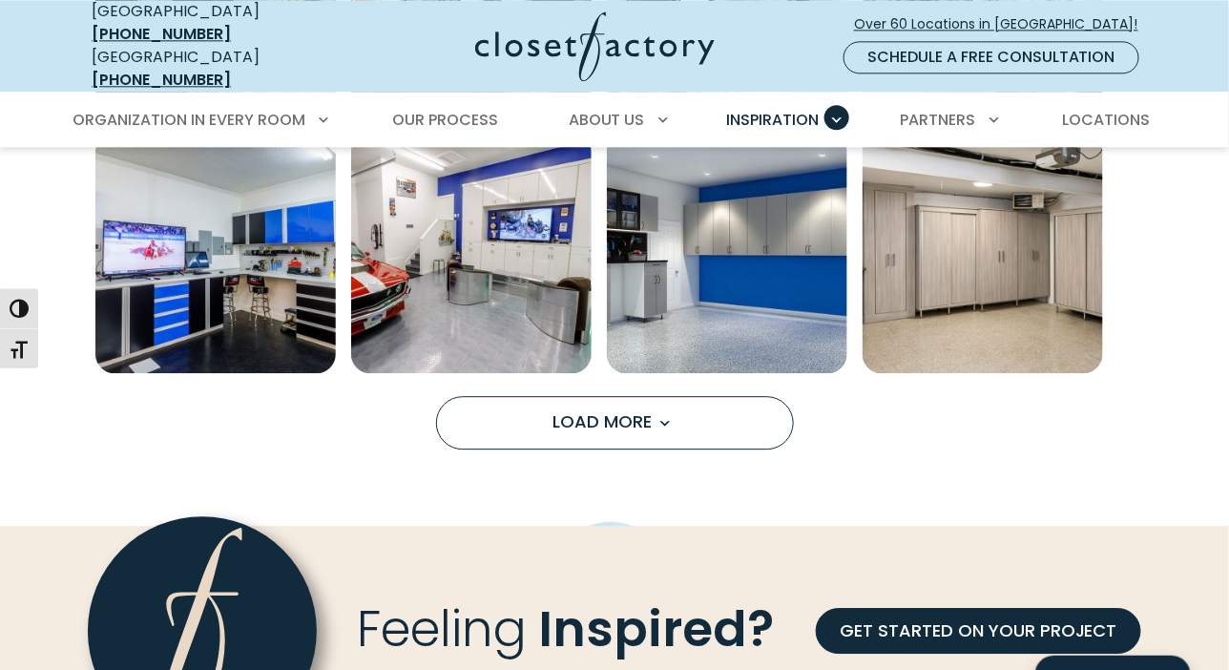
scroll to position [3530, 0]
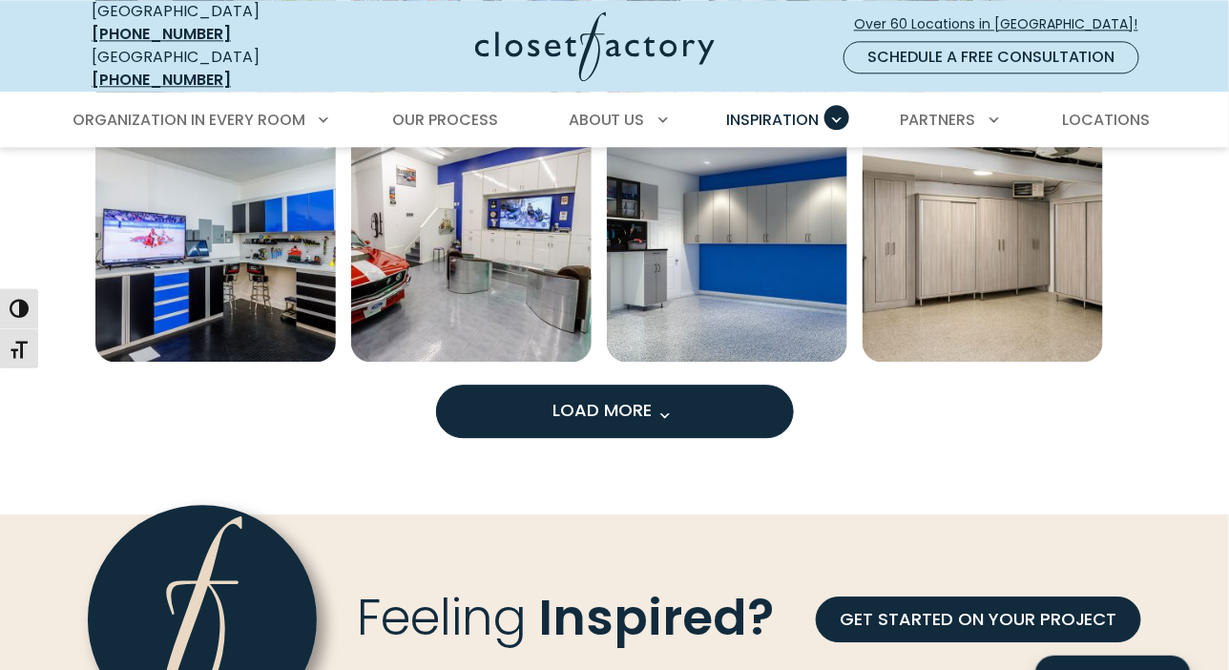
click at [688, 394] on button "Load More" at bounding box center [615, 411] width 358 height 53
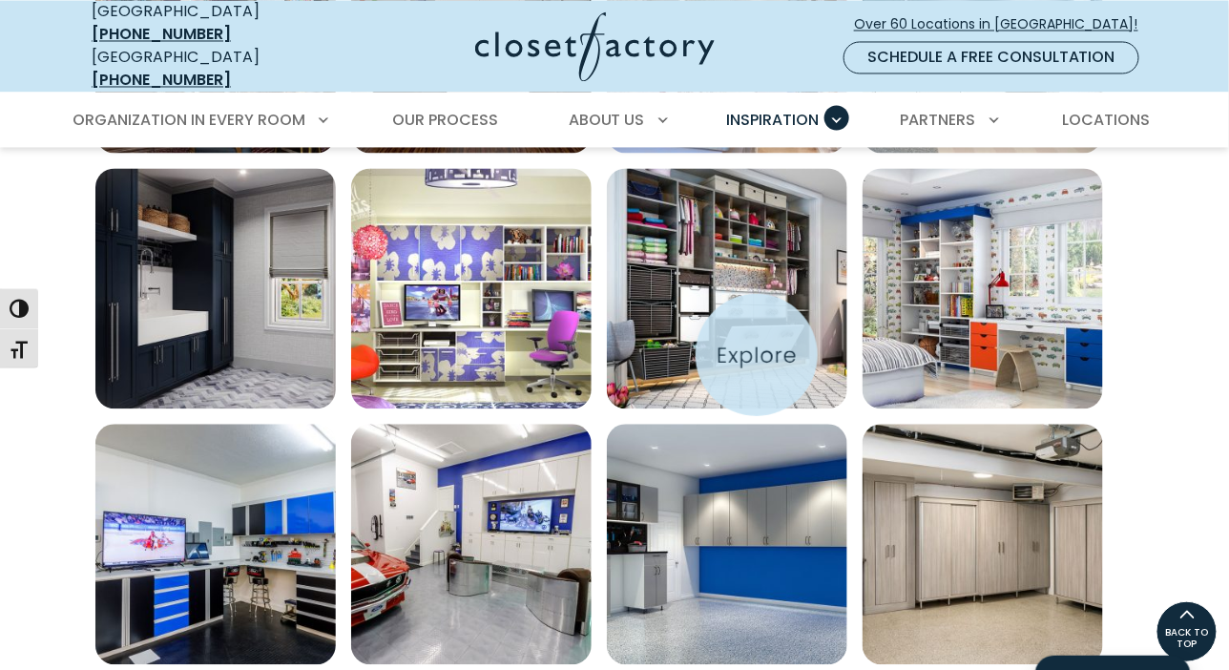
scroll to position [3149, 0]
